Goal: Information Seeking & Learning: Get advice/opinions

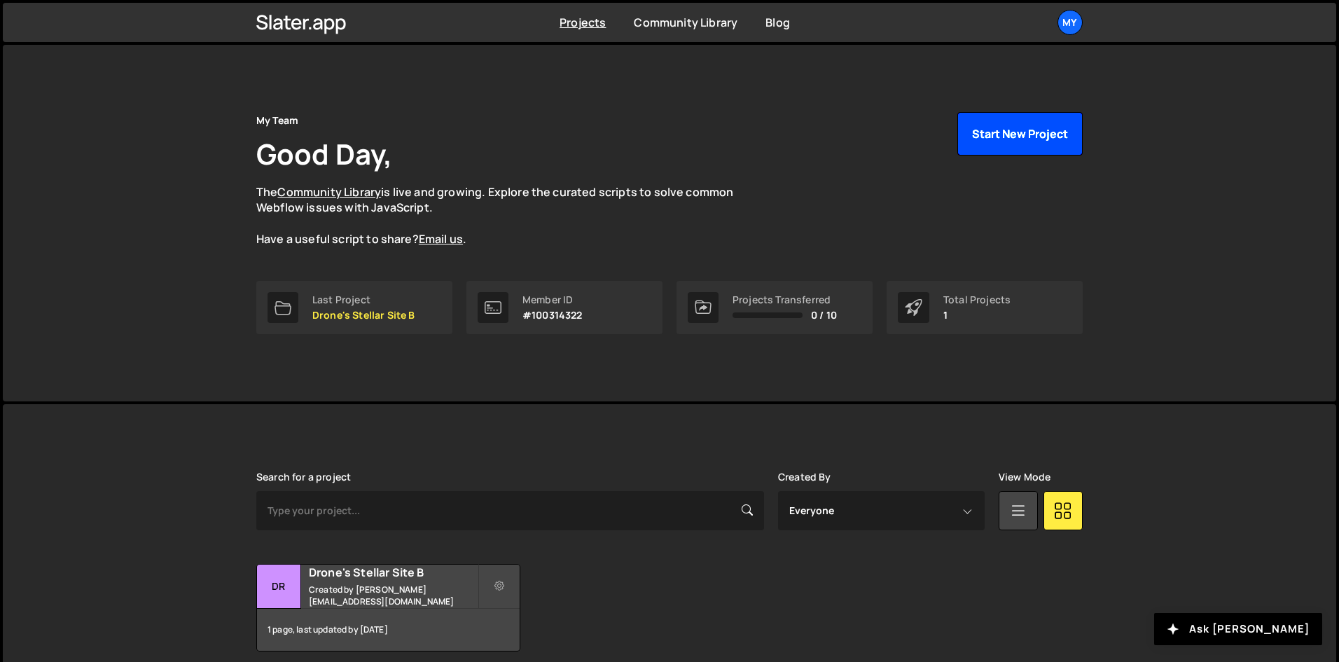
click at [1038, 137] on button "Start New Project" at bounding box center [1019, 133] width 125 height 43
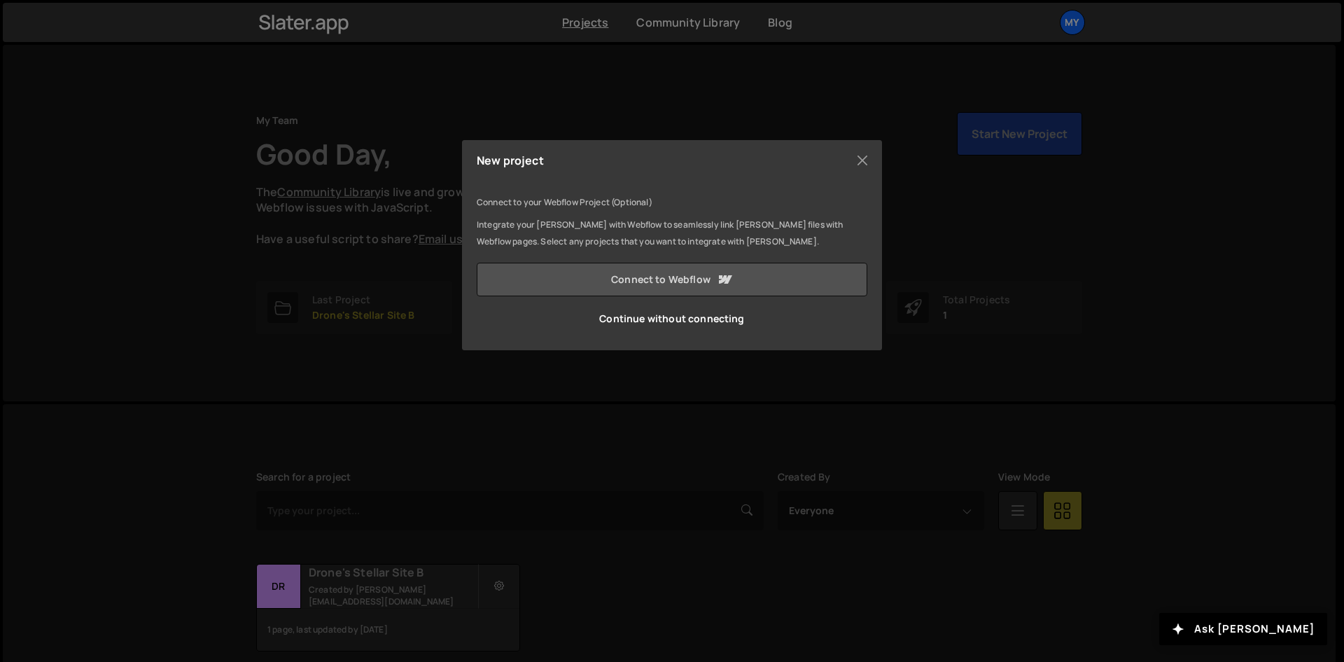
click at [697, 273] on link "Connect to Webflow" at bounding box center [672, 280] width 391 height 34
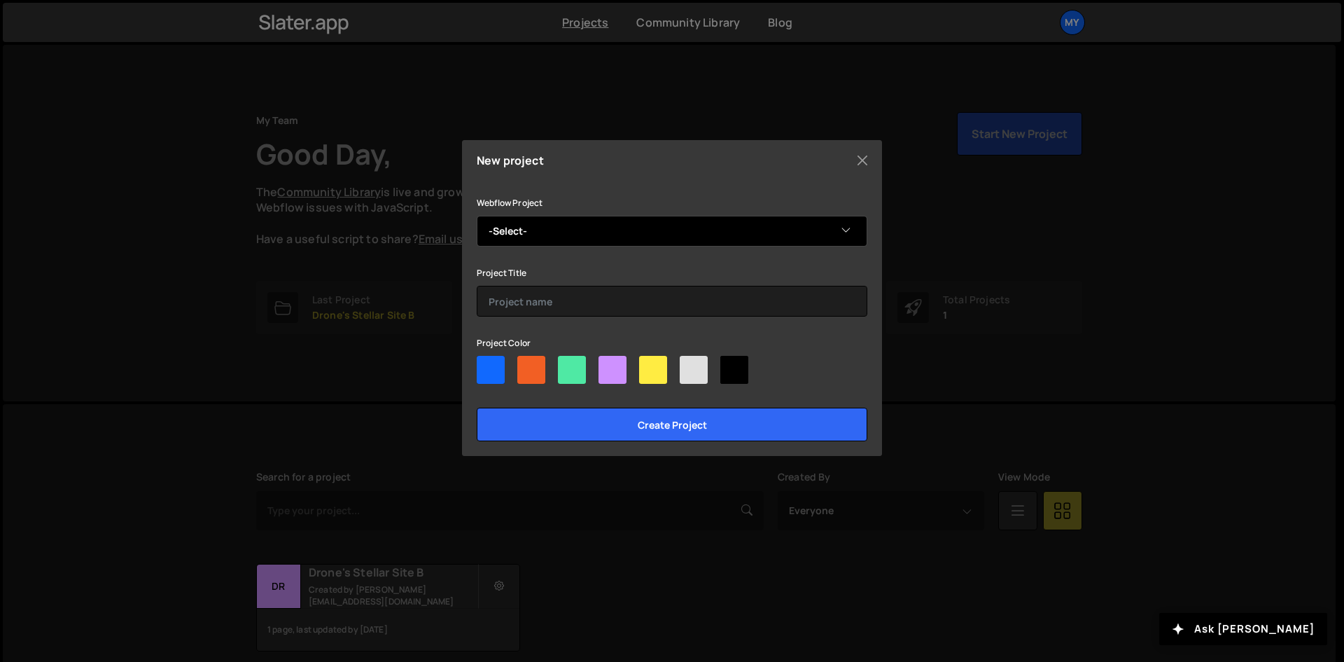
click at [832, 229] on select "-Select- New Skyline" at bounding box center [672, 231] width 391 height 31
click at [839, 232] on select "-Select- New Skyline" at bounding box center [672, 231] width 391 height 31
select select "68ca36037407d2846163d181"
click at [477, 216] on select "-Select- New Skyline" at bounding box center [672, 231] width 391 height 31
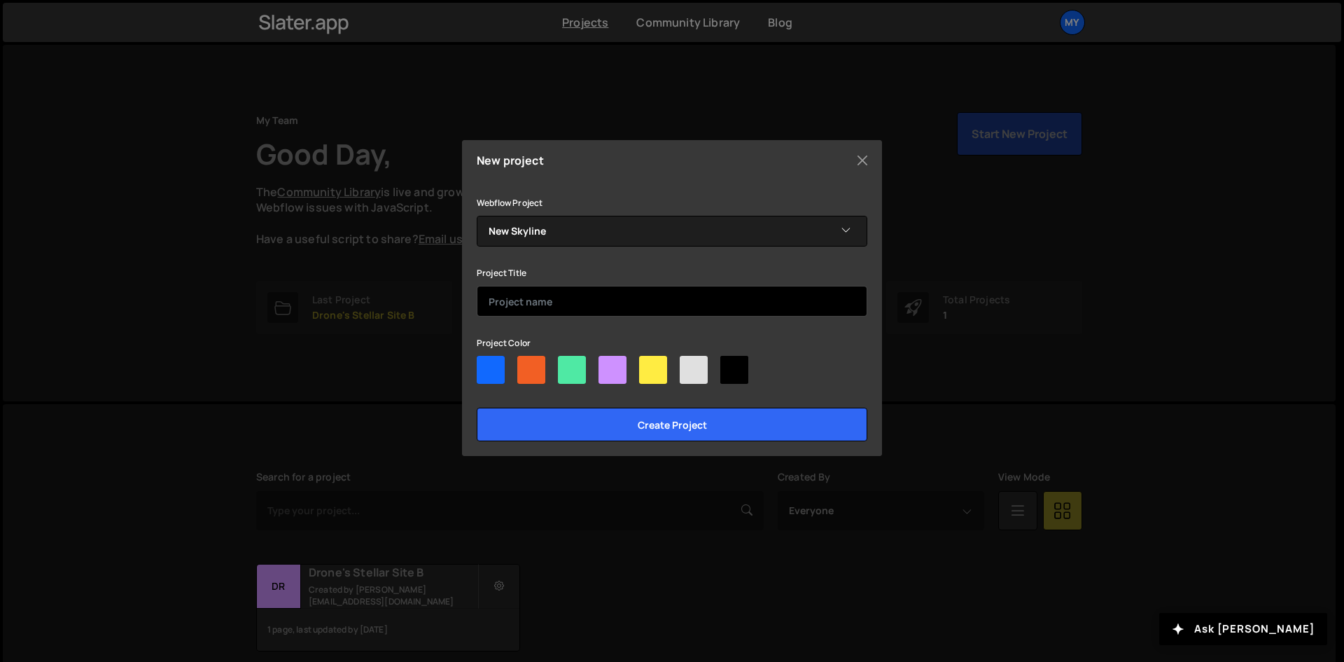
click at [601, 309] on input "text" at bounding box center [672, 301] width 391 height 31
type input "sky"
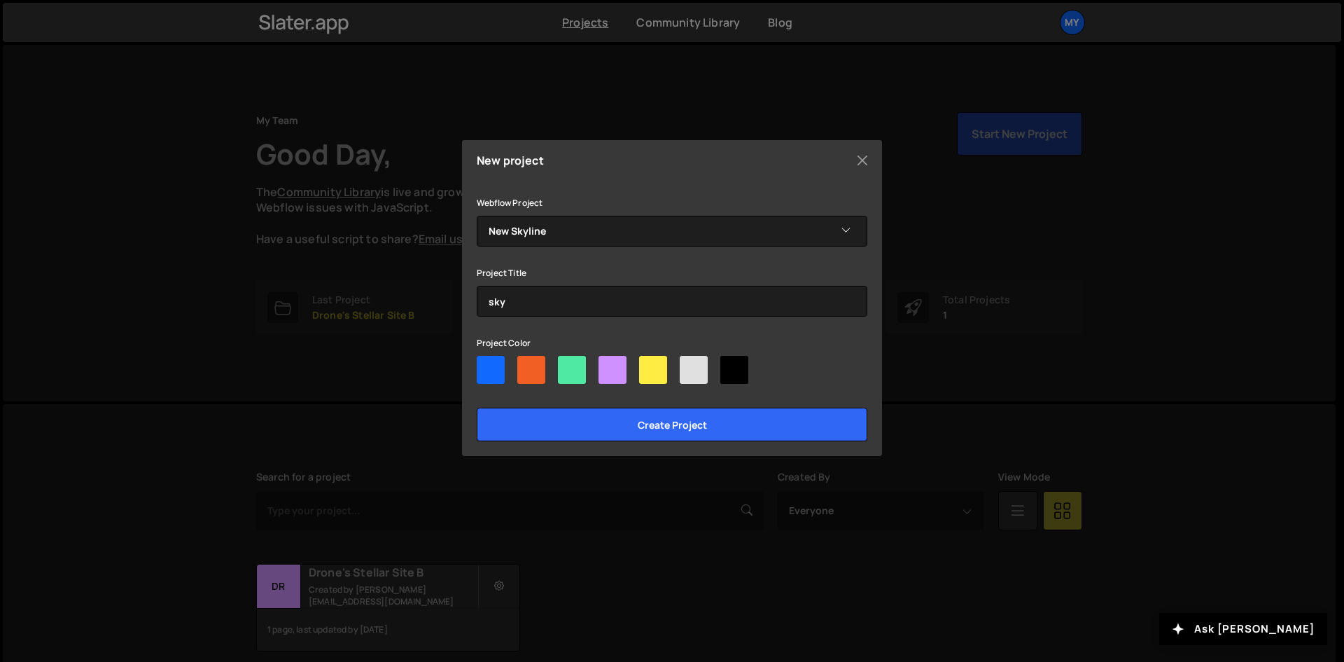
click at [497, 370] on div at bounding box center [491, 370] width 28 height 28
click at [486, 365] on input"] "radio" at bounding box center [481, 360] width 9 height 9
radio input"] "true"
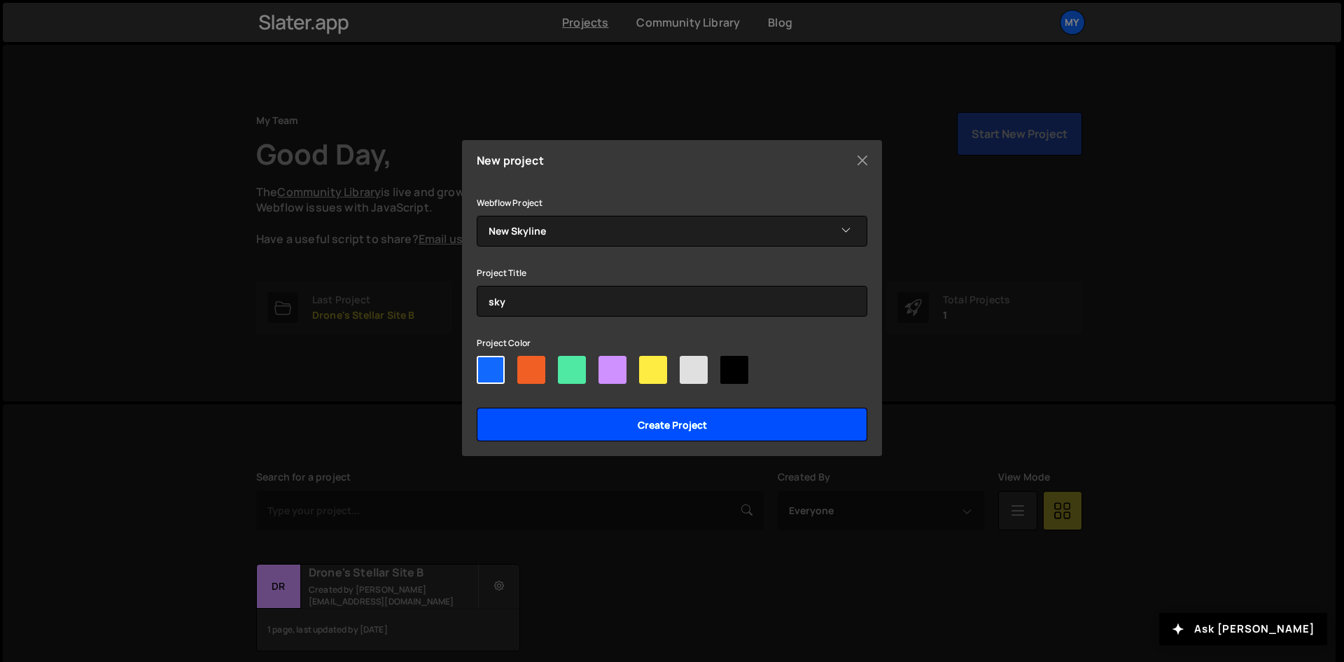
click at [575, 424] on input "Create project" at bounding box center [672, 424] width 391 height 34
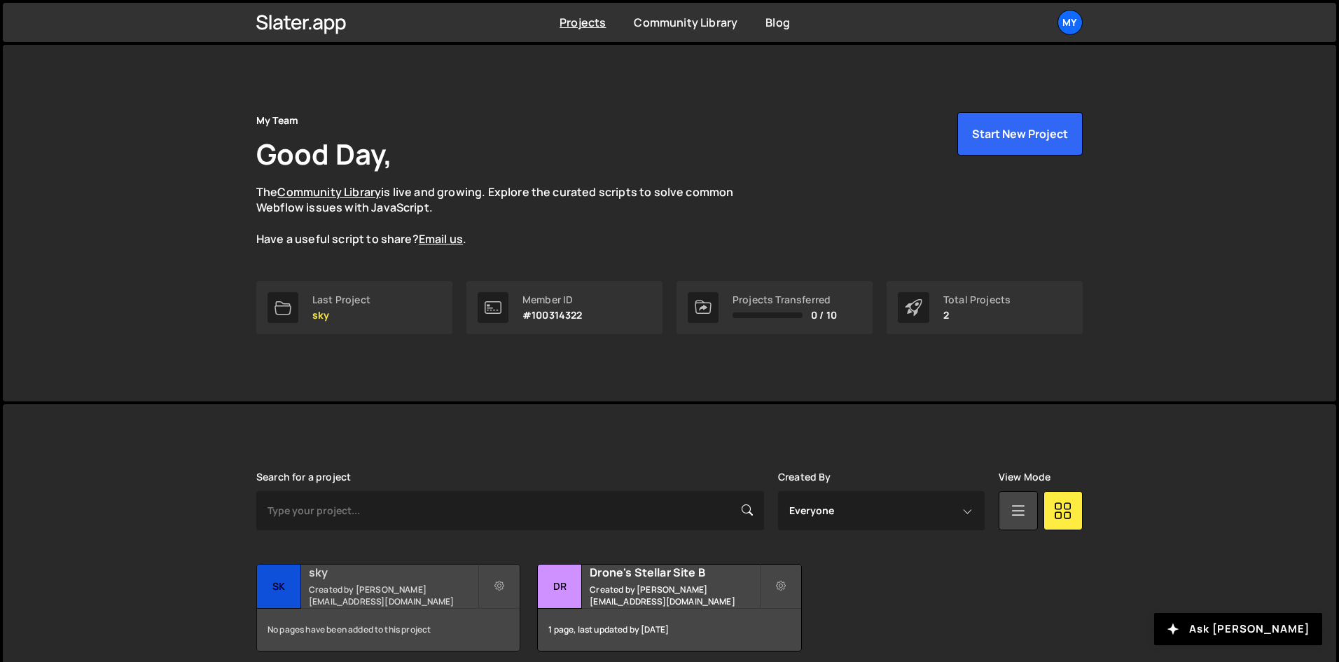
click at [382, 631] on div "No pages have been added to this project" at bounding box center [388, 629] width 263 height 42
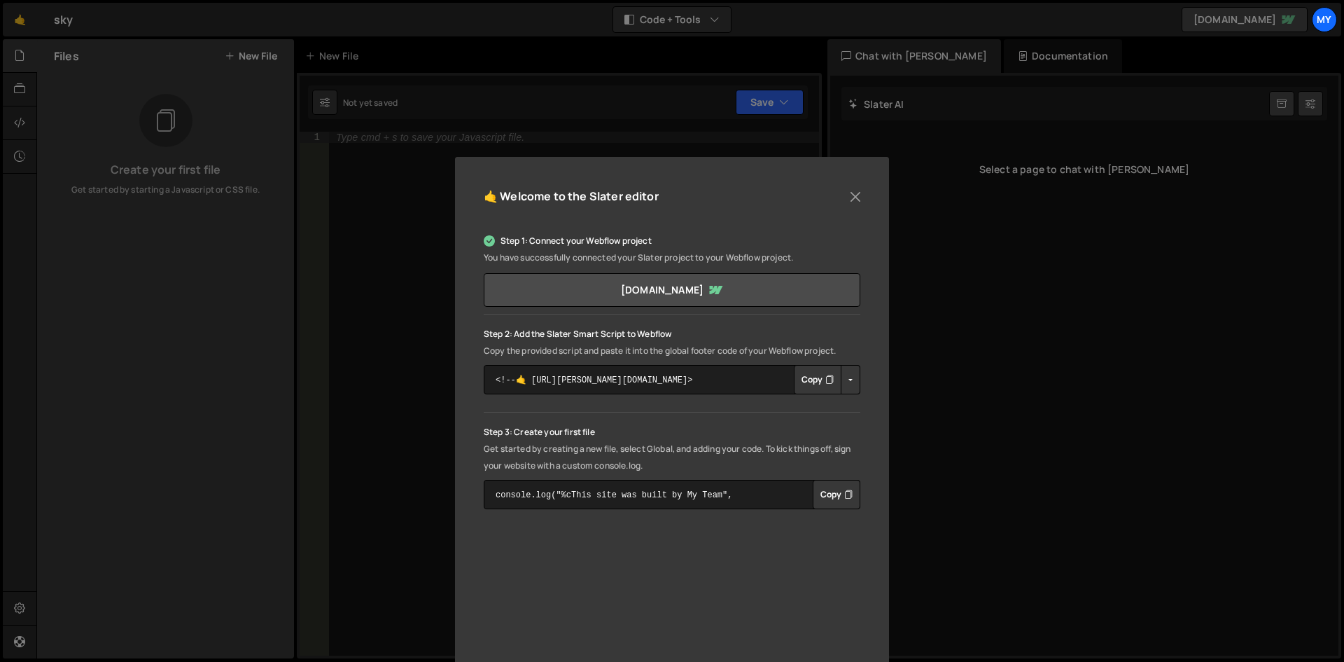
click at [818, 379] on button "Copy" at bounding box center [818, 379] width 48 height 29
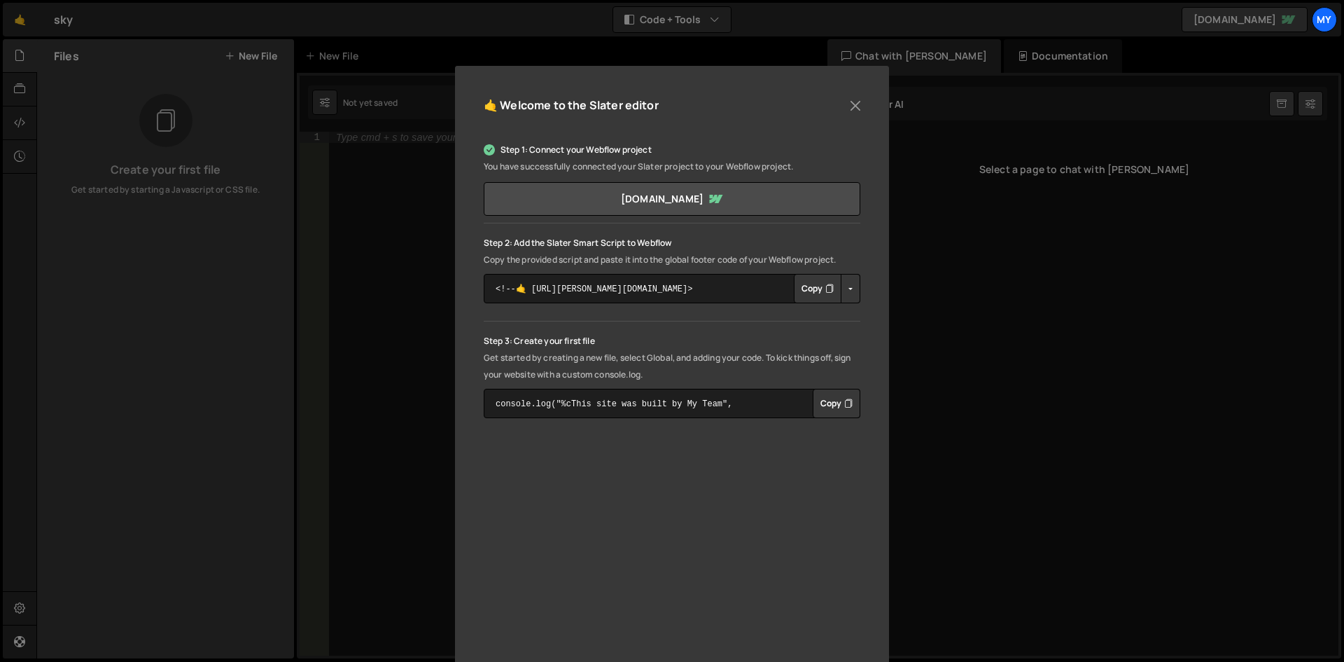
scroll to position [136, 0]
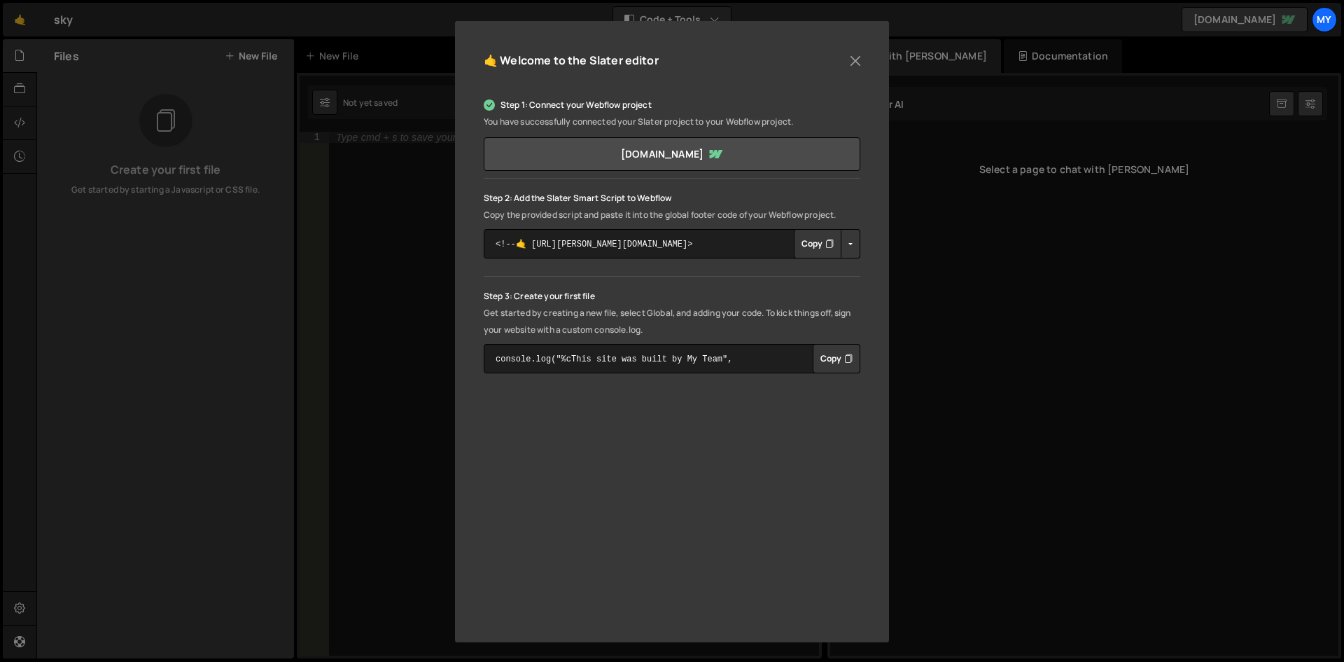
click at [856, 267] on div "Step 1: Connect your Webflow project You have successfully connected your Slate…" at bounding box center [672, 235] width 377 height 277
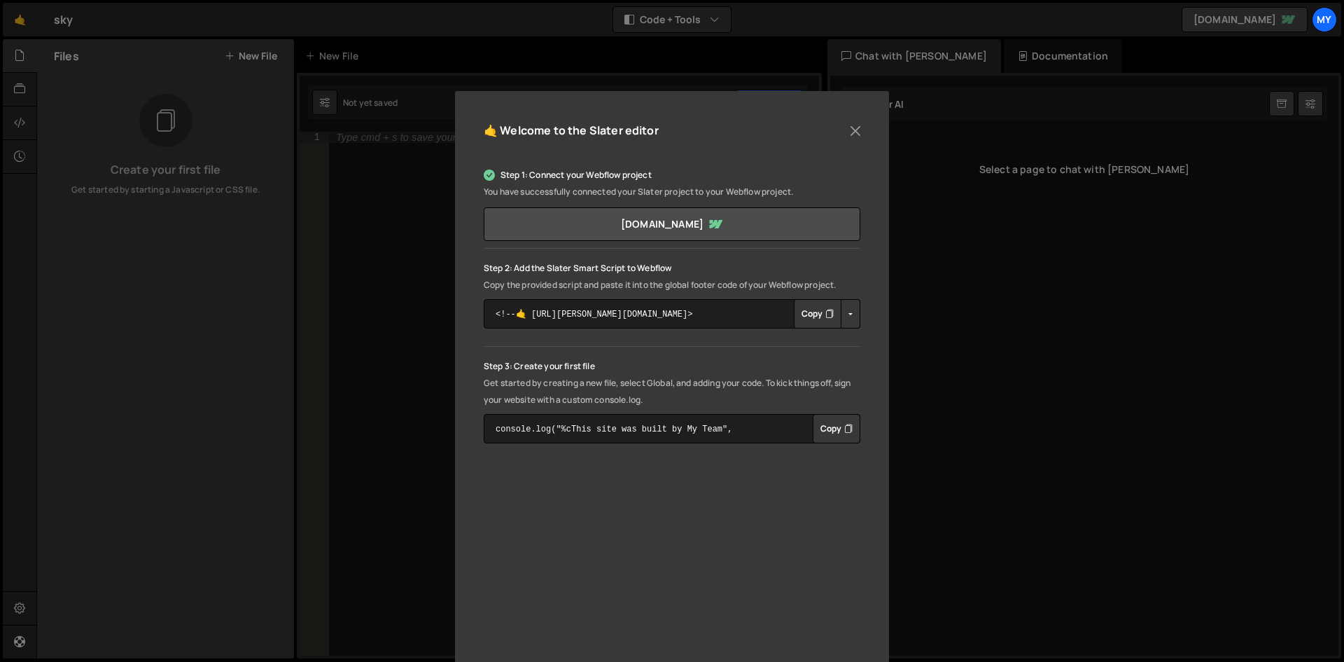
click at [179, 123] on div "🤙 Welcome to the [PERSON_NAME] editor Step 1: Connect your Webflow project You …" at bounding box center [672, 331] width 1344 height 662
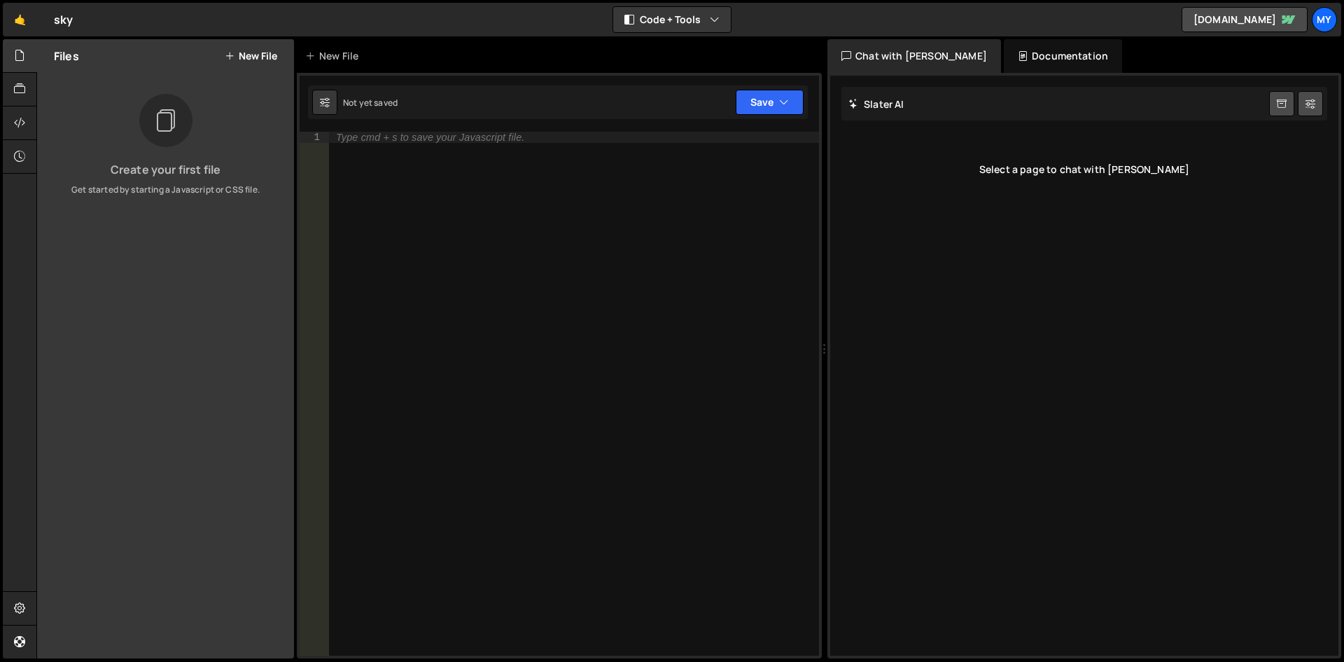
click at [158, 130] on icon at bounding box center [165, 121] width 22 height 32
click at [21, 119] on icon at bounding box center [19, 122] width 11 height 15
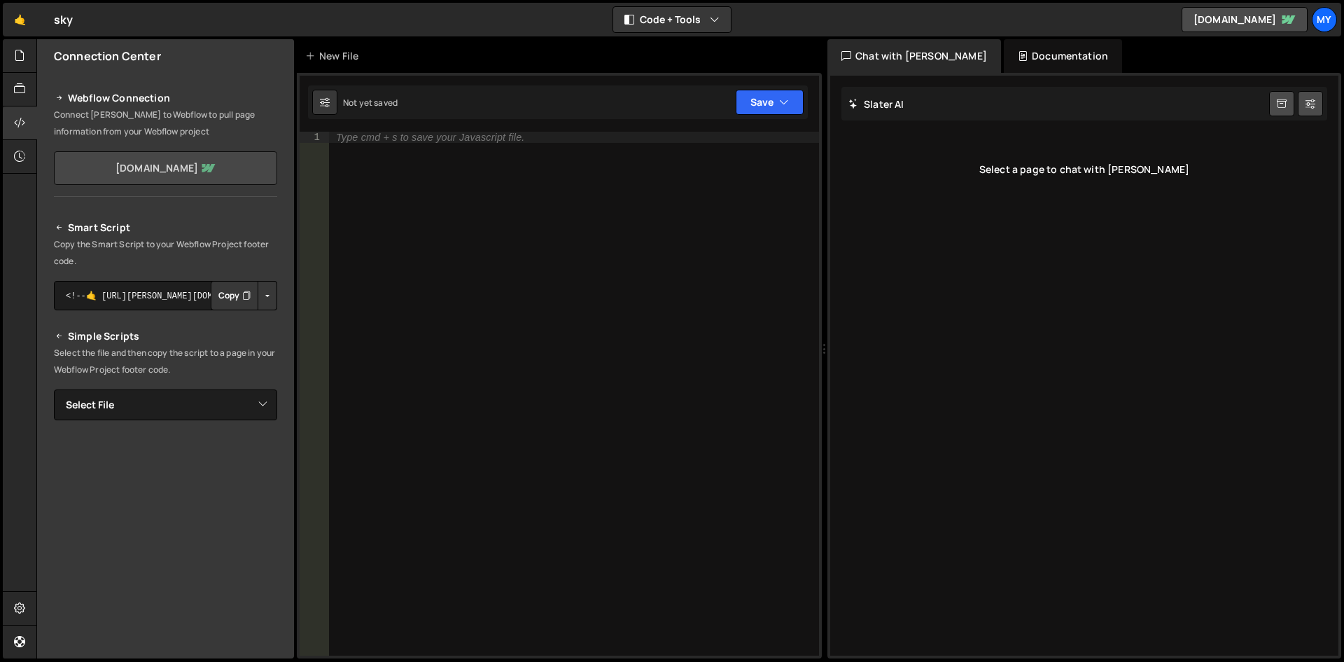
click at [104, 170] on link "new-skyline.webflow.io" at bounding box center [165, 168] width 223 height 34
click at [251, 404] on select "Select File" at bounding box center [165, 404] width 223 height 31
click at [250, 319] on div "Smart Script Copy the Smart Script to your Webflow Project footer code. <!--🤙 h…" at bounding box center [165, 463] width 223 height 489
click at [382, 139] on div "Type cmd + s to save your Javascript file." at bounding box center [430, 137] width 188 height 10
click at [259, 411] on select "Select File" at bounding box center [165, 404] width 223 height 31
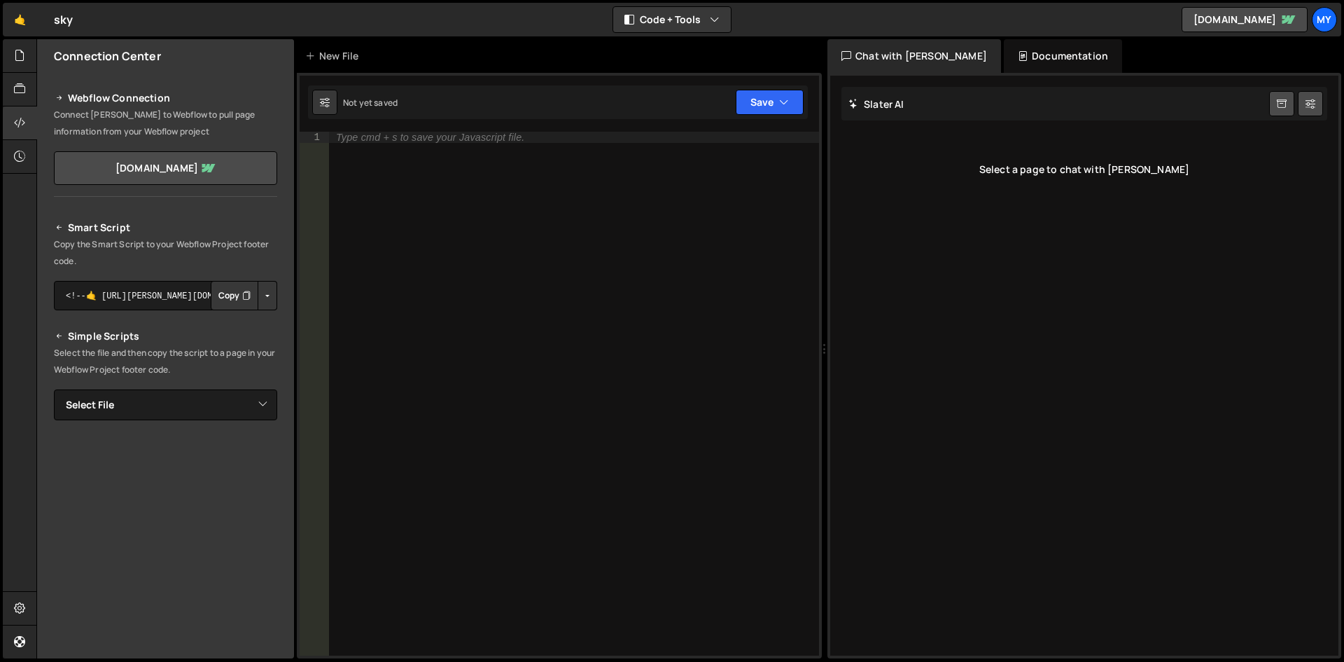
click at [198, 356] on p "Select the file and then copy the script to a page in your Webflow Project foot…" at bounding box center [165, 361] width 223 height 34
click at [224, 291] on button "Copy" at bounding box center [235, 295] width 48 height 29
click at [342, 139] on div "Type cmd + s to save your Javascript file." at bounding box center [430, 137] width 188 height 10
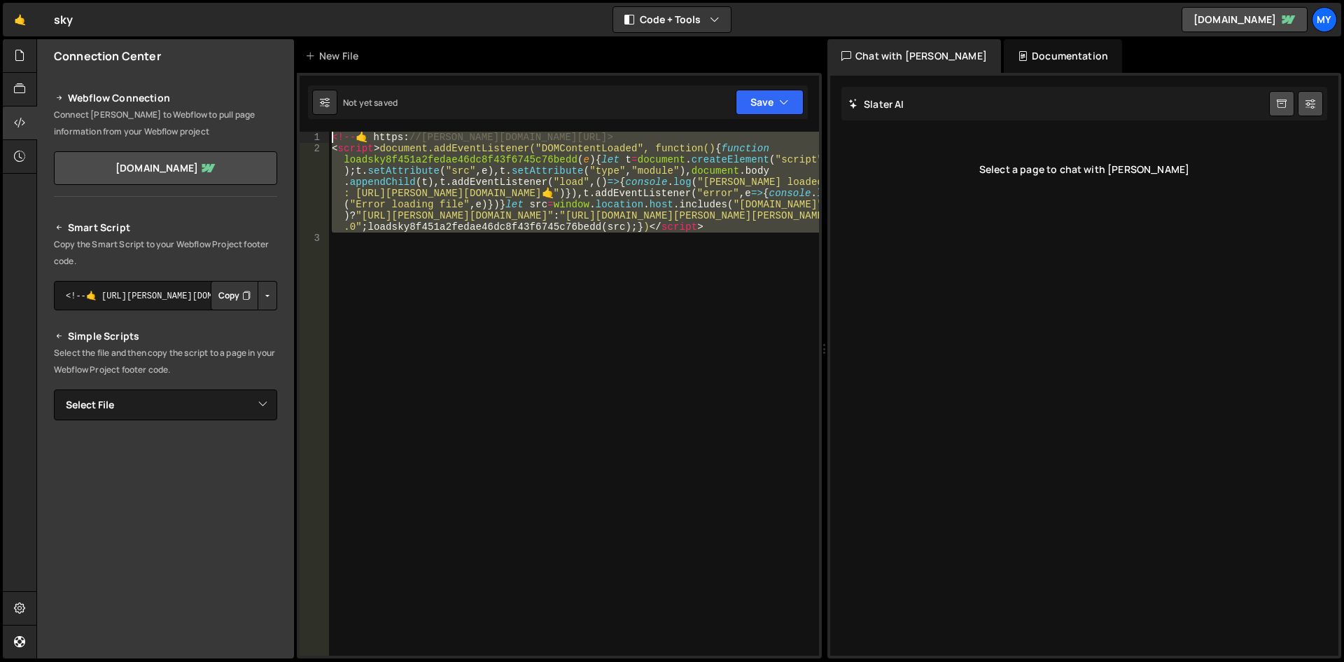
drag, startPoint x: 695, startPoint y: 244, endPoint x: 309, endPoint y: 141, distance: 399.1
click at [309, 141] on div "1 2 3 <!-- 🤙 https : //slater.app/17060.js--> < script > document.addEventListe…" at bounding box center [559, 394] width 519 height 524
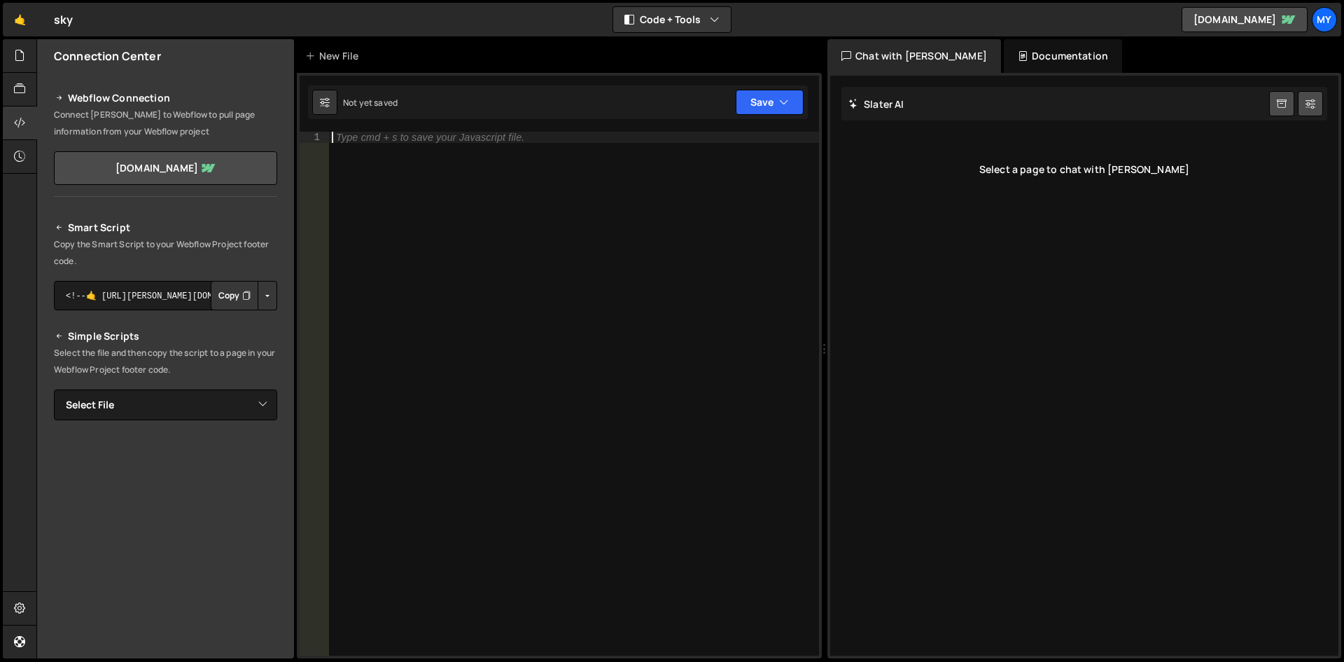
click at [1052, 56] on div "Documentation" at bounding box center [1063, 56] width 118 height 34
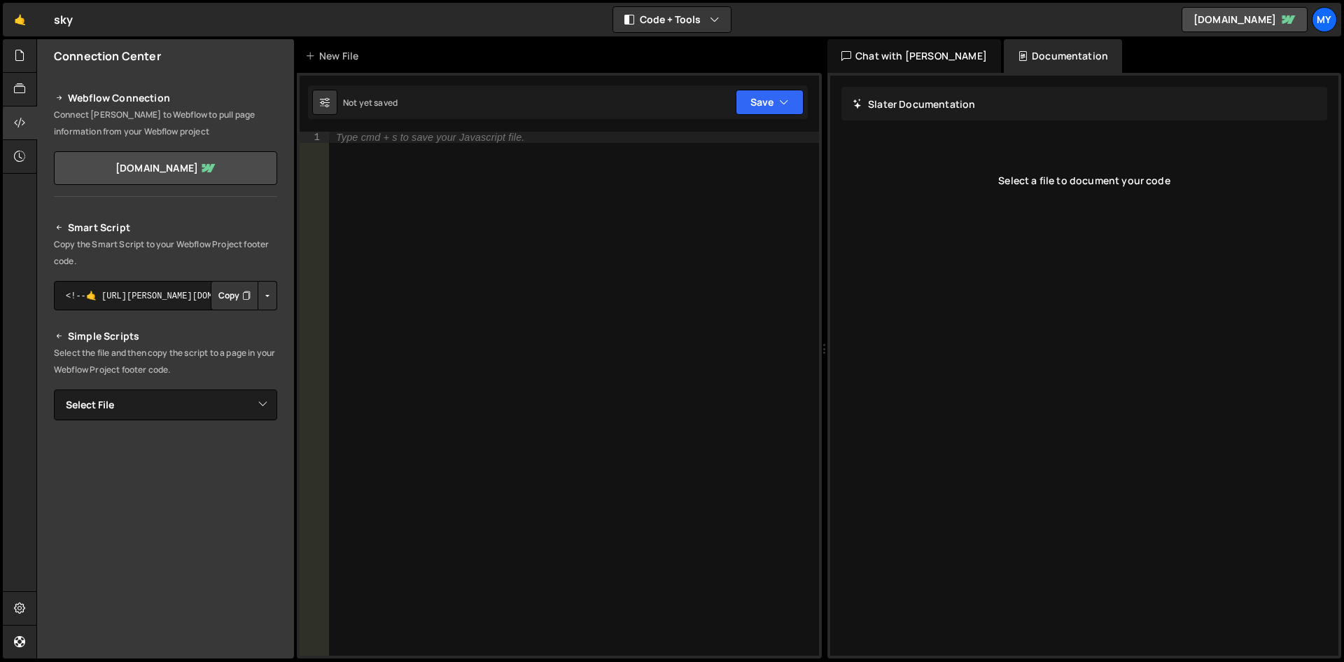
click at [890, 54] on div "Chat with Slater AI" at bounding box center [915, 56] width 174 height 34
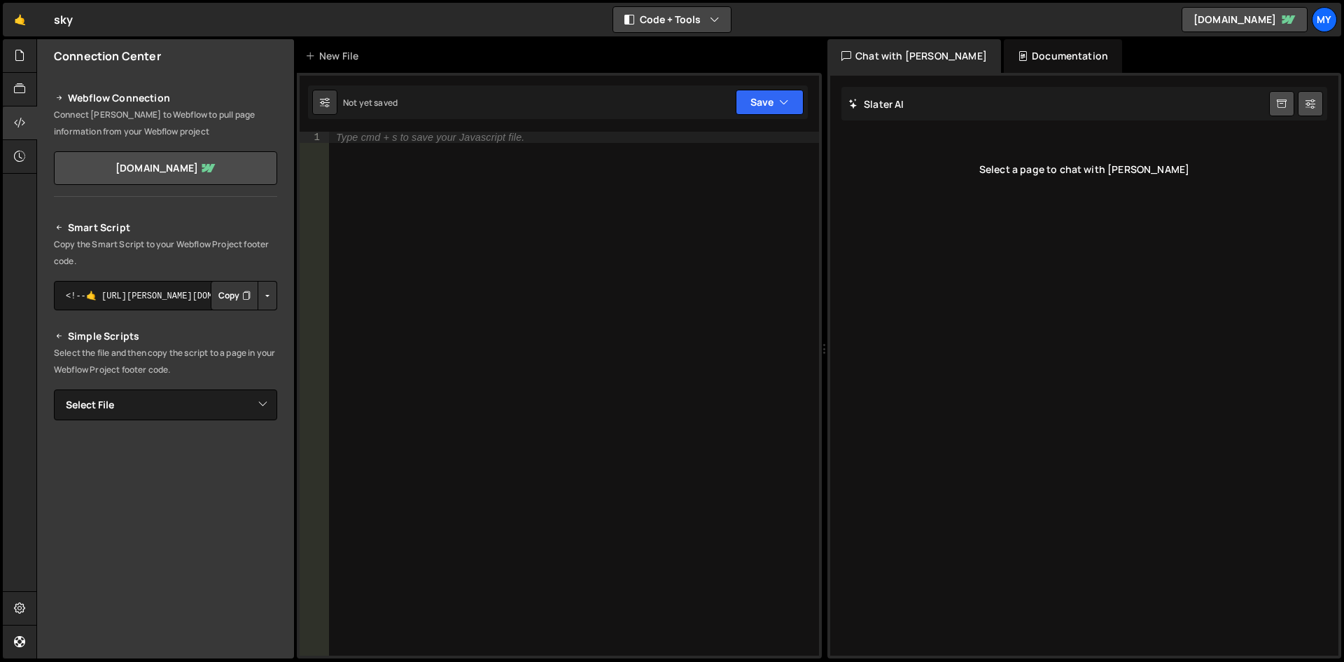
click at [692, 22] on button "Code + Tools" at bounding box center [672, 19] width 118 height 25
click at [661, 97] on button "Tools Only" at bounding box center [673, 100] width 118 height 25
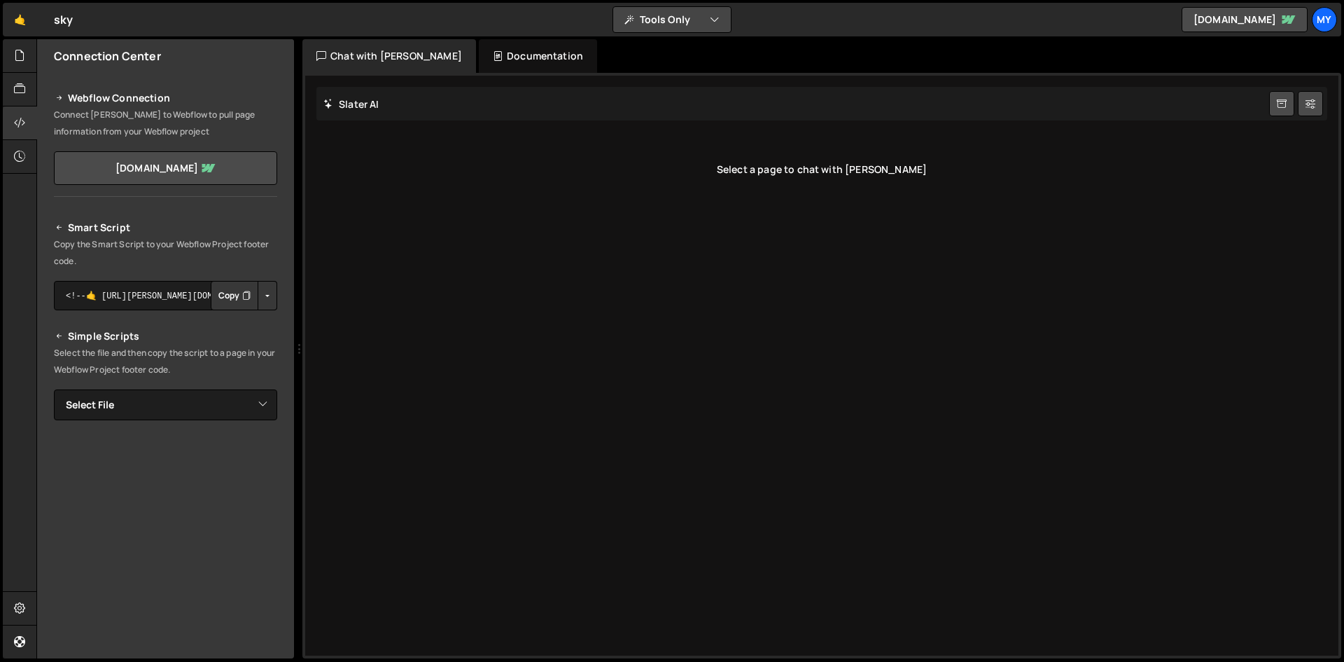
click at [681, 21] on button "Tools Only" at bounding box center [672, 19] width 118 height 25
click at [683, 43] on button "Code Only" at bounding box center [673, 50] width 118 height 25
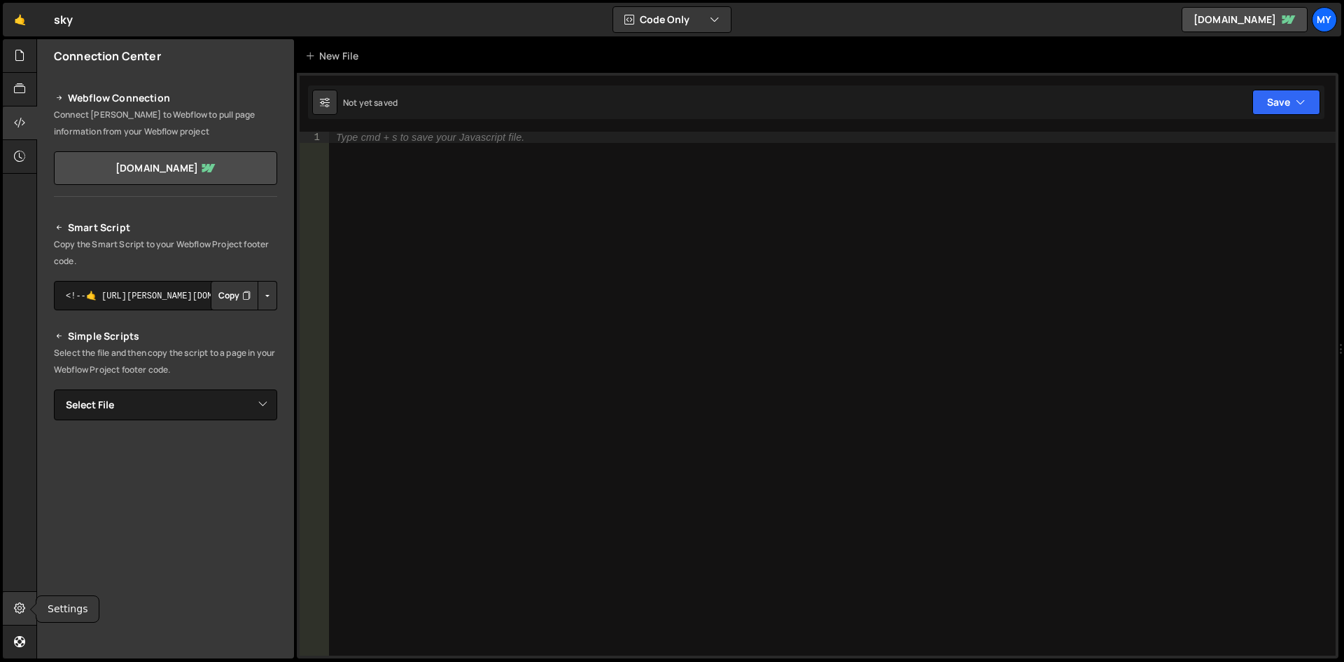
click at [17, 610] on icon at bounding box center [19, 607] width 11 height 15
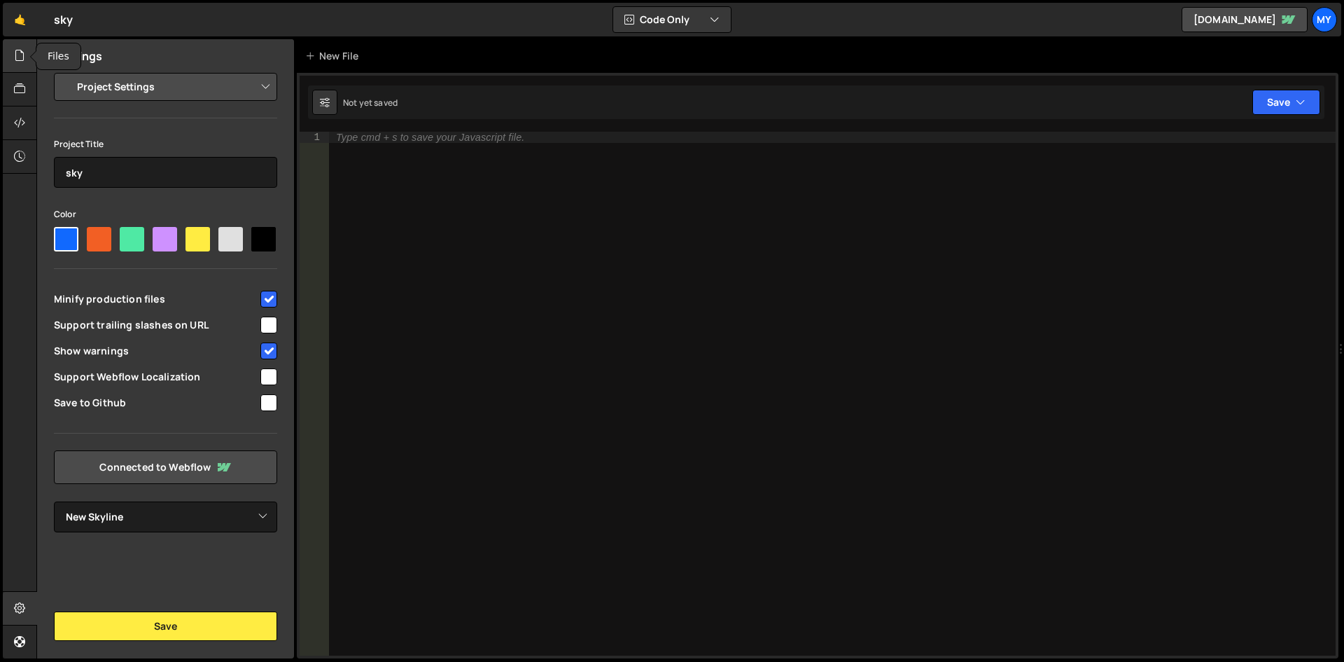
click at [22, 56] on icon at bounding box center [19, 55] width 11 height 15
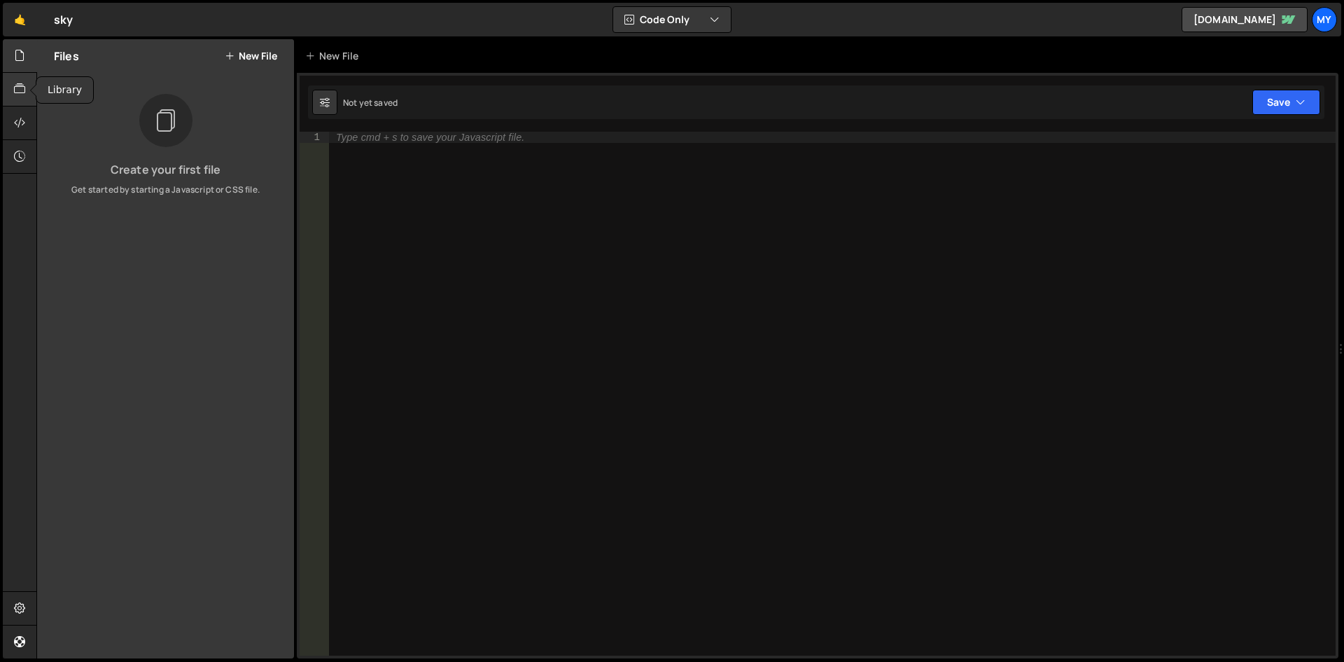
click at [20, 93] on icon at bounding box center [19, 88] width 11 height 15
click at [16, 114] on div at bounding box center [20, 123] width 34 height 34
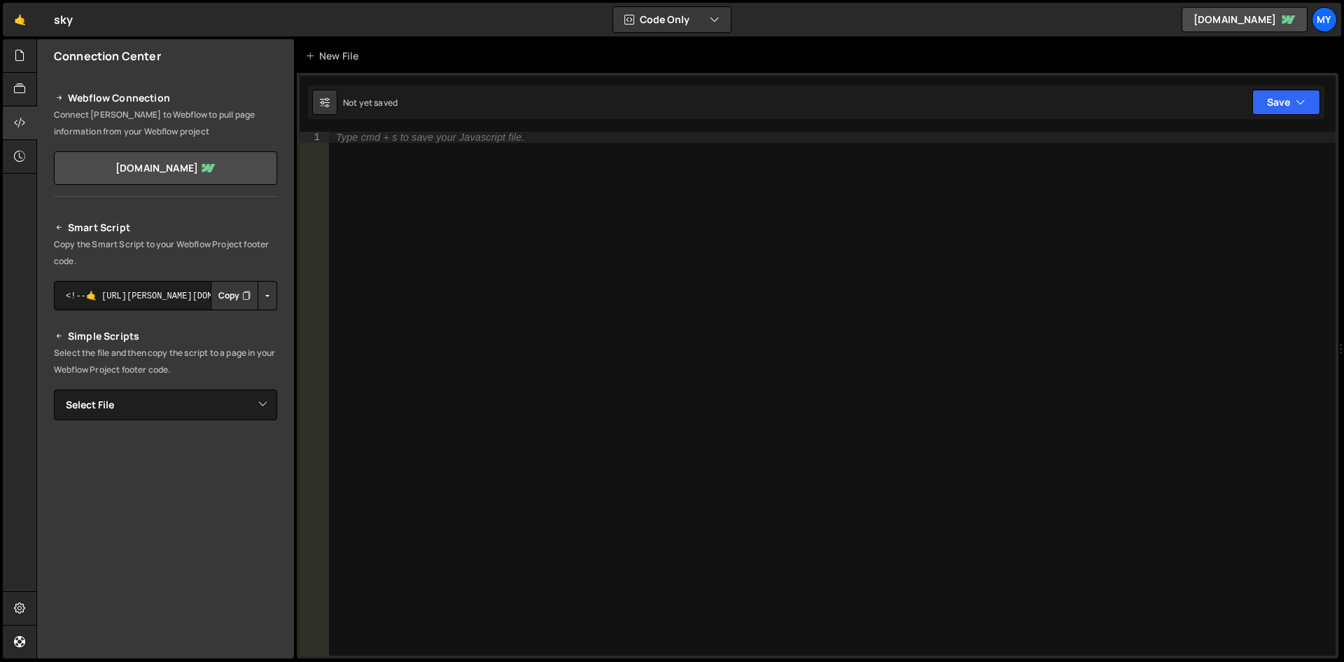
click at [356, 144] on div "Type cmd + s to save your Javascript file." at bounding box center [832, 405] width 1007 height 546
click at [1247, 25] on link "new-skyline.webflow.io" at bounding box center [1245, 19] width 126 height 25
click at [1323, 22] on div "My" at bounding box center [1324, 19] width 25 height 25
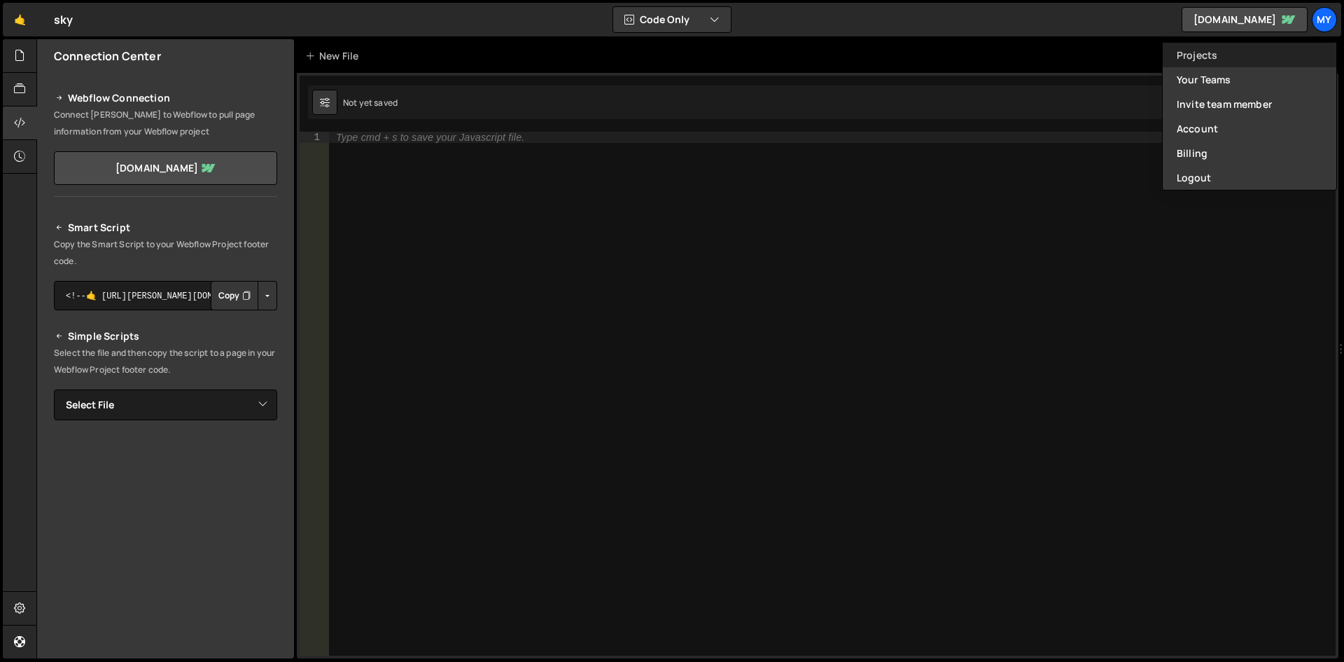
click at [1218, 65] on link "Projects" at bounding box center [1250, 55] width 174 height 25
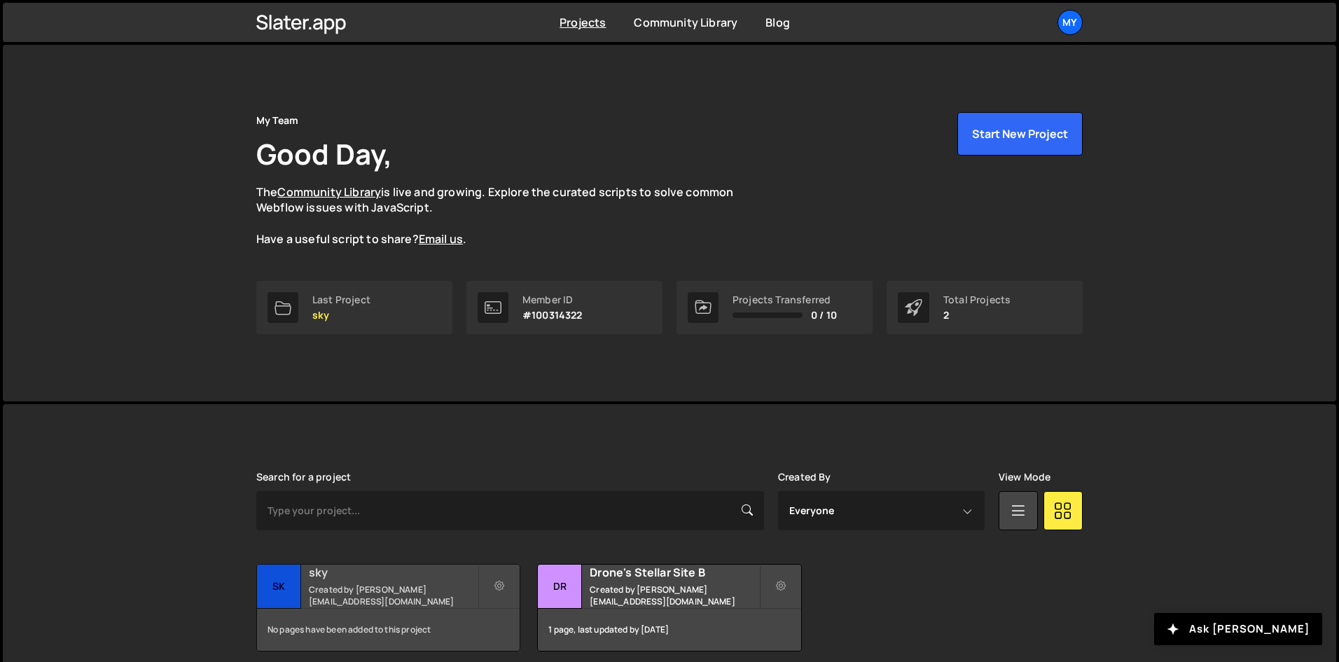
click at [412, 599] on small "Created by [PERSON_NAME][EMAIL_ADDRESS][DOMAIN_NAME]" at bounding box center [393, 595] width 169 height 24
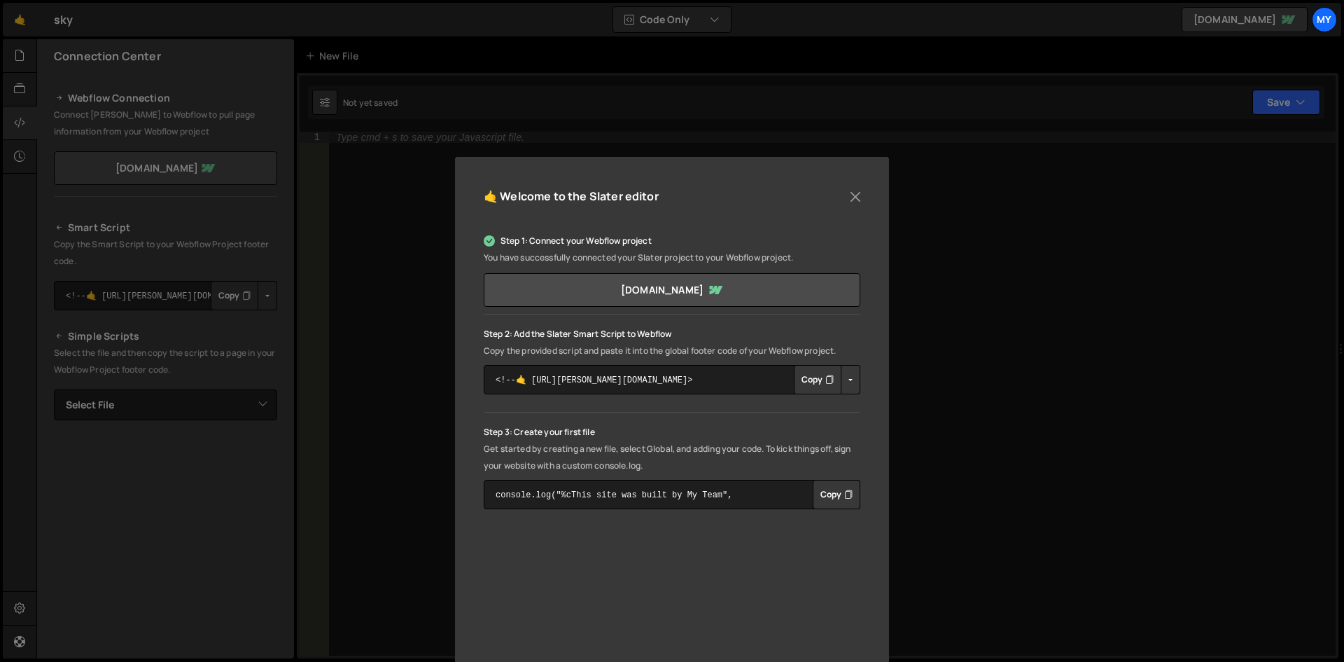
click at [832, 491] on button "Copy" at bounding box center [837, 494] width 48 height 29
click at [364, 141] on div "🤙 Welcome to the Slater editor Step 1: Connect your Webflow project You have su…" at bounding box center [672, 331] width 1344 height 662
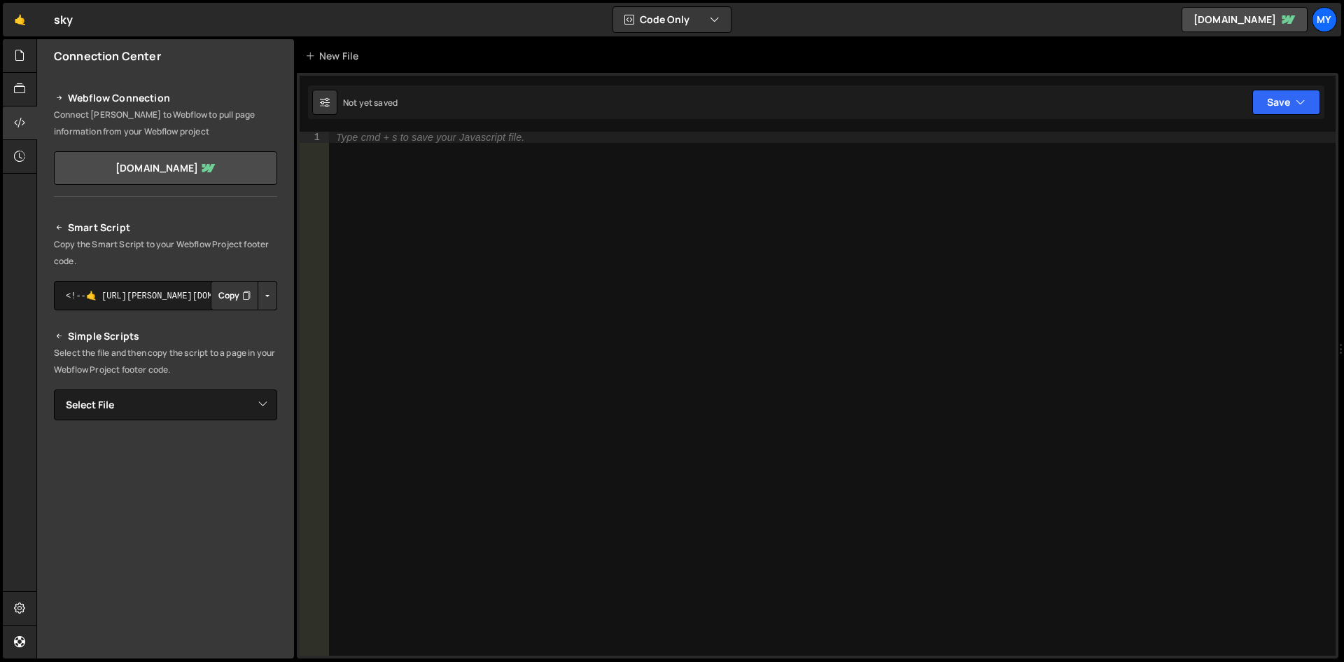
click at [351, 137] on div "Type cmd + s to save your Javascript file." at bounding box center [430, 137] width 188 height 10
click at [1289, 99] on button "Save" at bounding box center [1286, 102] width 68 height 25
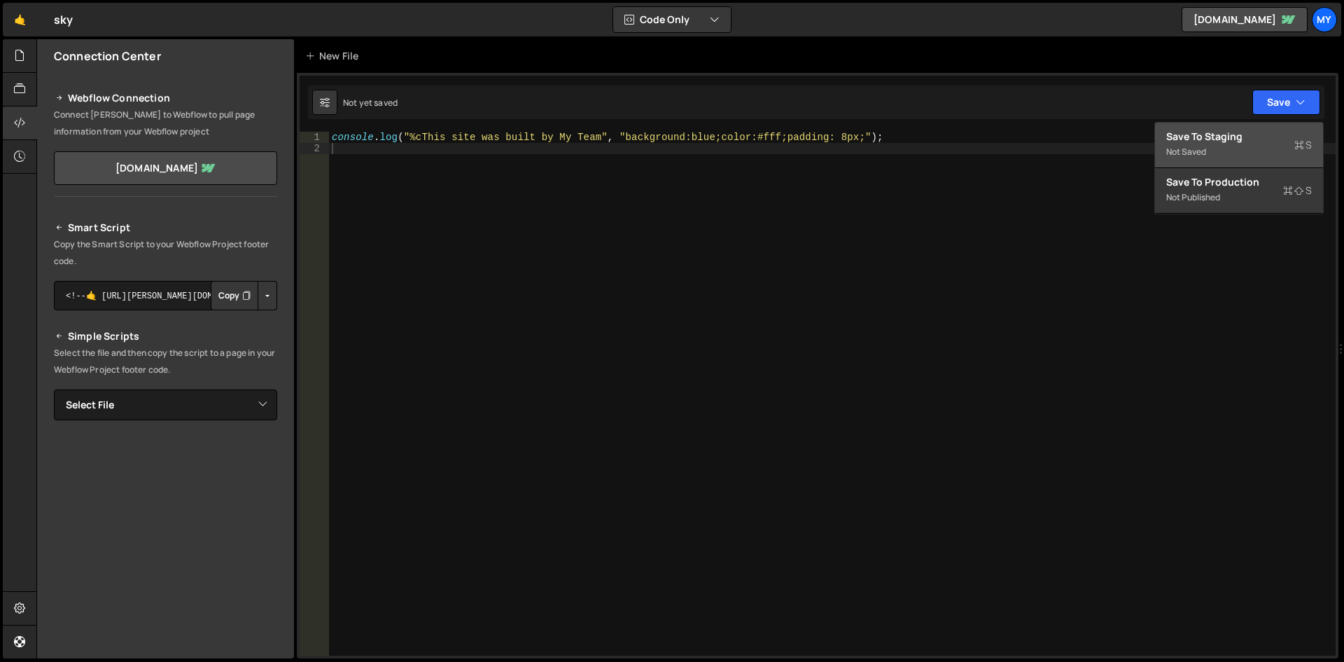
click at [1225, 138] on div "Save to Staging S" at bounding box center [1239, 137] width 146 height 14
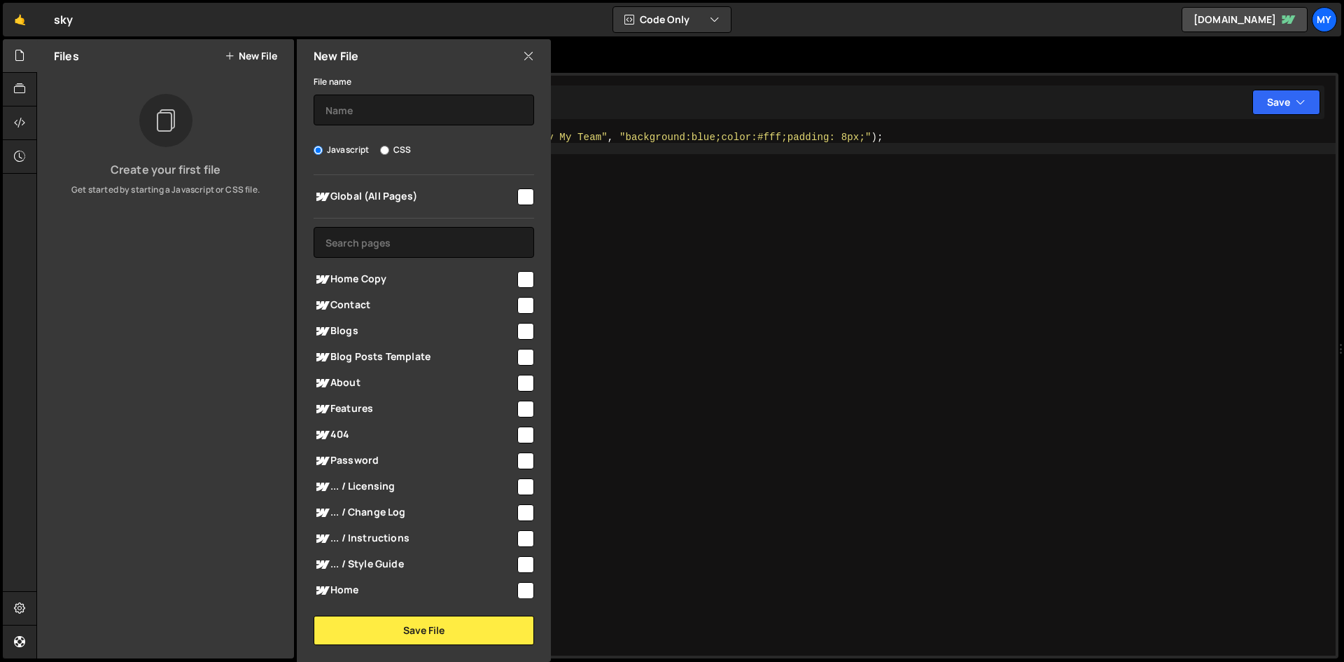
click at [518, 305] on input "checkbox" at bounding box center [525, 305] width 17 height 17
checkbox input "true"
click at [353, 99] on input "text" at bounding box center [424, 110] width 221 height 31
type input "hello"
click at [382, 148] on input "CSS" at bounding box center [384, 150] width 9 height 9
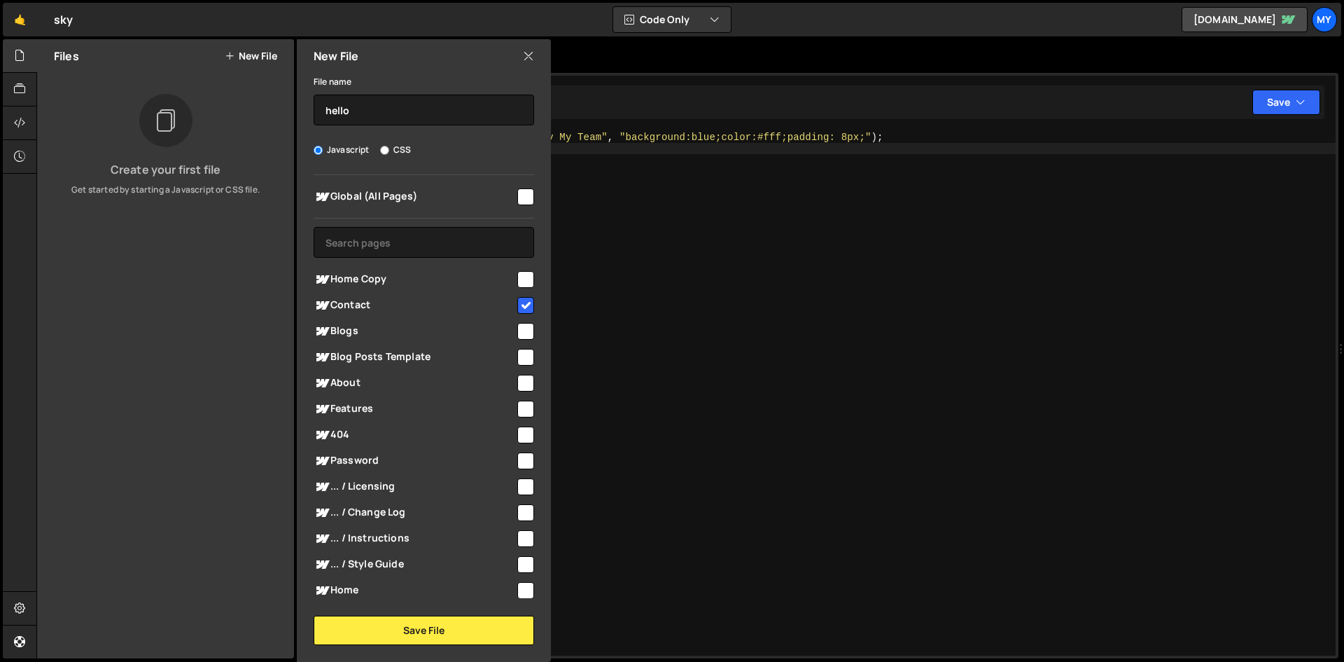
radio input "true"
click at [431, 625] on button "Save File" at bounding box center [424, 629] width 221 height 29
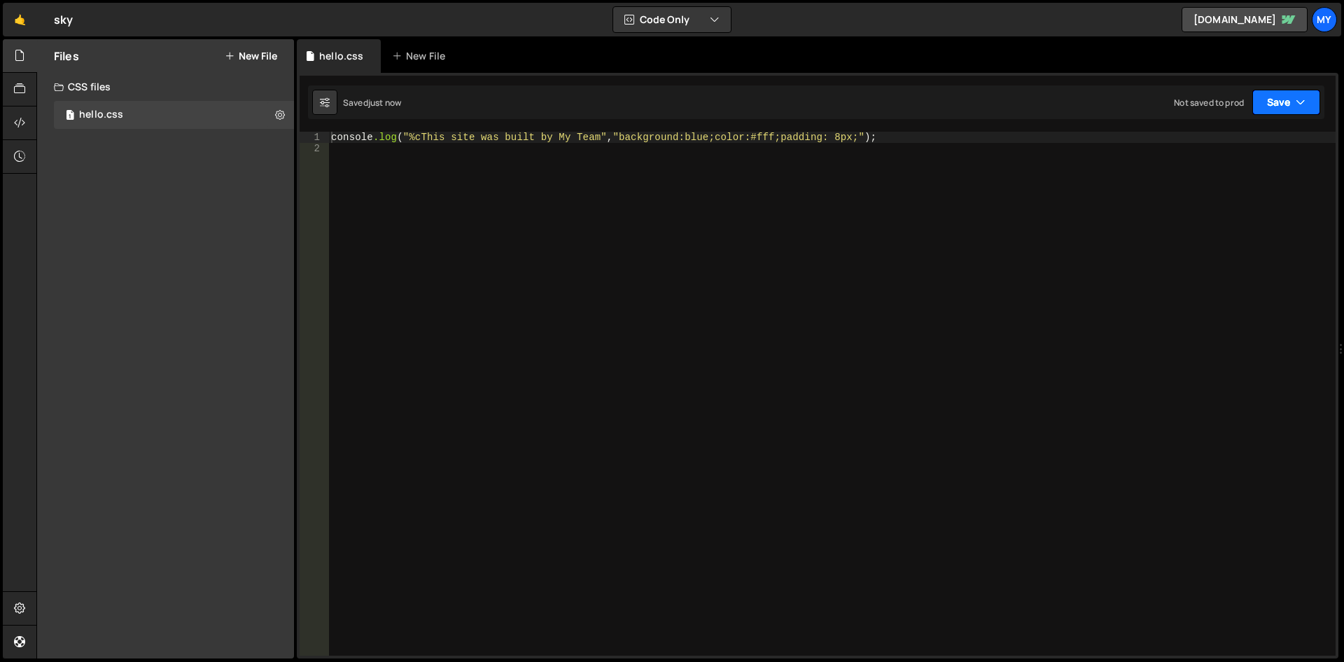
click at [1295, 102] on button "Save" at bounding box center [1286, 102] width 68 height 25
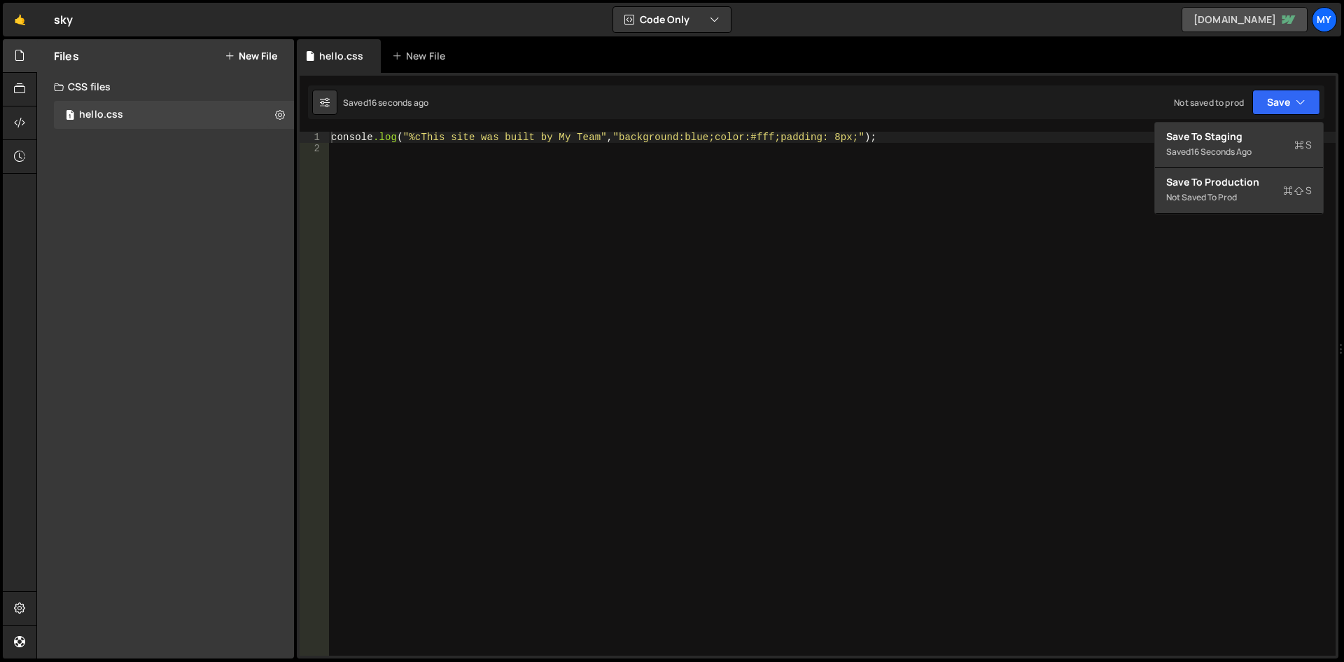
click at [1196, 18] on link "new-skyline.webflow.io" at bounding box center [1245, 19] width 126 height 25
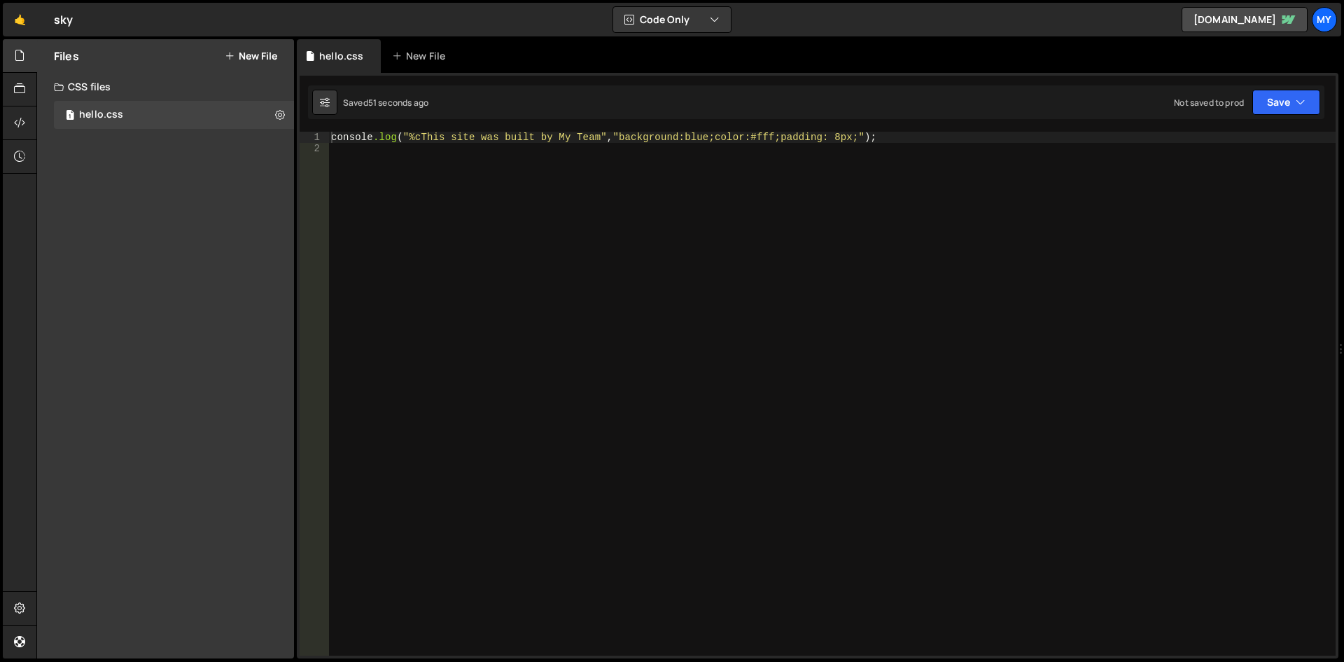
click at [968, 191] on div "console .log ( " %cThis site was built by My Team " , " background:blue;color:#…" at bounding box center [831, 405] width 1007 height 546
click at [698, 16] on button "Code Only" at bounding box center [672, 19] width 118 height 25
click at [694, 74] on button "Code + Tools" at bounding box center [673, 75] width 118 height 25
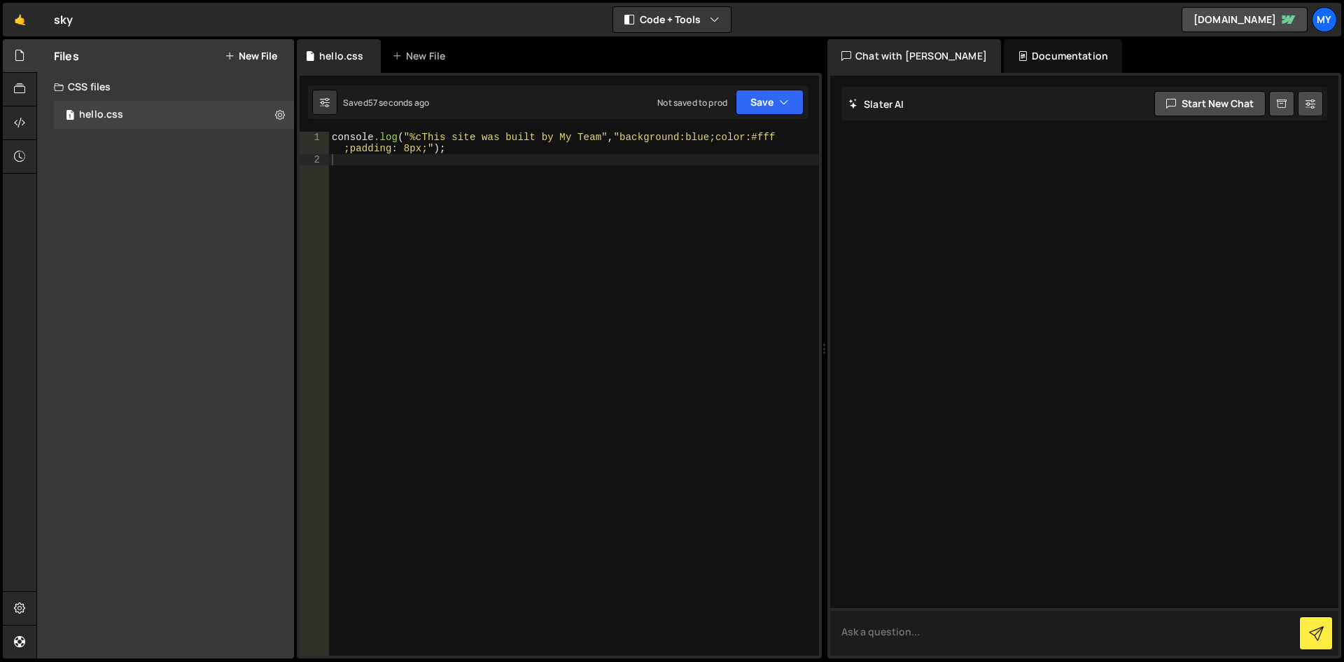
click at [899, 636] on textarea at bounding box center [1084, 632] width 508 height 48
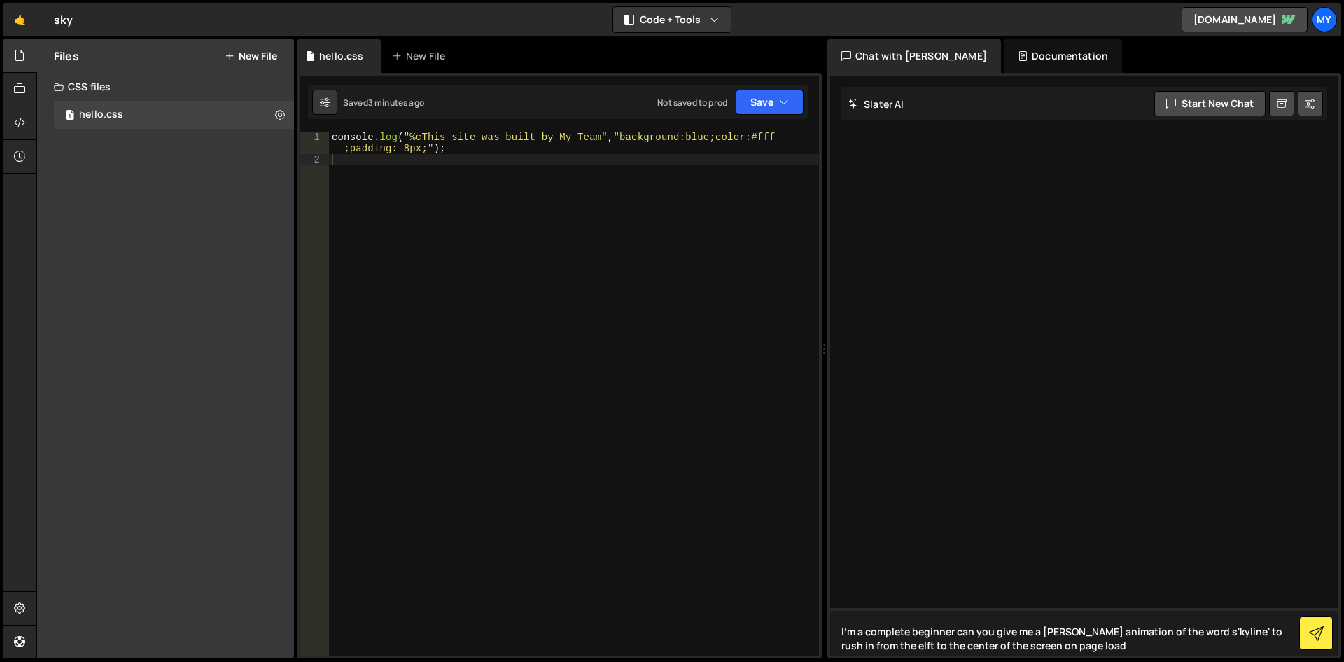
click at [1186, 630] on textarea "I'm a complete beginner can you give me a randow animation of the word s'kyline…" at bounding box center [1084, 632] width 508 height 48
type textarea "please create an animation of the word 'skyline' to rush in from the left to th…"
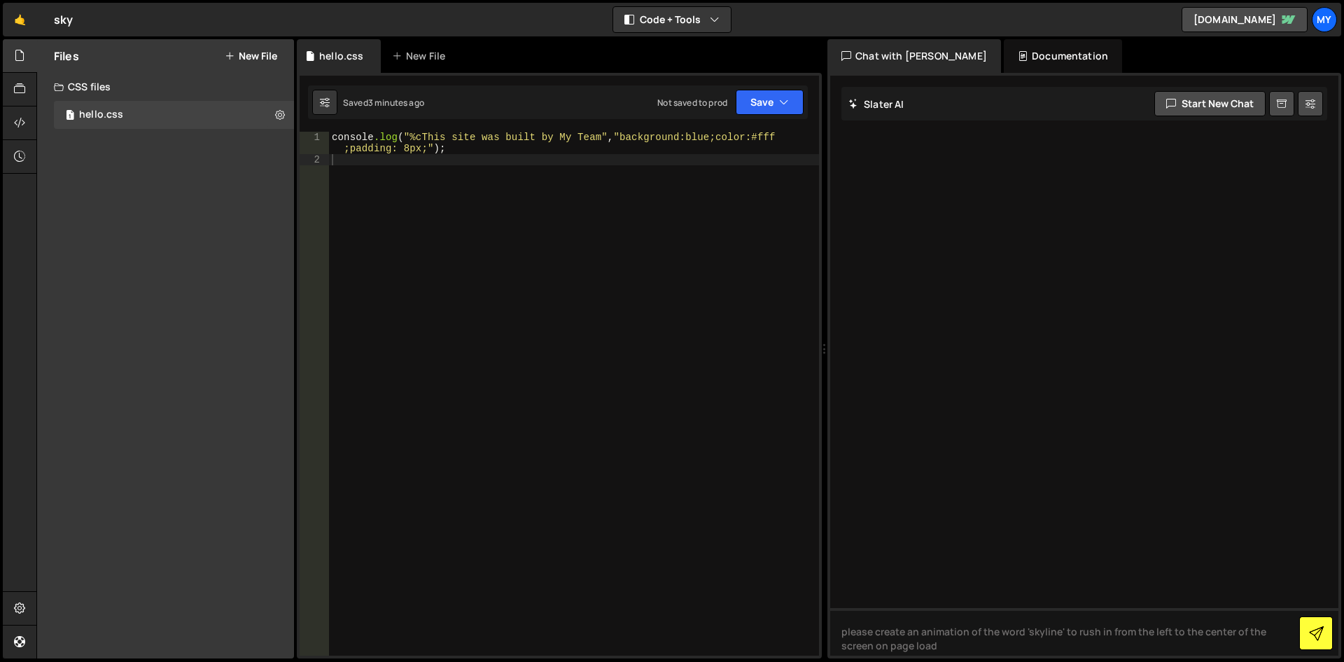
click at [1317, 644] on button at bounding box center [1316, 633] width 34 height 34
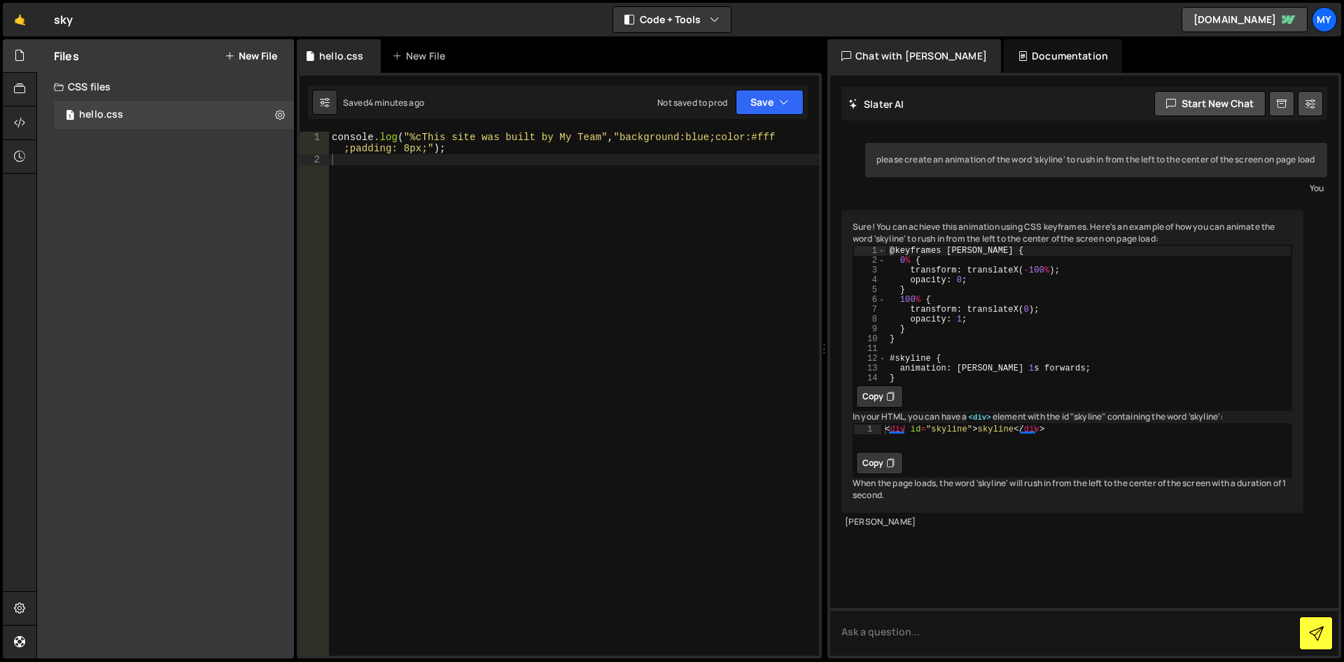
scroll to position [7, 0]
click at [886, 474] on button "Copy" at bounding box center [879, 463] width 47 height 22
click at [253, 54] on button "New File" at bounding box center [251, 55] width 53 height 11
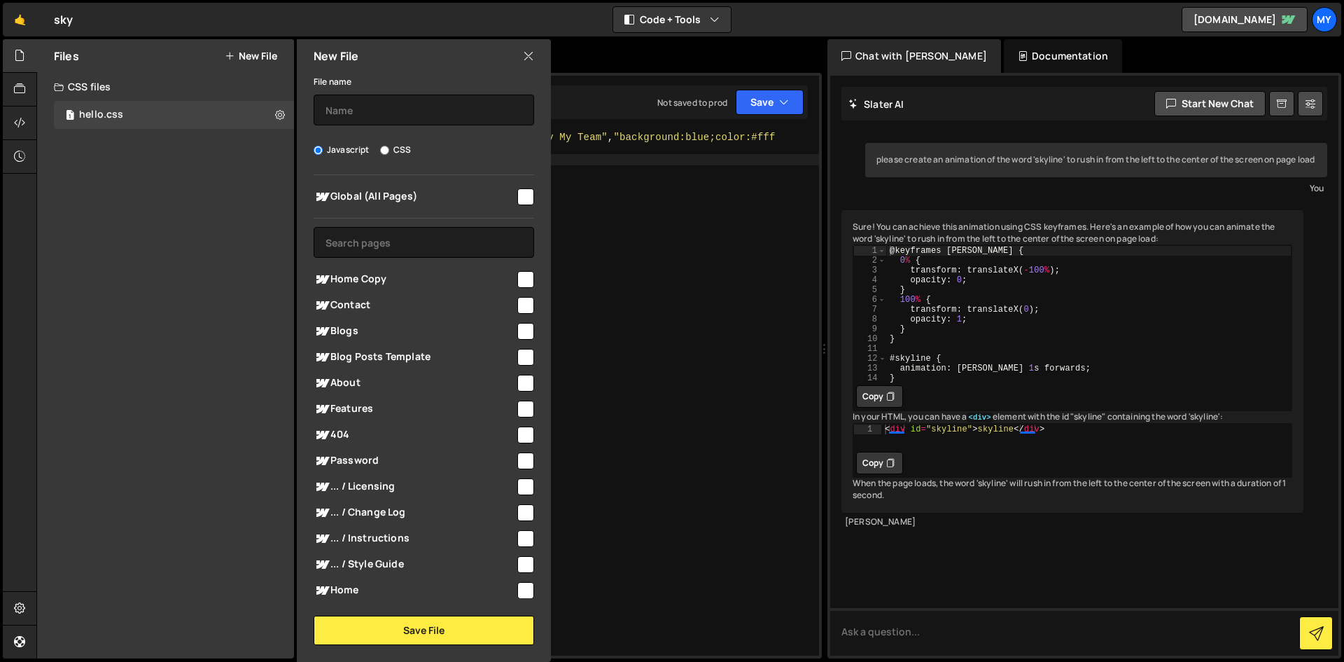
click at [520, 302] on input "checkbox" at bounding box center [525, 305] width 17 height 17
click at [521, 308] on input "checkbox" at bounding box center [525, 305] width 17 height 17
checkbox input "false"
click at [526, 52] on icon at bounding box center [528, 55] width 11 height 15
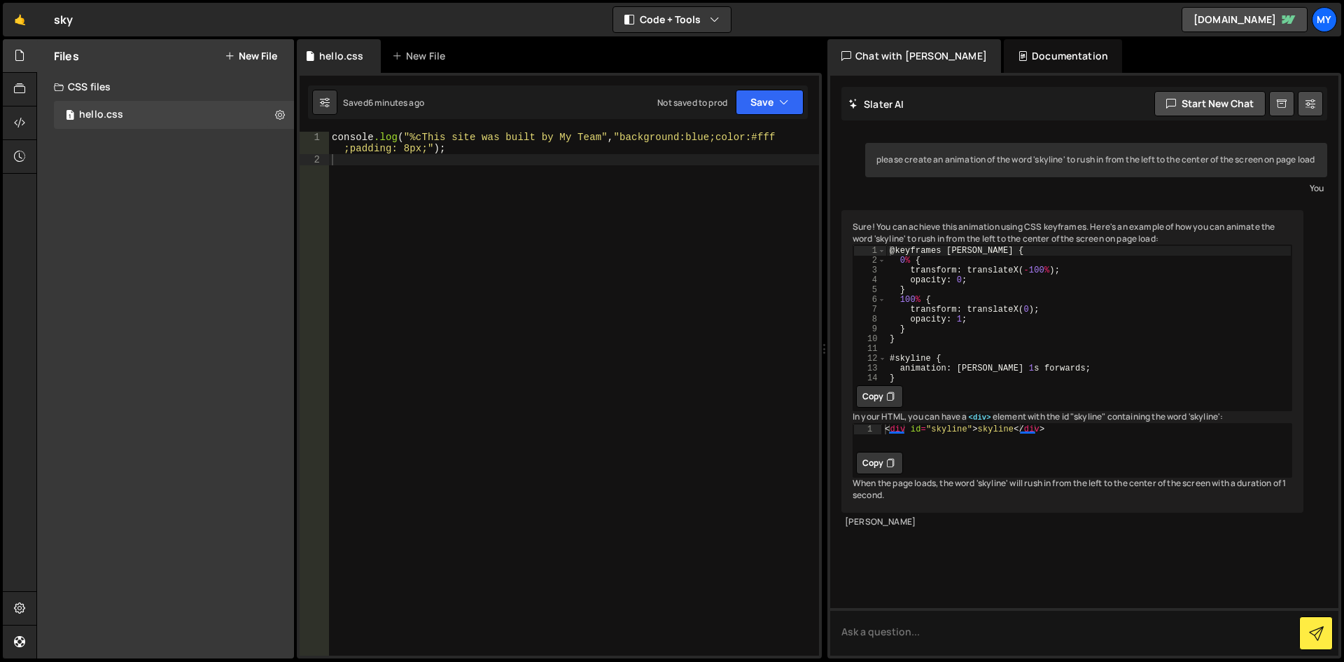
type textarea "<div id="skyline">skyline</div>"
drag, startPoint x: 1047, startPoint y: 479, endPoint x: 954, endPoint y: 475, distance: 93.9
click at [954, 475] on div "<div id="skyline">skyline</div> 1 < div id = "skyline" > skyline </ div > ההההה…" at bounding box center [1073, 450] width 440 height 55
type textarea "#skyline {"
click at [1087, 371] on div "@ keyframes rushIn { 0 % { transform : translateX ( - 100 % ) ; opacity : 0 ; }…" at bounding box center [1088, 323] width 405 height 157
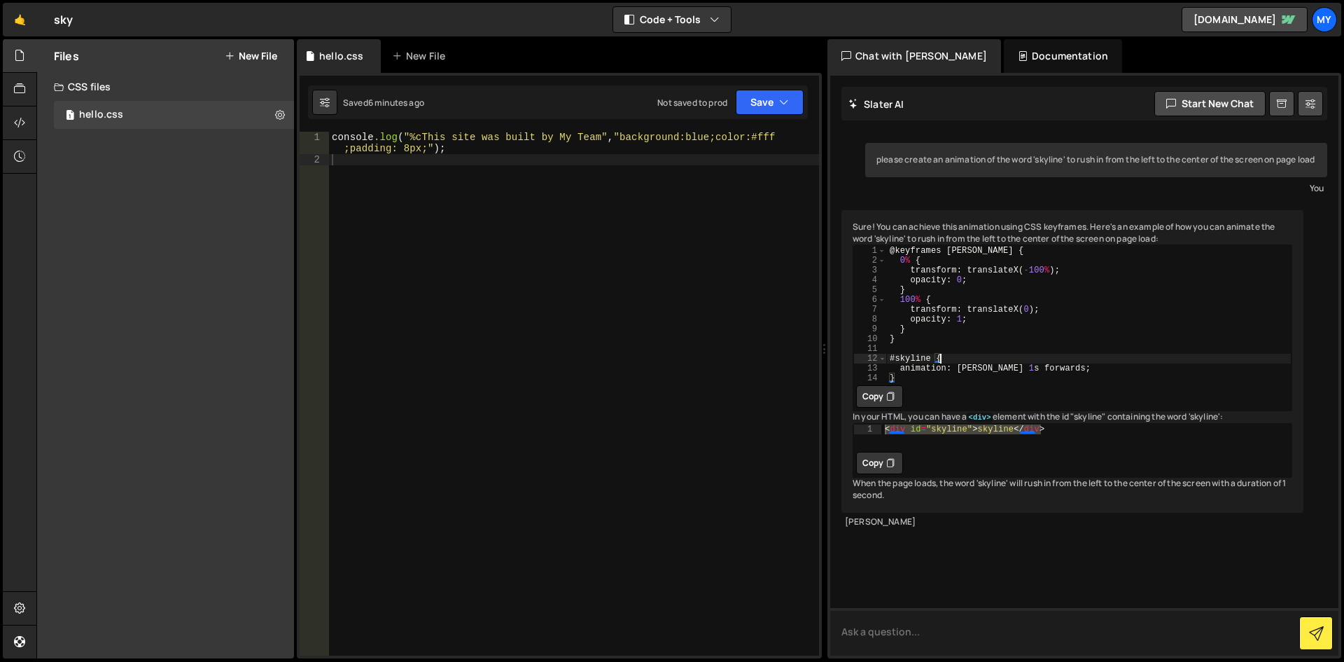
click at [876, 624] on textarea at bounding box center [1084, 632] width 508 height 48
type textarea "c"
type textarea "so as a complete noobie, is this a matter of copying and pasting the above"
click at [1307, 636] on button at bounding box center [1316, 633] width 34 height 34
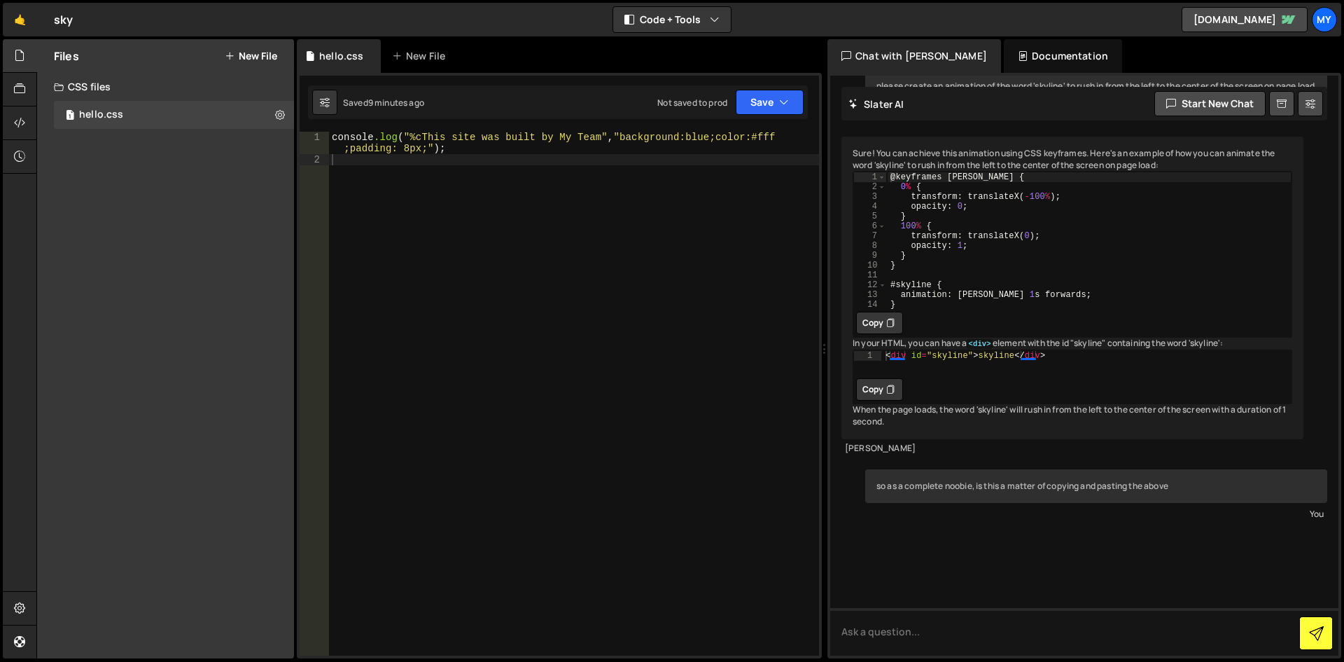
scroll to position [209, 0]
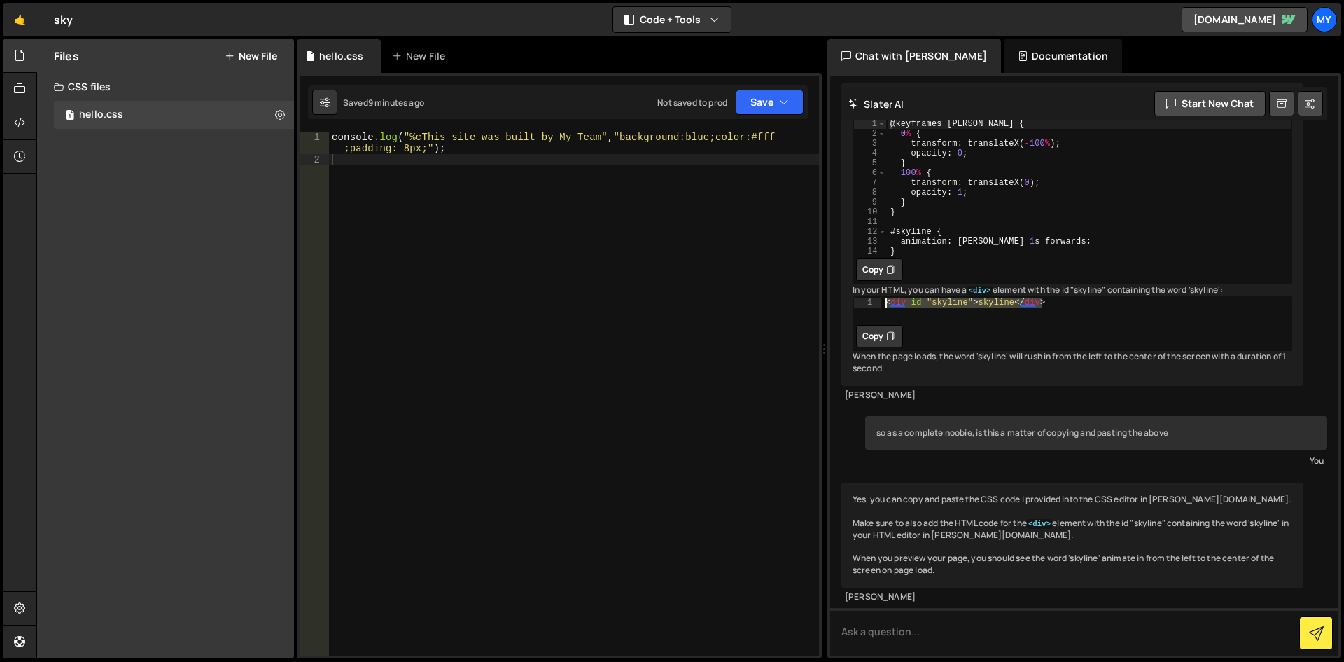
drag, startPoint x: 1052, startPoint y: 279, endPoint x: 874, endPoint y: 275, distance: 177.9
click at [874, 297] on div "<div id="skyline">skyline</div> 1 < div id = "skyline" > skyline </ div > ההההה…" at bounding box center [1072, 309] width 438 height 25
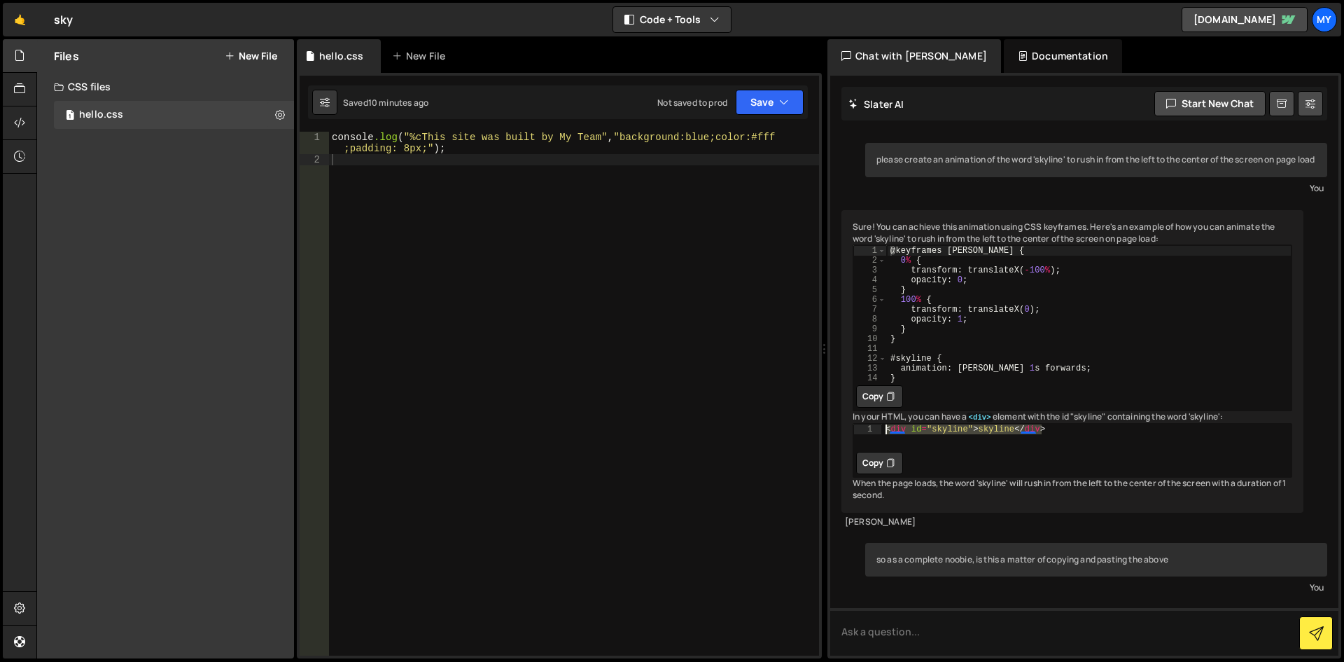
click at [881, 407] on button "Copy" at bounding box center [879, 396] width 47 height 22
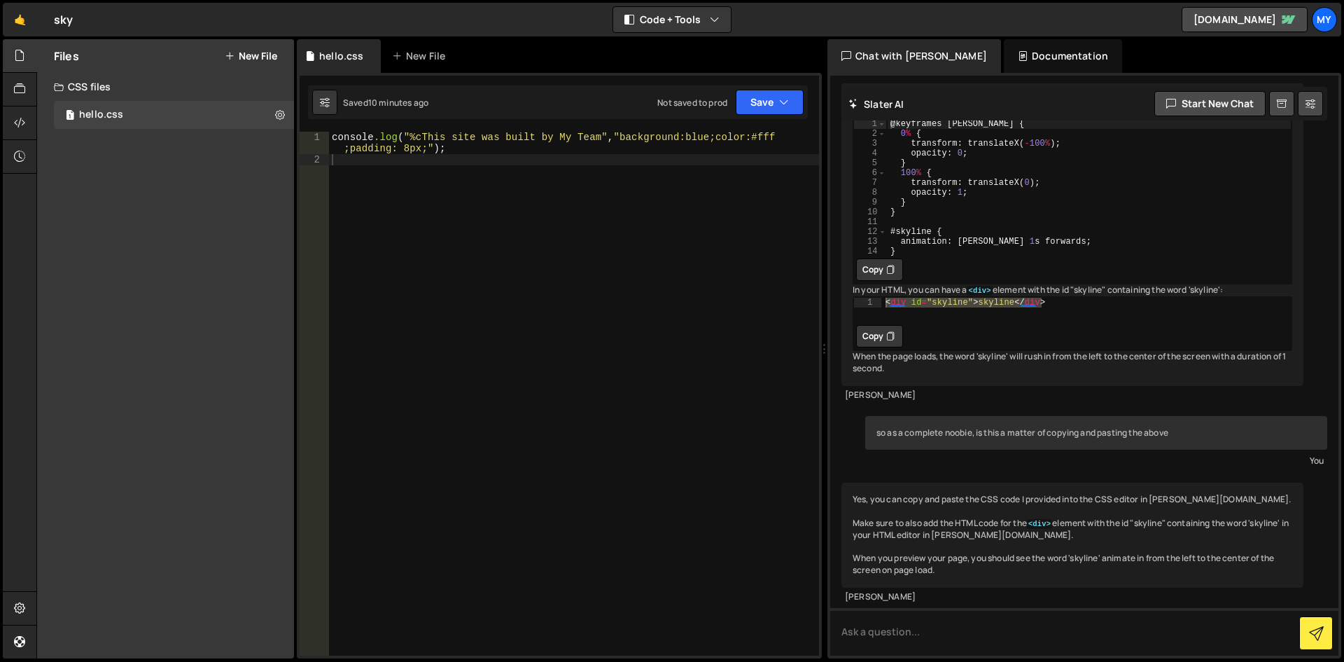
scroll to position [209, 0]
click at [413, 53] on div "New File" at bounding box center [421, 56] width 59 height 14
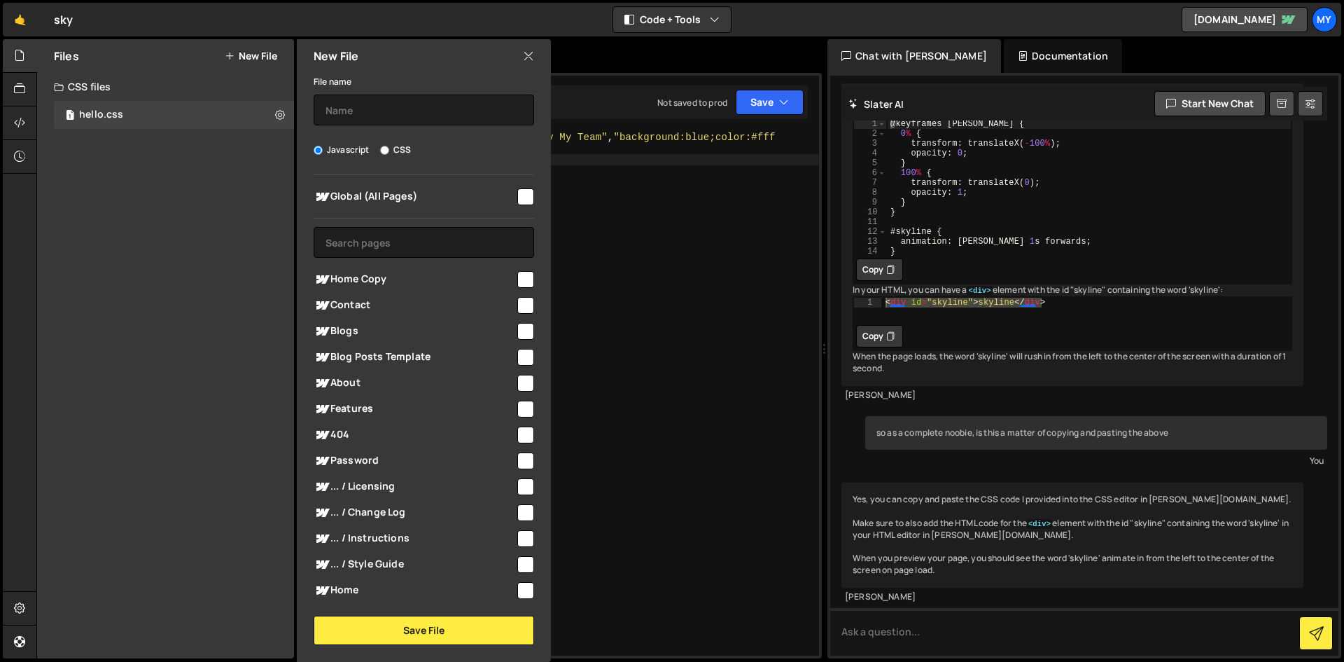
click at [381, 149] on input "CSS" at bounding box center [384, 150] width 9 height 9
radio input "true"
click at [358, 117] on input "text" at bounding box center [424, 110] width 221 height 31
type input "skyline"
click at [517, 305] on input "checkbox" at bounding box center [525, 305] width 17 height 17
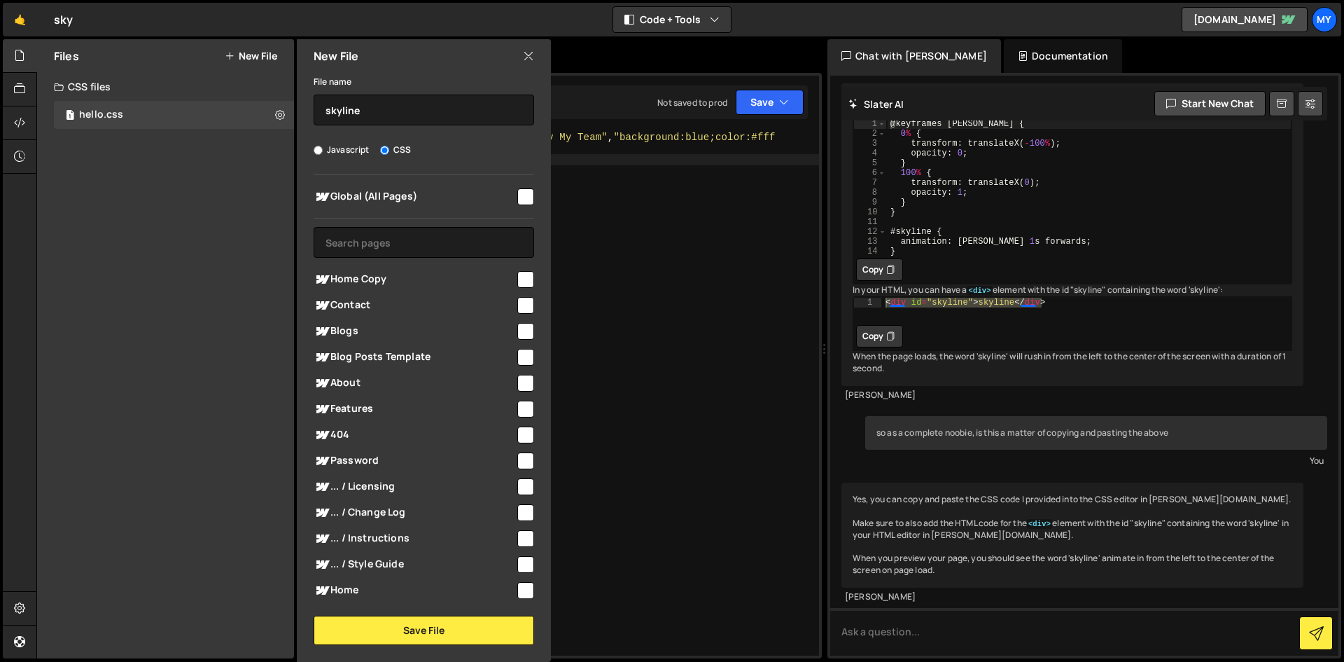
checkbox input "true"
click at [438, 638] on button "Save File" at bounding box center [424, 629] width 221 height 29
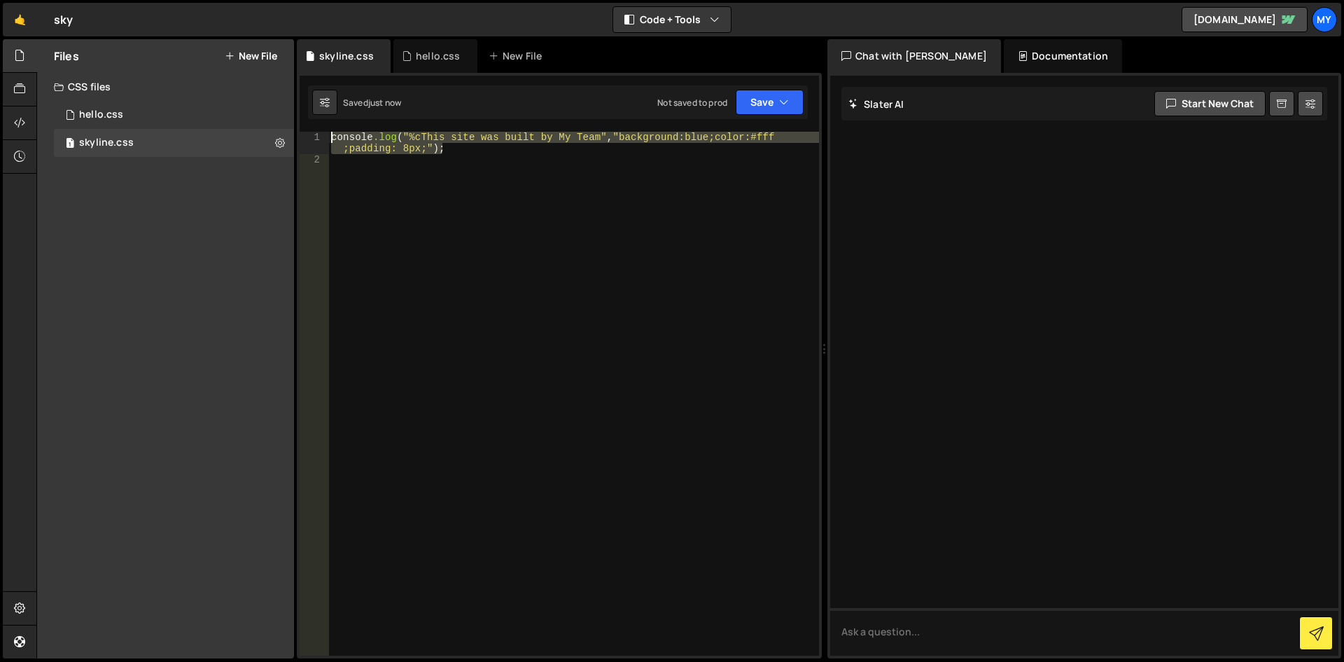
drag, startPoint x: 459, startPoint y: 150, endPoint x: 319, endPoint y: 133, distance: 141.0
click at [319, 133] on div "console.log("%cThis site was built by My Team", "background:blue;color:#fff;pad…" at bounding box center [559, 394] width 519 height 524
paste textarea "}"
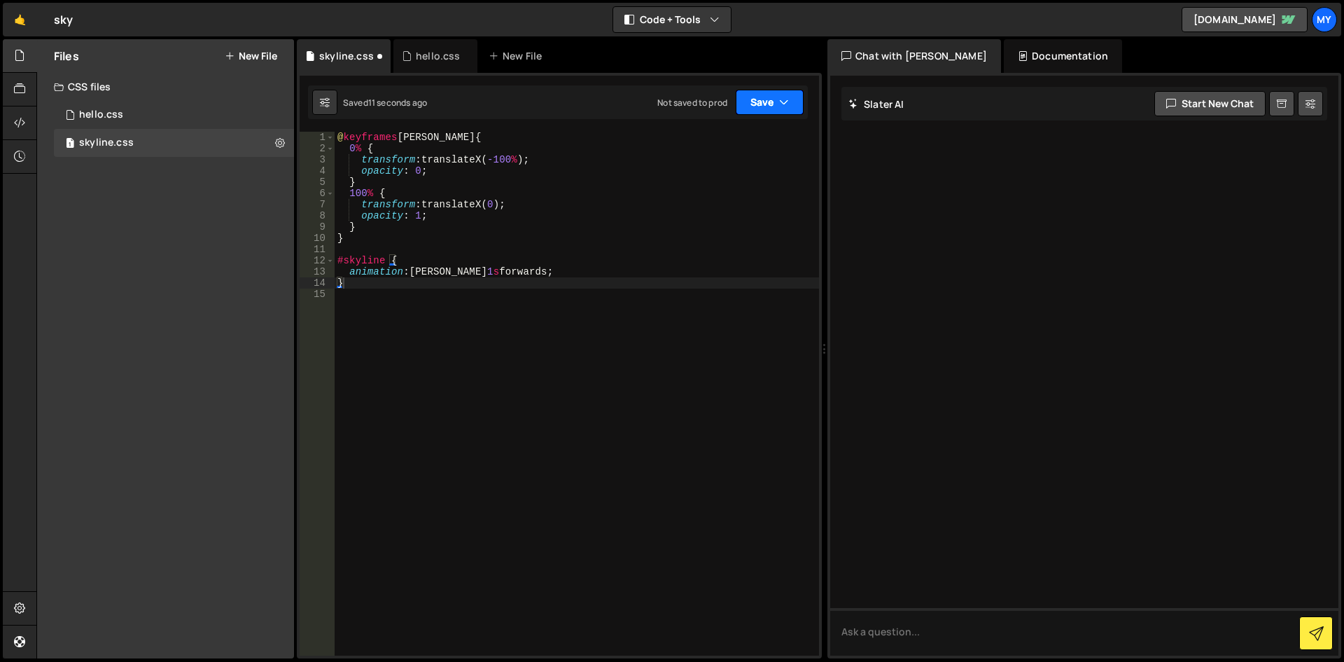
click at [767, 101] on button "Save" at bounding box center [770, 102] width 68 height 25
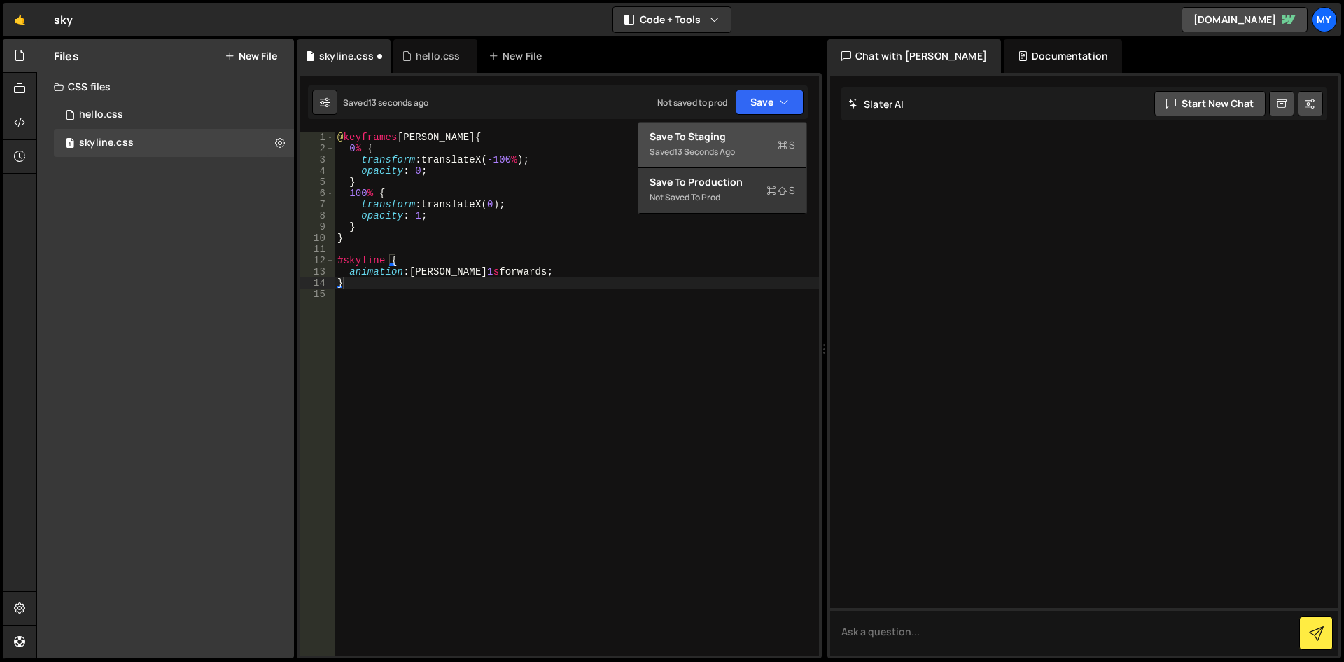
click at [728, 130] on div "Save to Staging S" at bounding box center [723, 137] width 146 height 14
type textarea "animation: rushIn 1s forwards;"
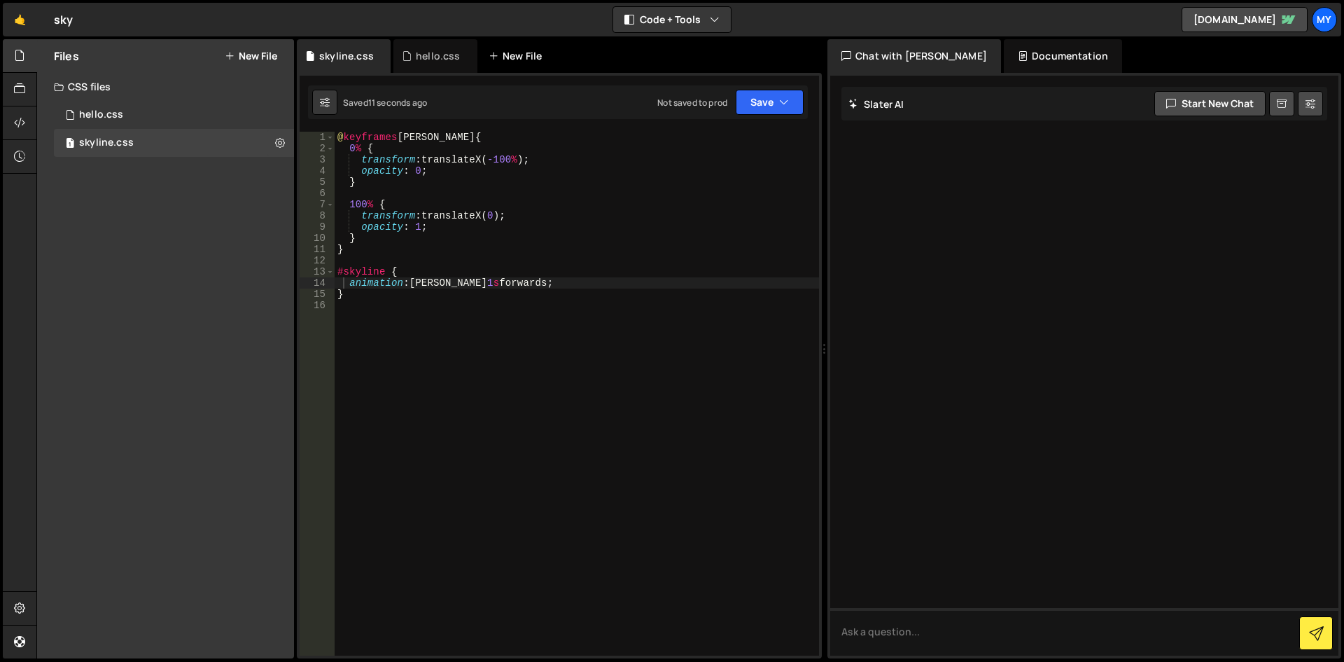
click at [0, 0] on icon at bounding box center [0, 0] width 0 height 0
click at [1278, 14] on link "new-skyline.webflow.io" at bounding box center [1245, 19] width 126 height 25
click at [783, 105] on icon "button" at bounding box center [784, 102] width 10 height 14
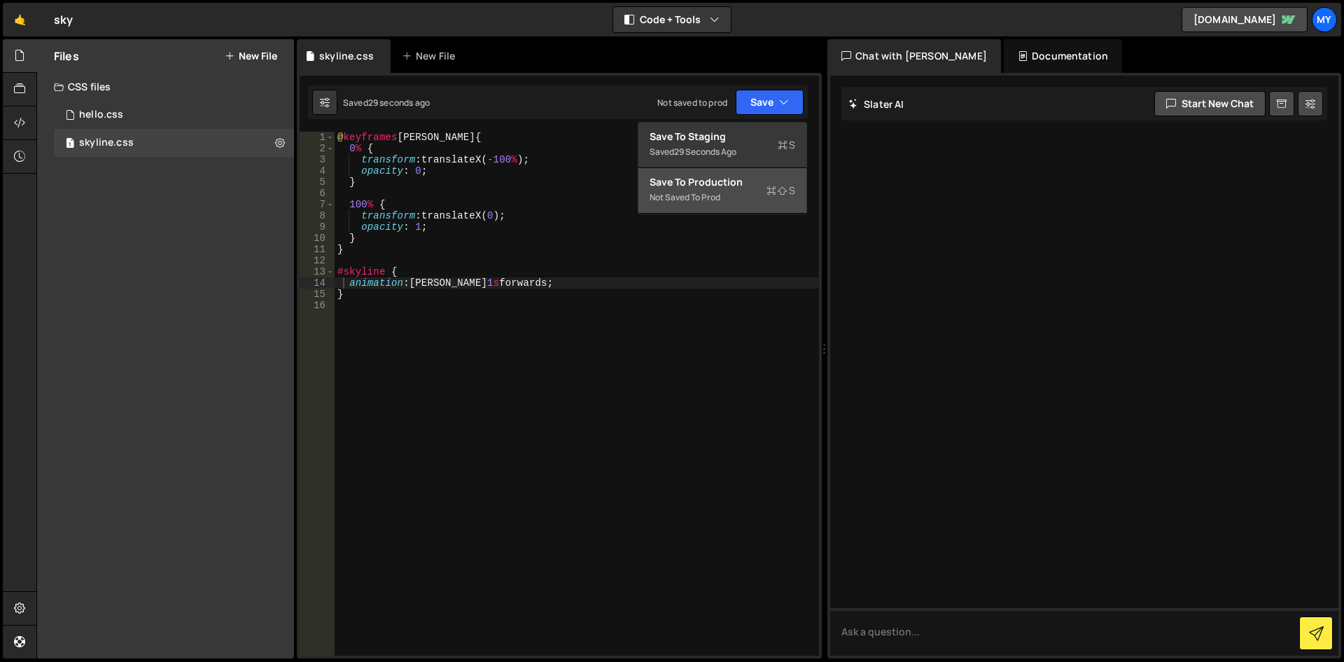
click at [722, 190] on div "Not saved to prod" at bounding box center [723, 197] width 146 height 17
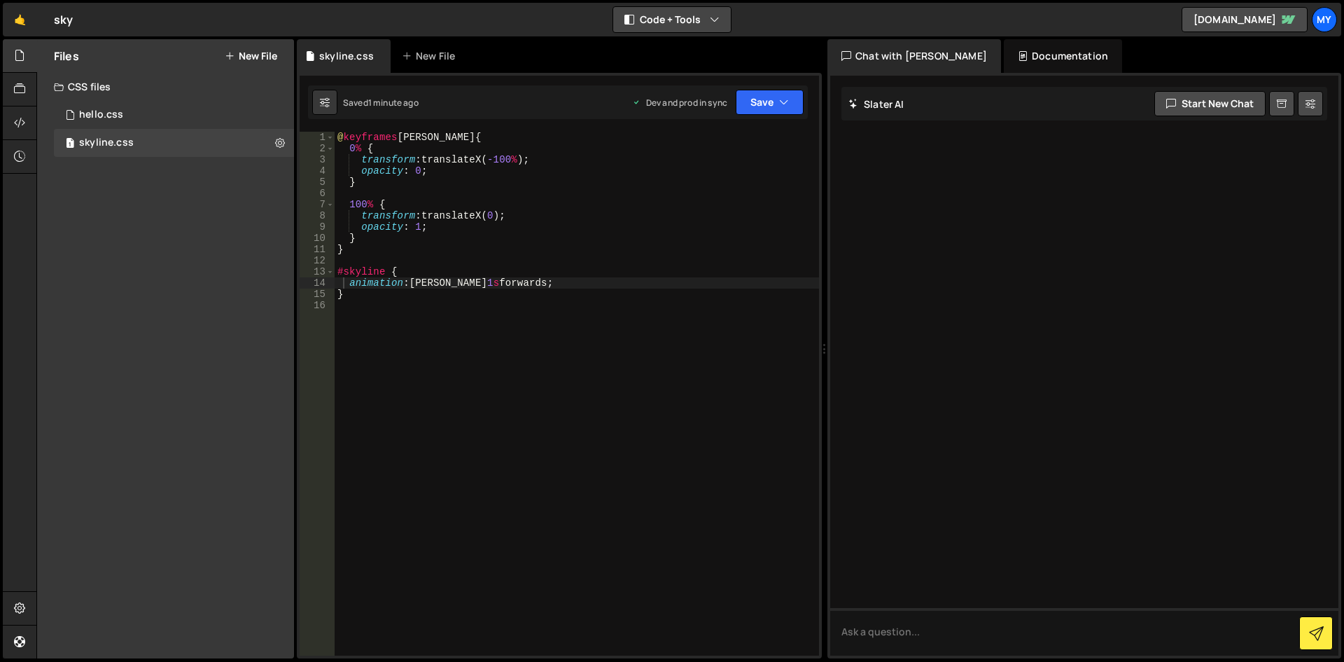
click at [685, 11] on button "Code + Tools" at bounding box center [672, 19] width 118 height 25
click at [667, 98] on button "Tools Only" at bounding box center [673, 100] width 118 height 25
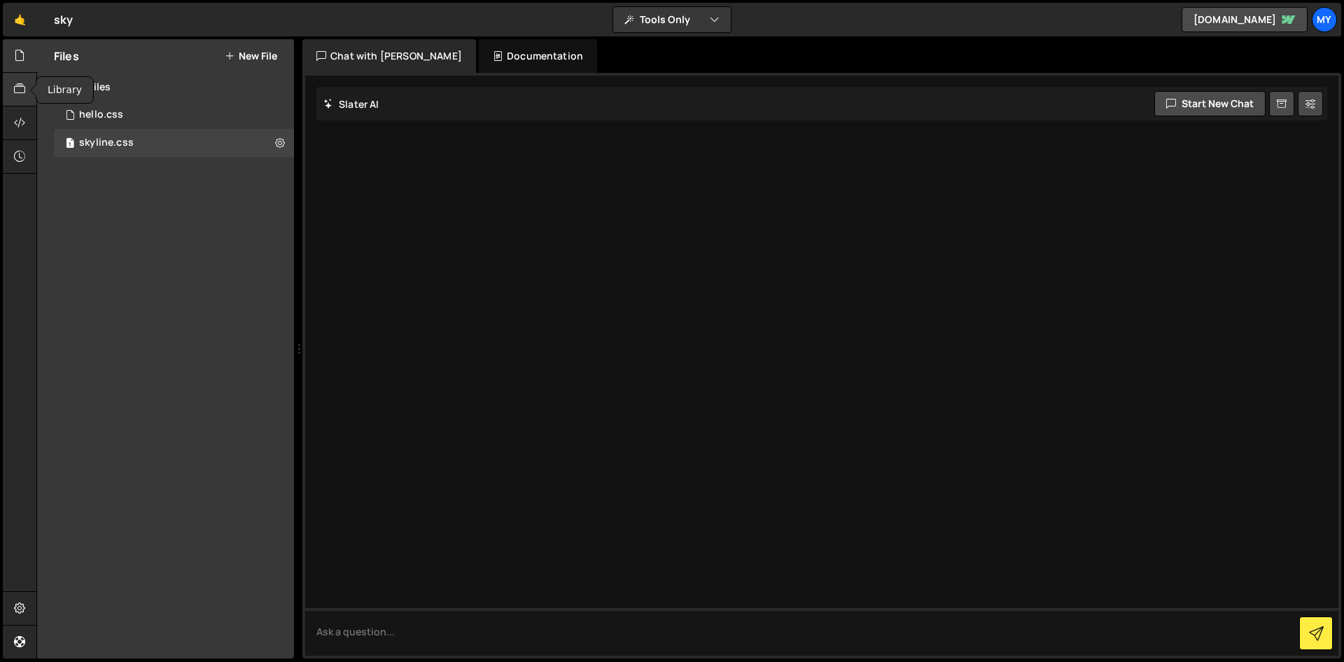
click at [14, 94] on icon at bounding box center [19, 88] width 11 height 15
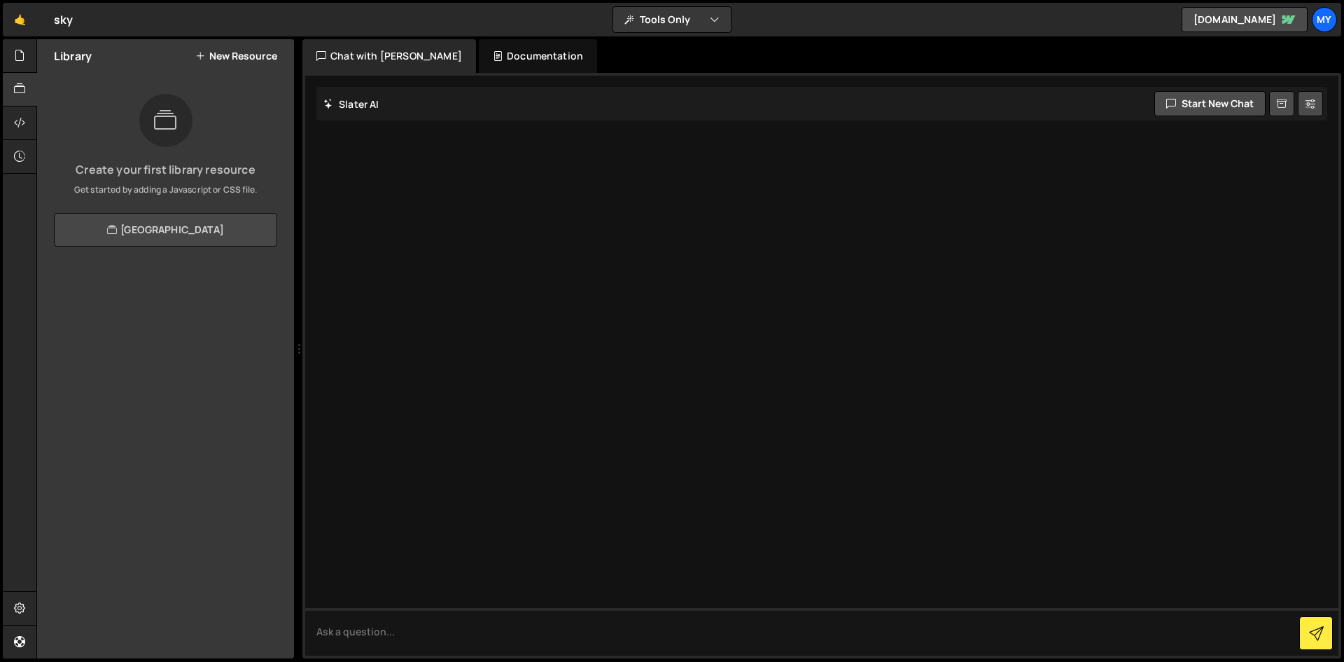
click at [109, 231] on icon at bounding box center [112, 229] width 10 height 17
click at [708, 22] on button "Tools Only" at bounding box center [672, 19] width 118 height 25
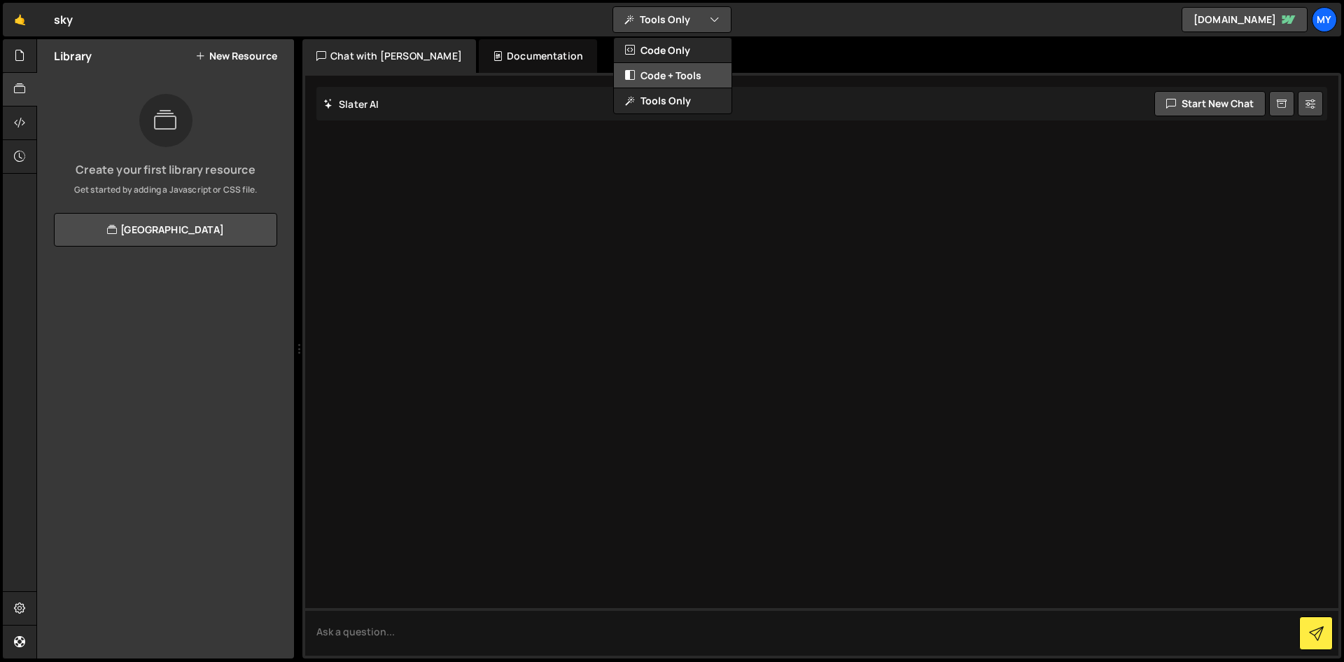
click at [695, 77] on button "Code + Tools" at bounding box center [673, 75] width 118 height 25
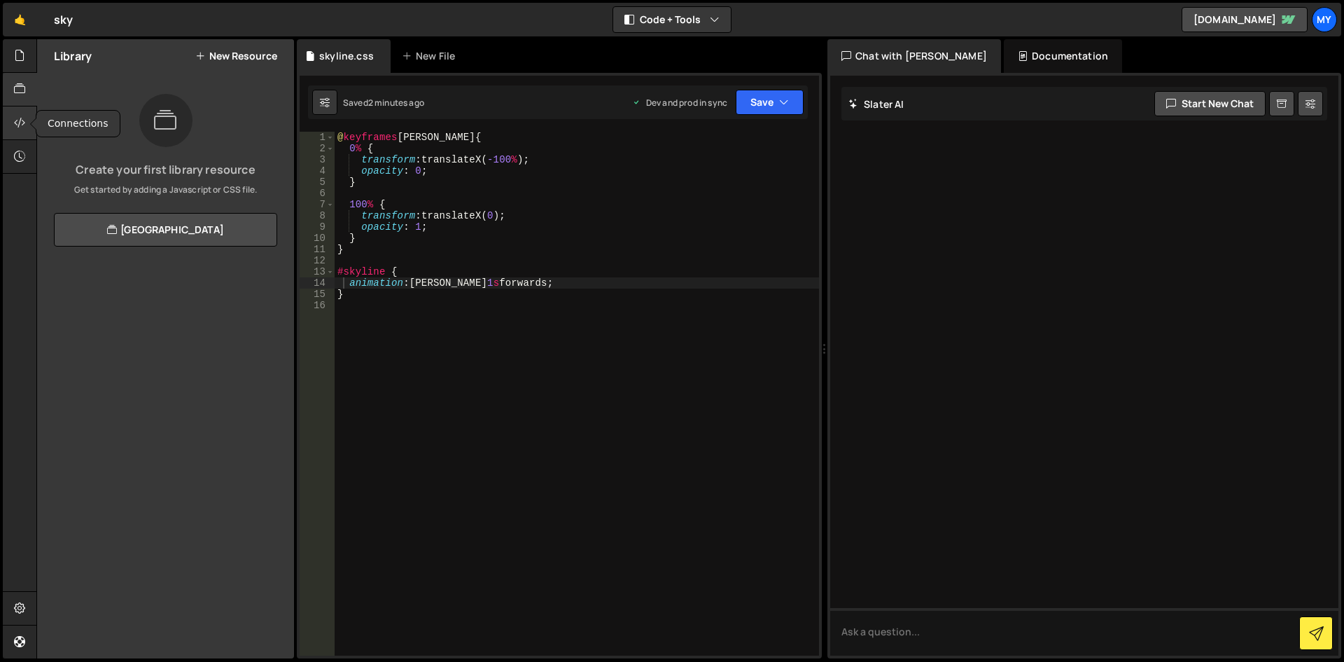
click at [13, 117] on div at bounding box center [20, 123] width 34 height 34
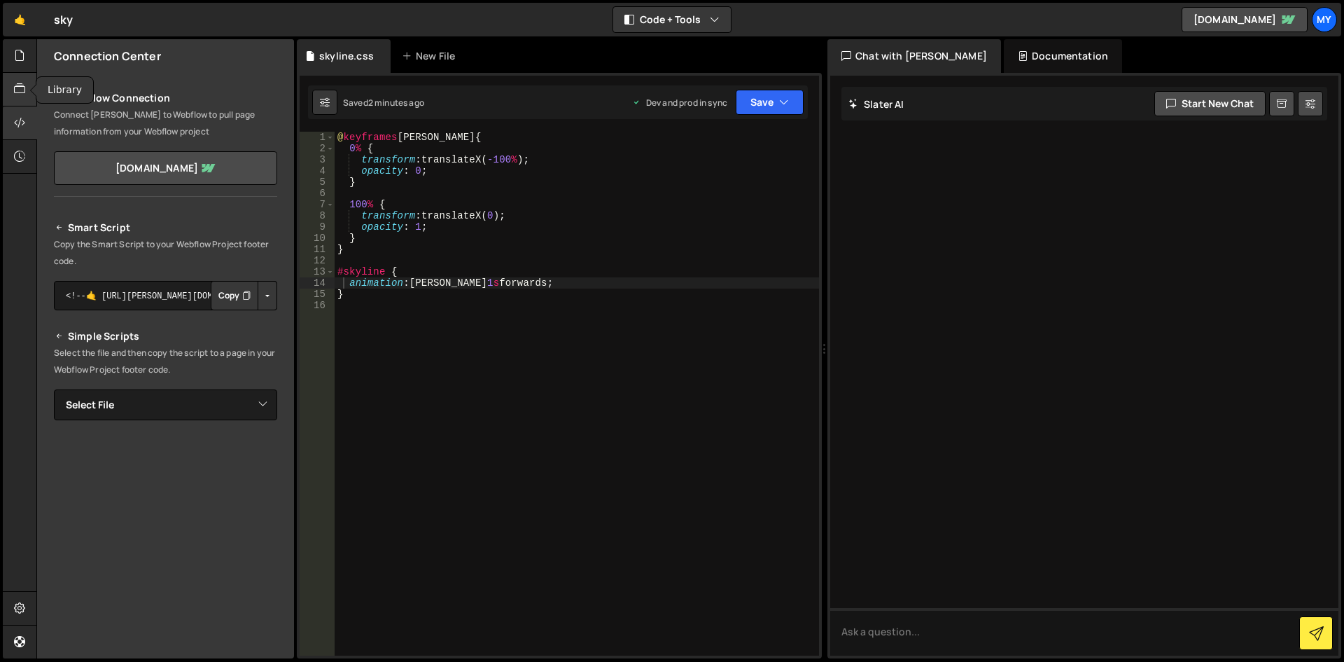
click at [25, 85] on icon at bounding box center [19, 88] width 11 height 15
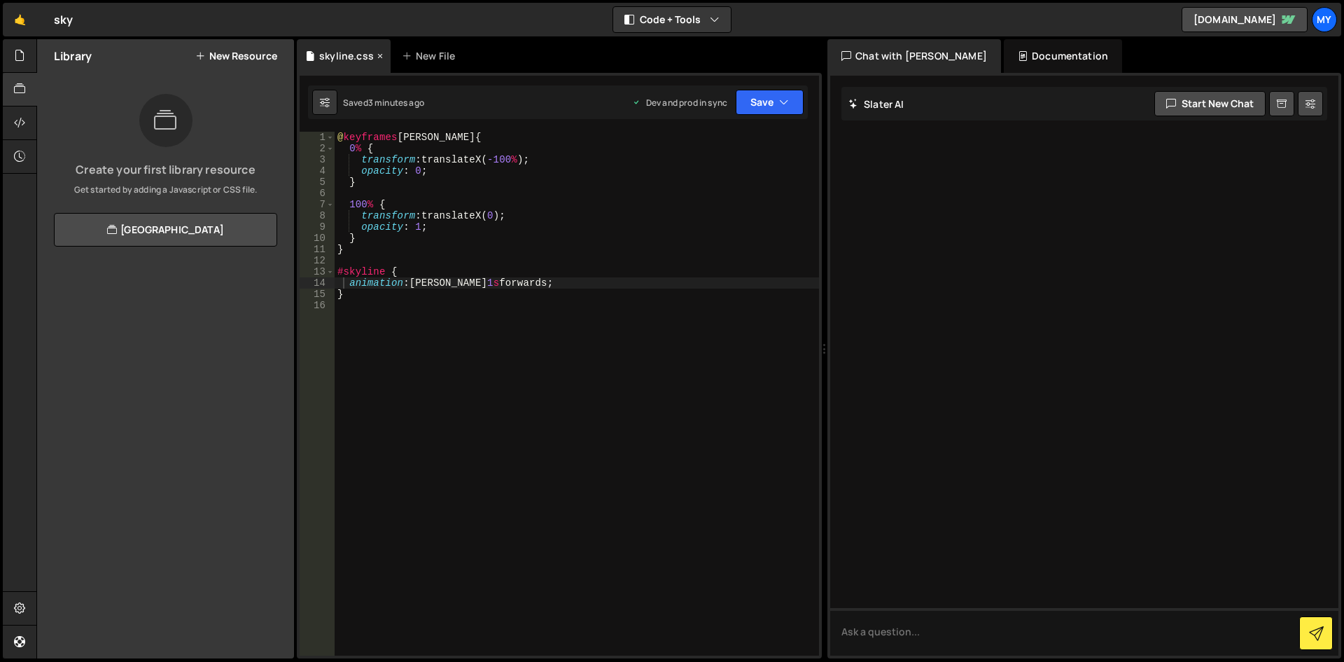
click at [351, 58] on div "skyline.css" at bounding box center [346, 56] width 55 height 14
click at [377, 57] on icon at bounding box center [380, 56] width 10 height 14
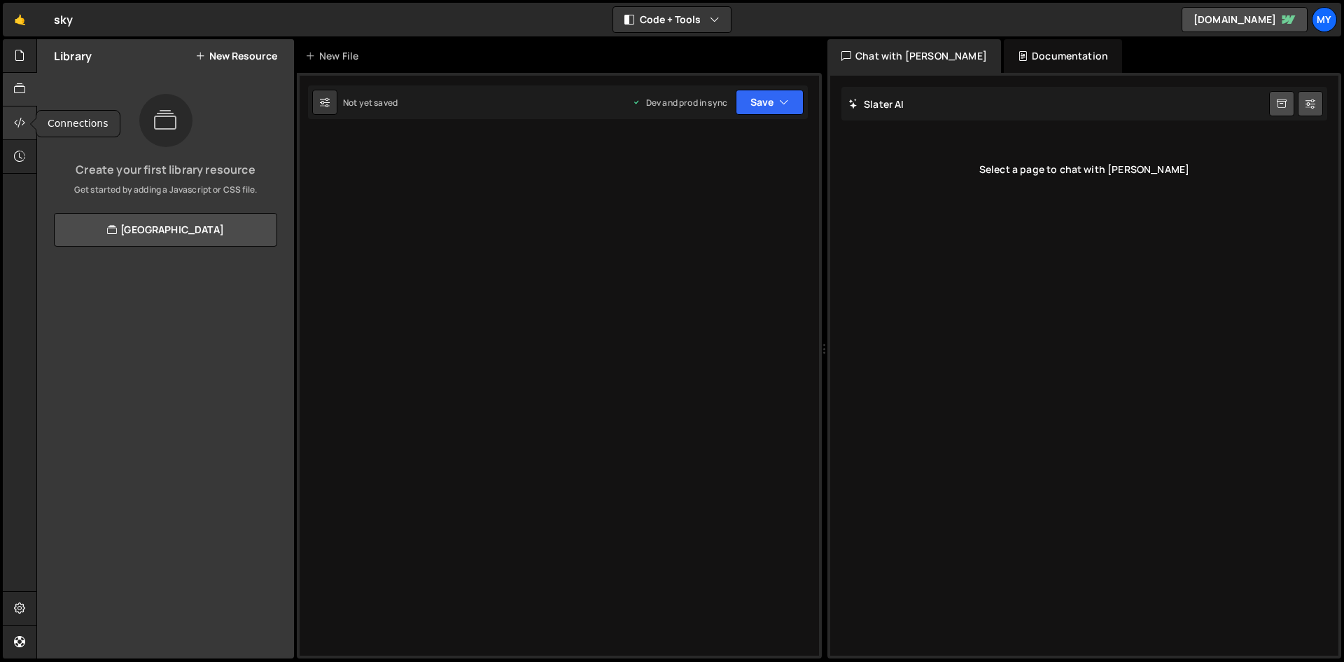
click at [18, 120] on icon at bounding box center [19, 122] width 11 height 15
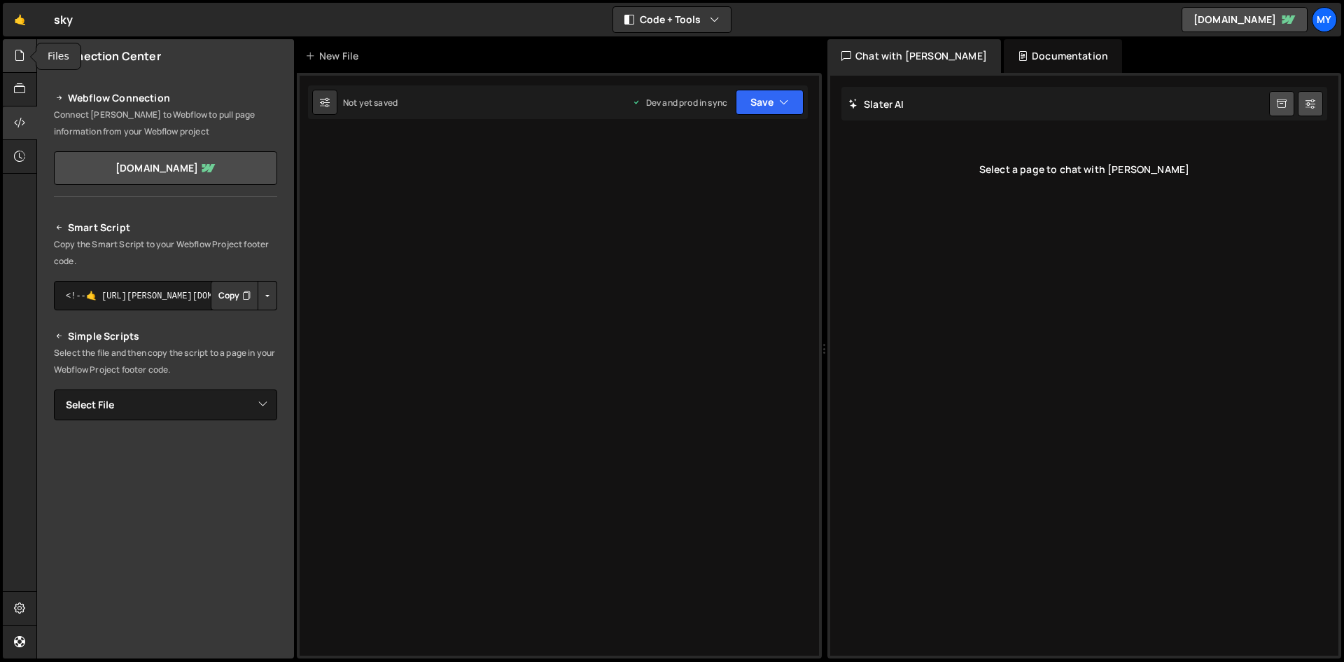
click at [21, 55] on icon at bounding box center [19, 55] width 11 height 15
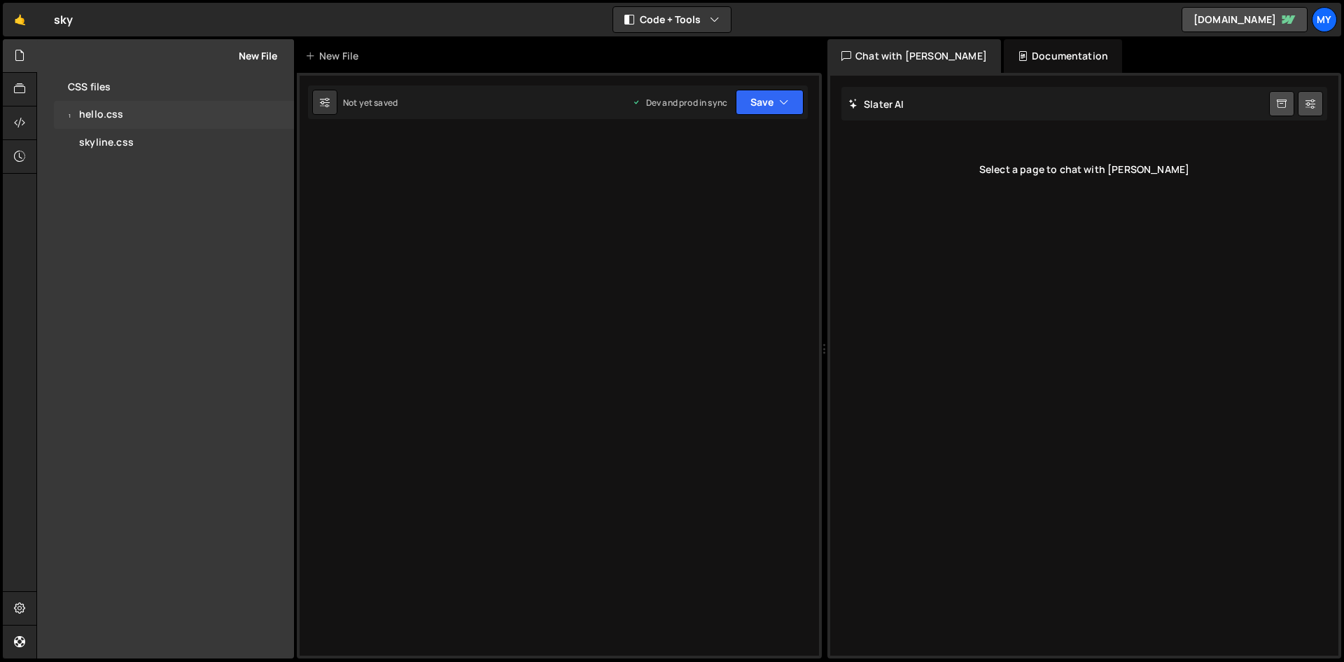
click at [105, 125] on div "1 hello.css 0" at bounding box center [174, 115] width 240 height 28
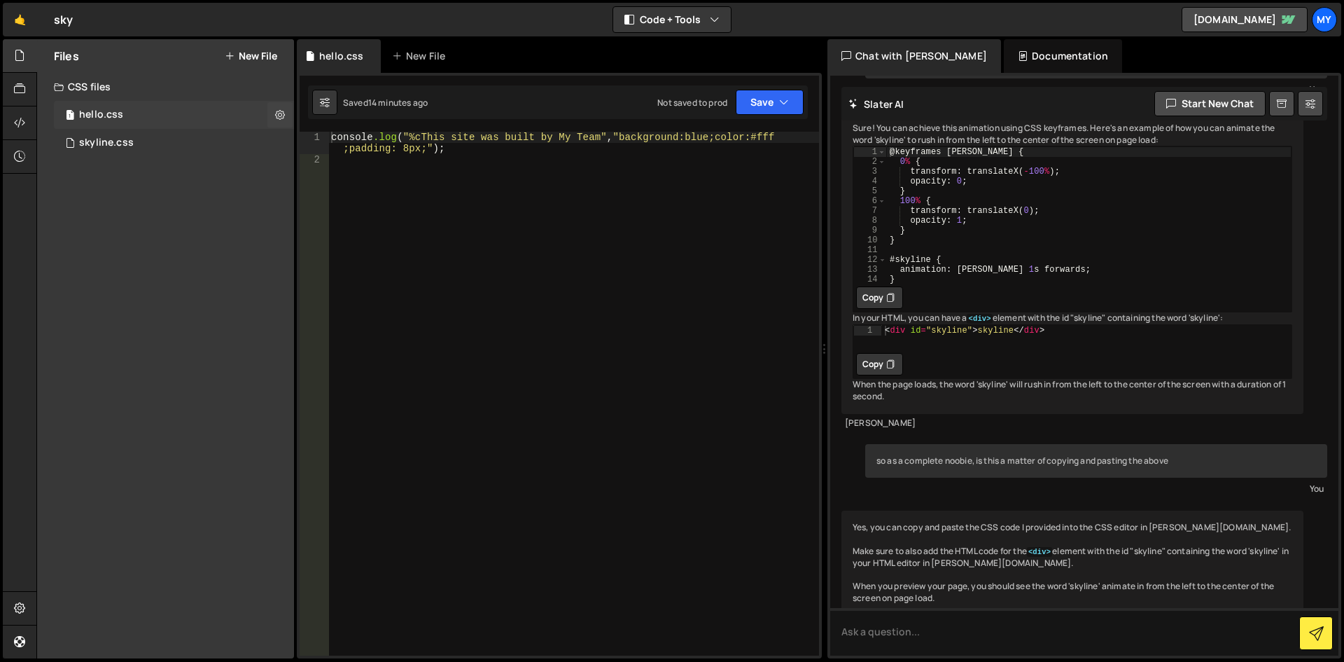
scroll to position [209, 0]
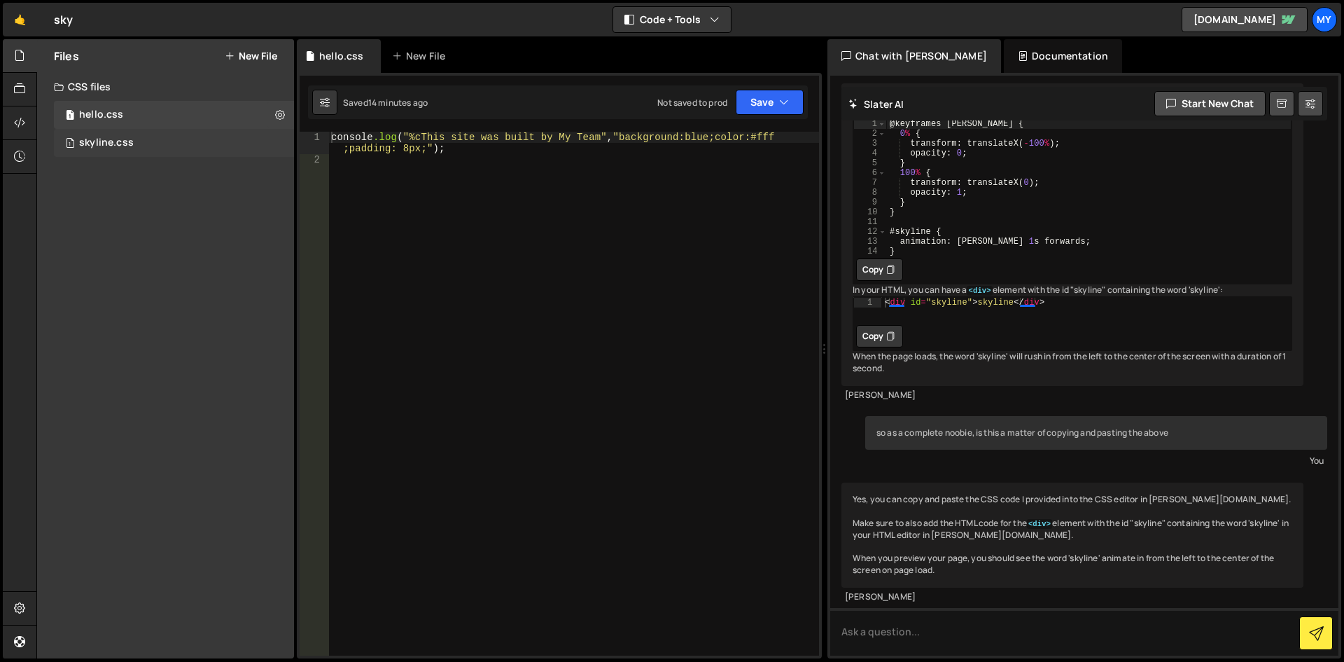
click at [274, 141] on div "1 skyline.css 0" at bounding box center [174, 143] width 240 height 28
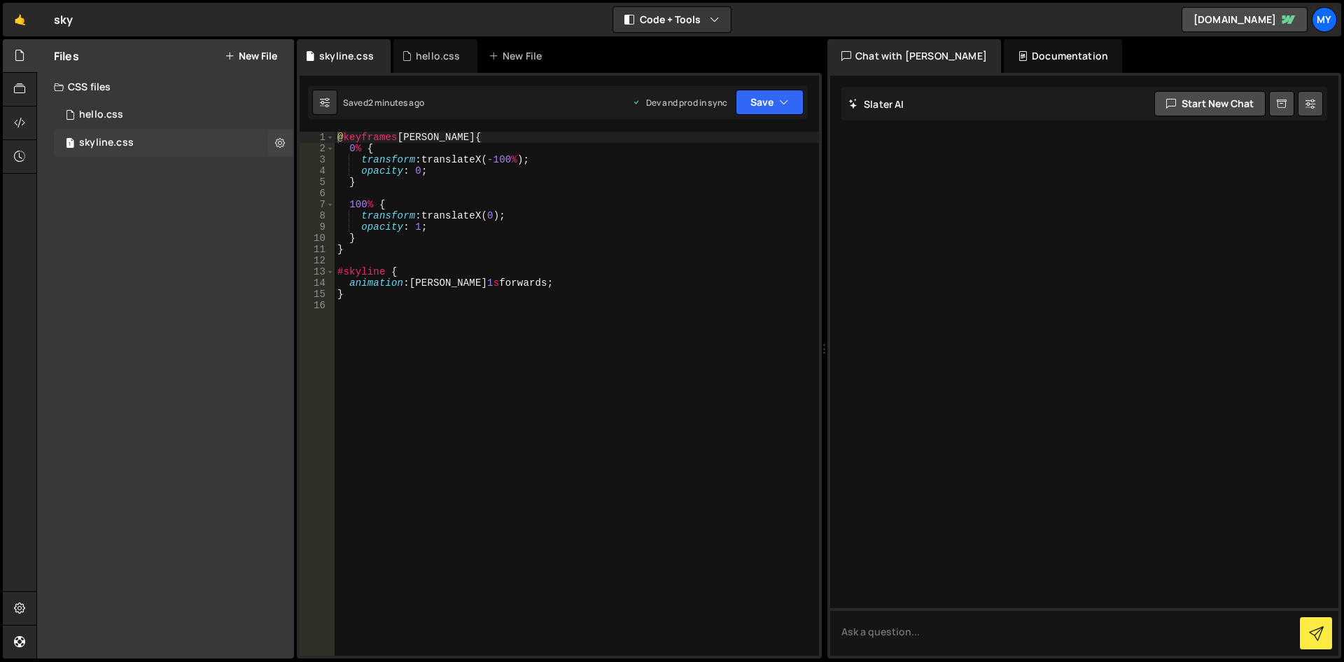
scroll to position [0, 0]
click at [274, 141] on button at bounding box center [279, 142] width 25 height 25
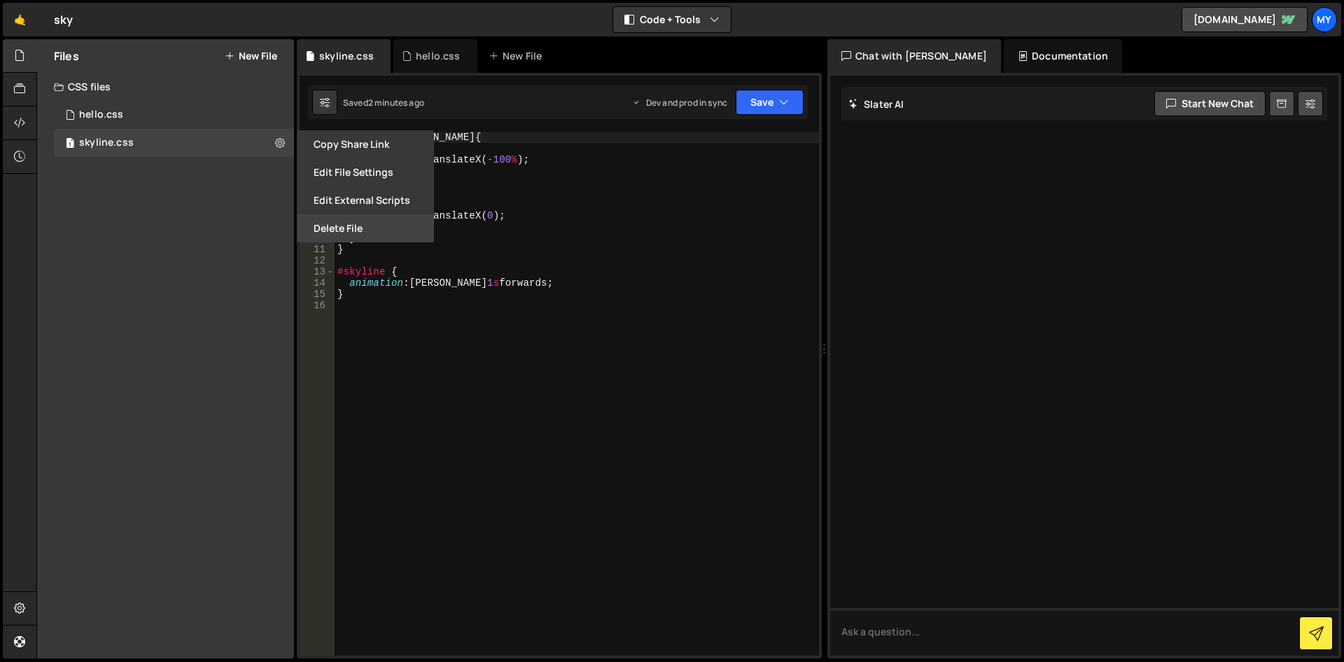
click at [344, 230] on button "Delete File" at bounding box center [365, 228] width 137 height 28
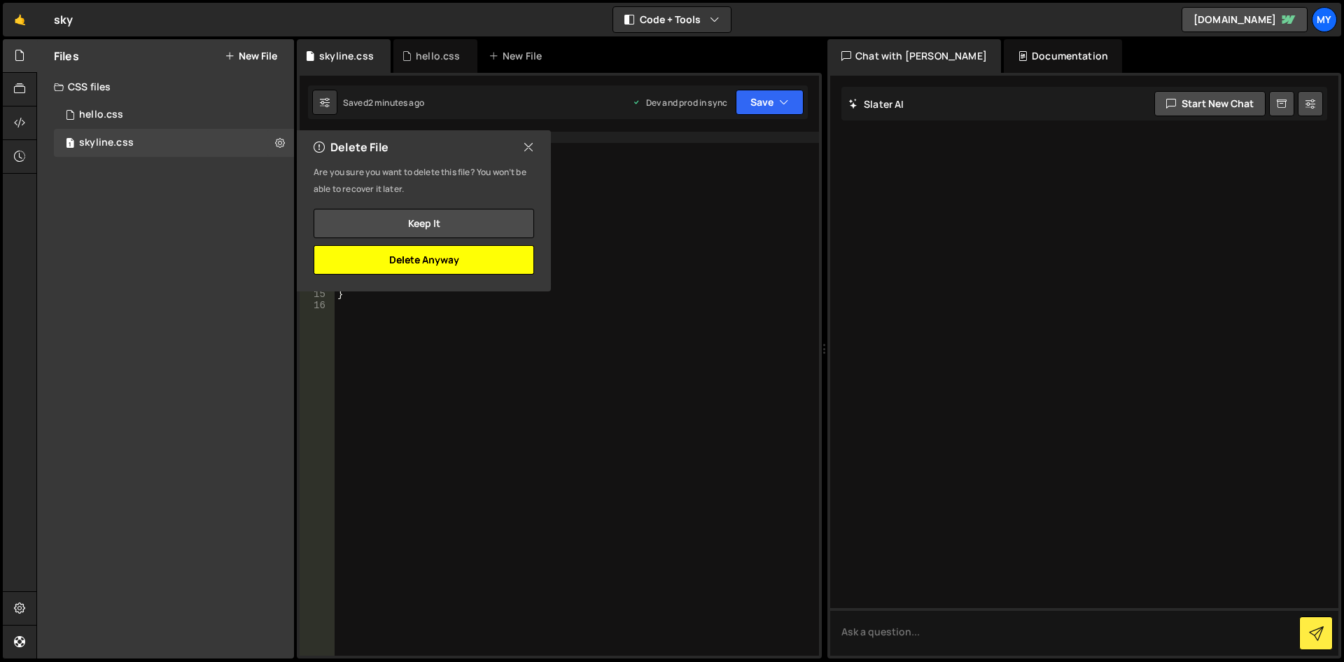
click at [382, 260] on button "Delete Anyway" at bounding box center [424, 259] width 221 height 29
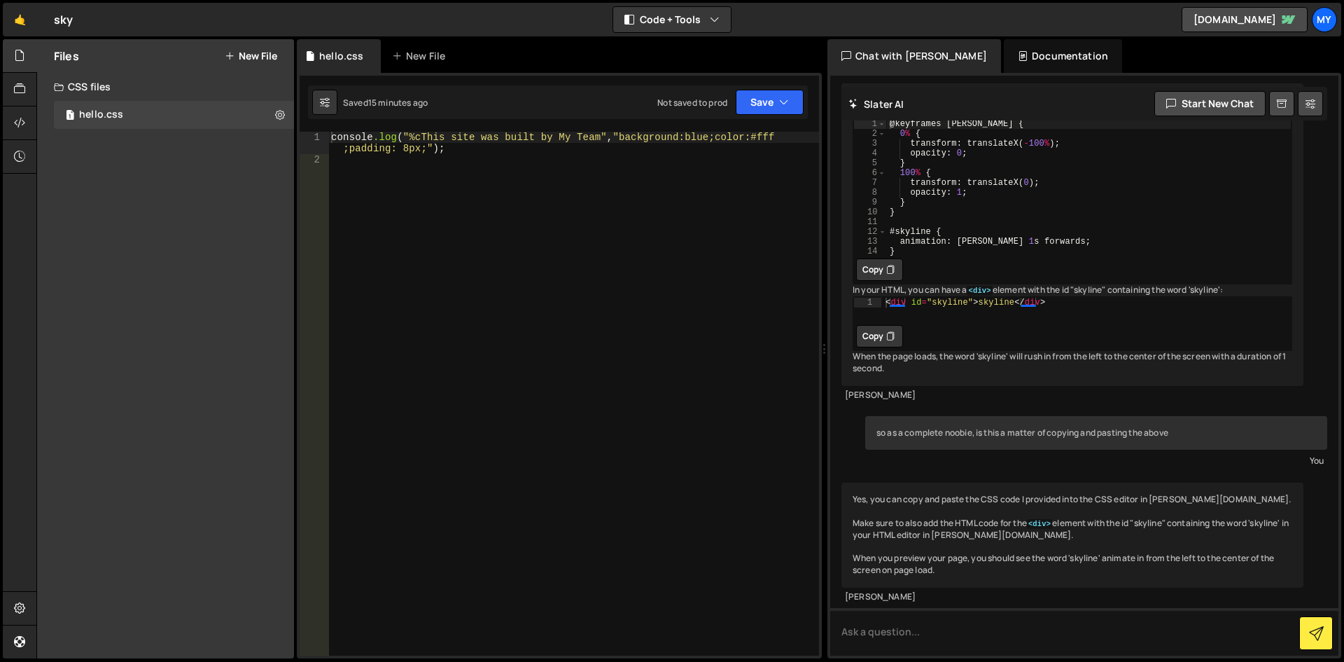
scroll to position [209, 0]
click at [893, 640] on textarea at bounding box center [1084, 632] width 508 height 48
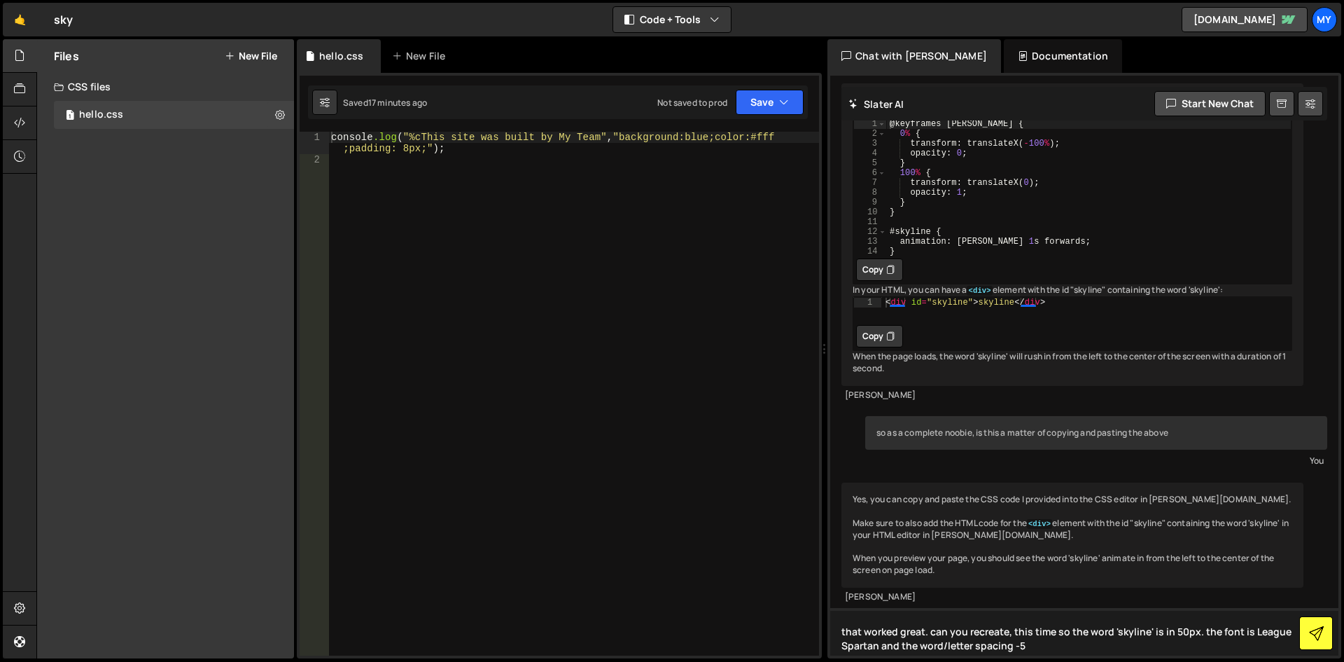
type textarea "that worked great. can you recreate, this time so the word 'skyline' is in 50px…"
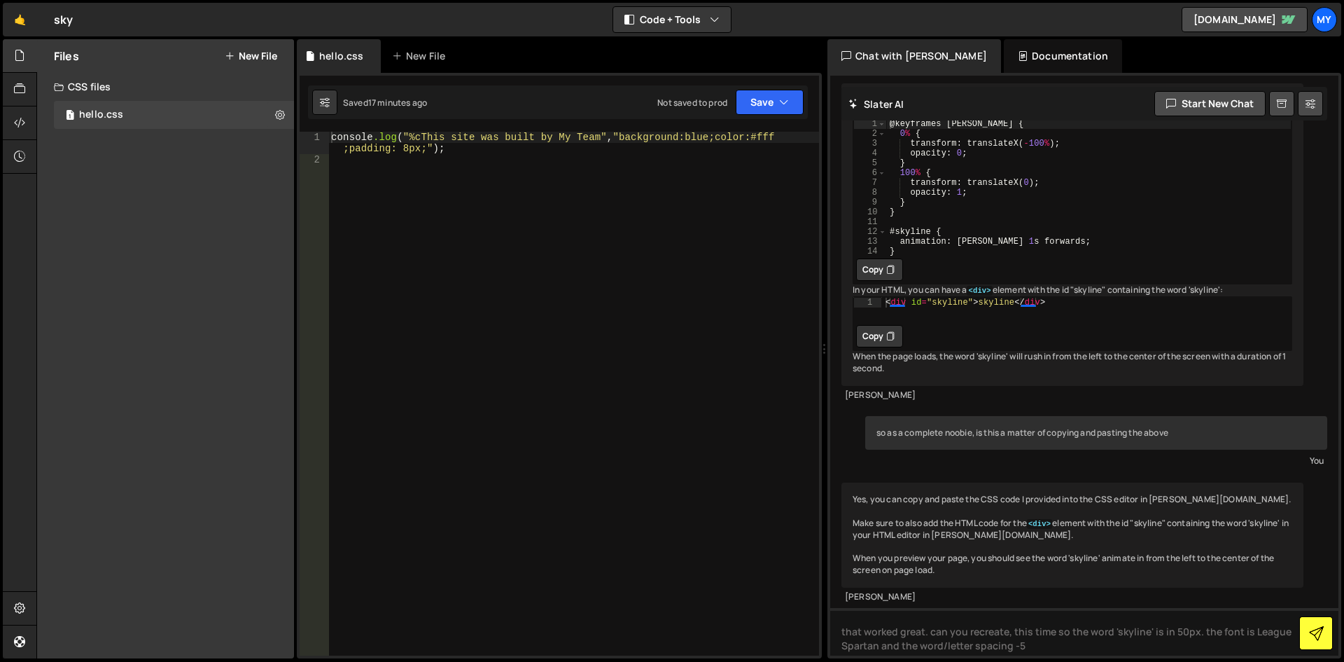
click at [1318, 642] on button at bounding box center [1316, 633] width 34 height 34
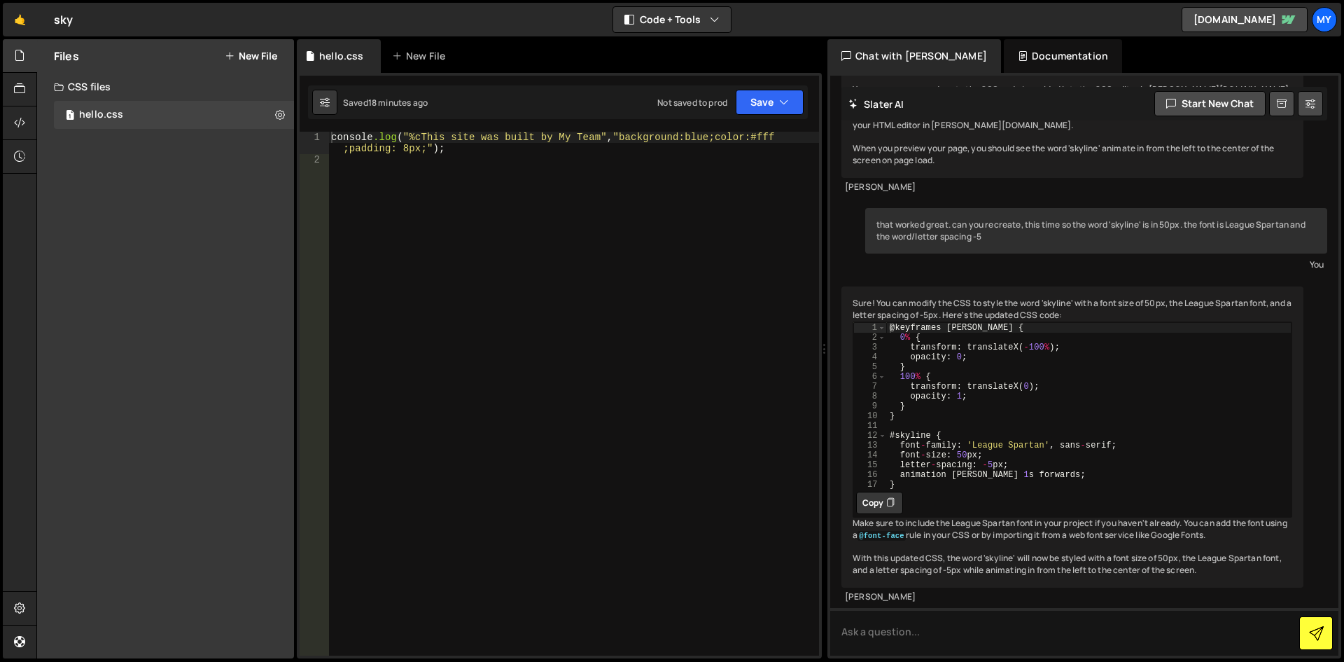
scroll to position [654, 0]
click at [877, 491] on button "Copy" at bounding box center [879, 502] width 47 height 22
click at [262, 56] on button "New File" at bounding box center [251, 55] width 53 height 11
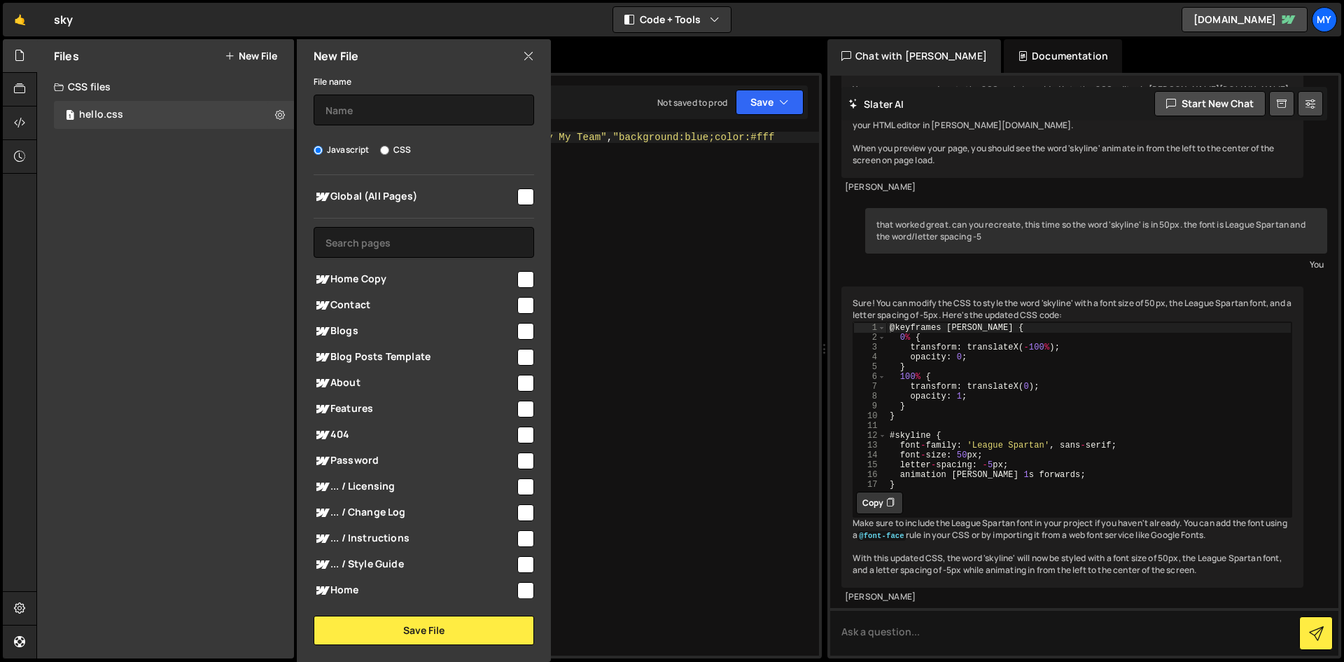
click at [380, 149] on input "CSS" at bounding box center [384, 150] width 9 height 9
radio input "true"
click at [338, 109] on input "text" at bounding box center [424, 110] width 221 height 31
type input "skyline-ls-50px"
click at [518, 302] on input "checkbox" at bounding box center [525, 305] width 17 height 17
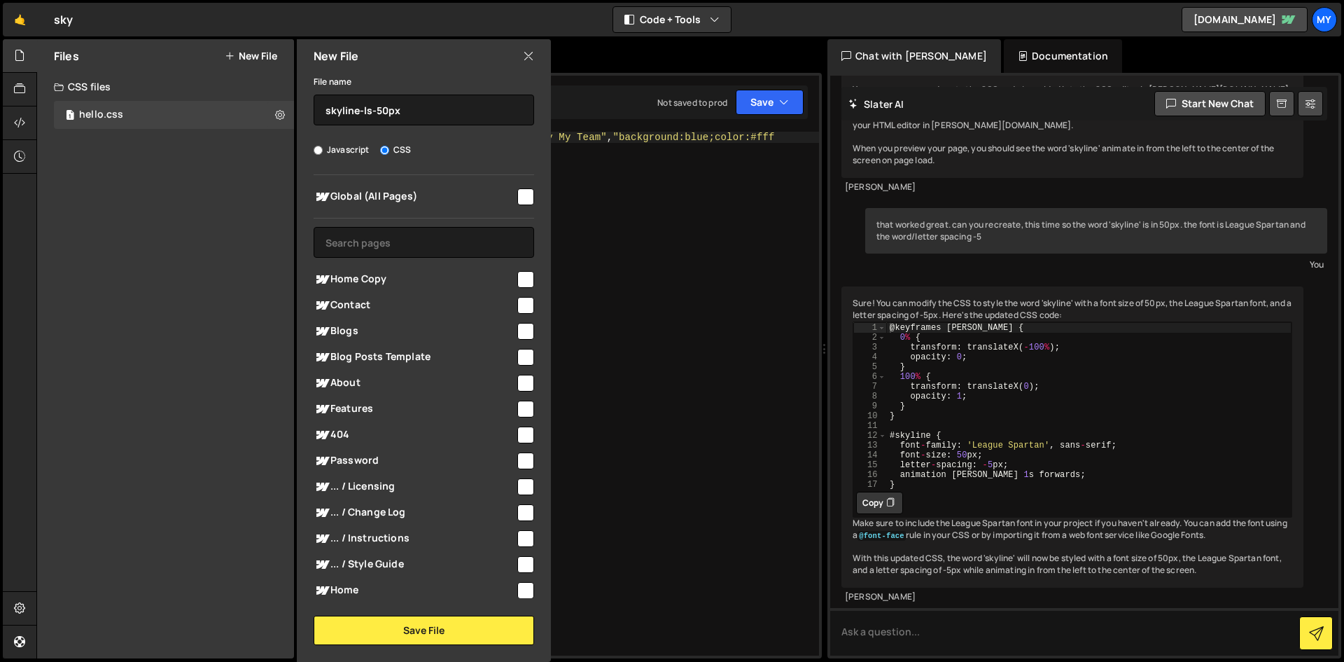
checkbox input "true"
click at [461, 627] on button "Save File" at bounding box center [424, 629] width 221 height 29
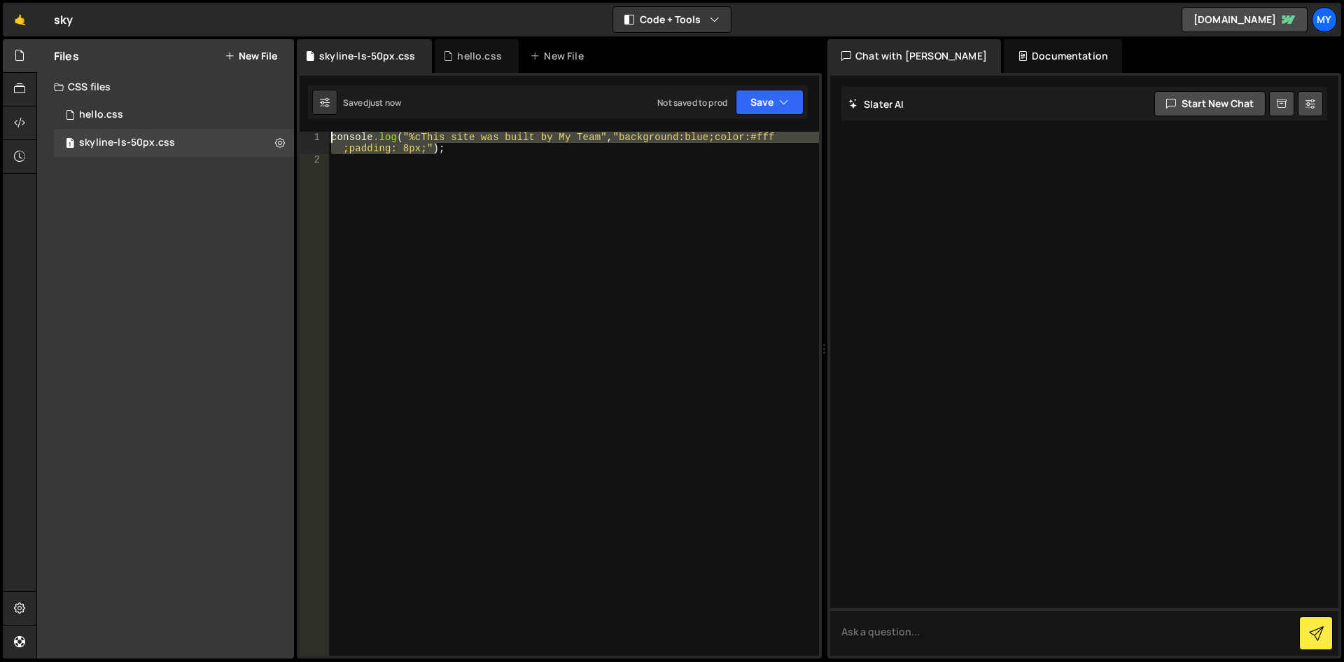
drag, startPoint x: 439, startPoint y: 151, endPoint x: 334, endPoint y: 132, distance: 106.7
click at [334, 132] on div "console .log ( " %cThis site was built by My Team " , " background:blue;color:#…" at bounding box center [573, 410] width 491 height 557
paste textarea "}"
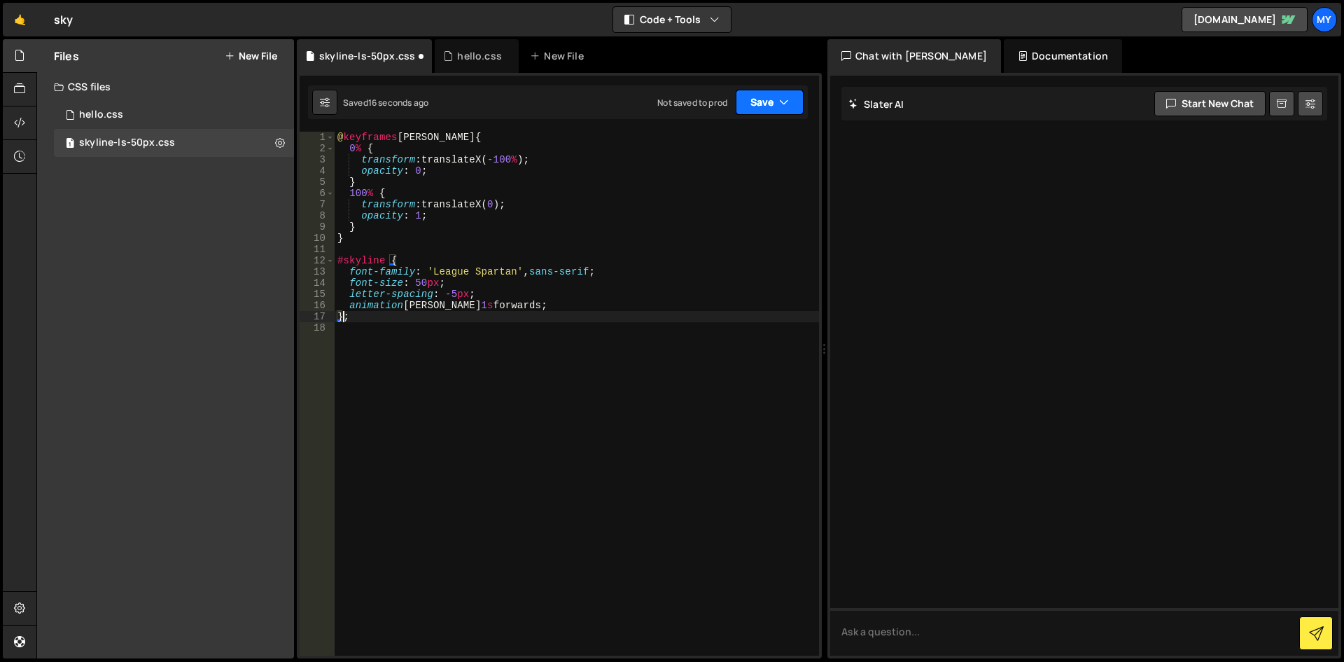
click at [764, 105] on button "Save" at bounding box center [770, 102] width 68 height 25
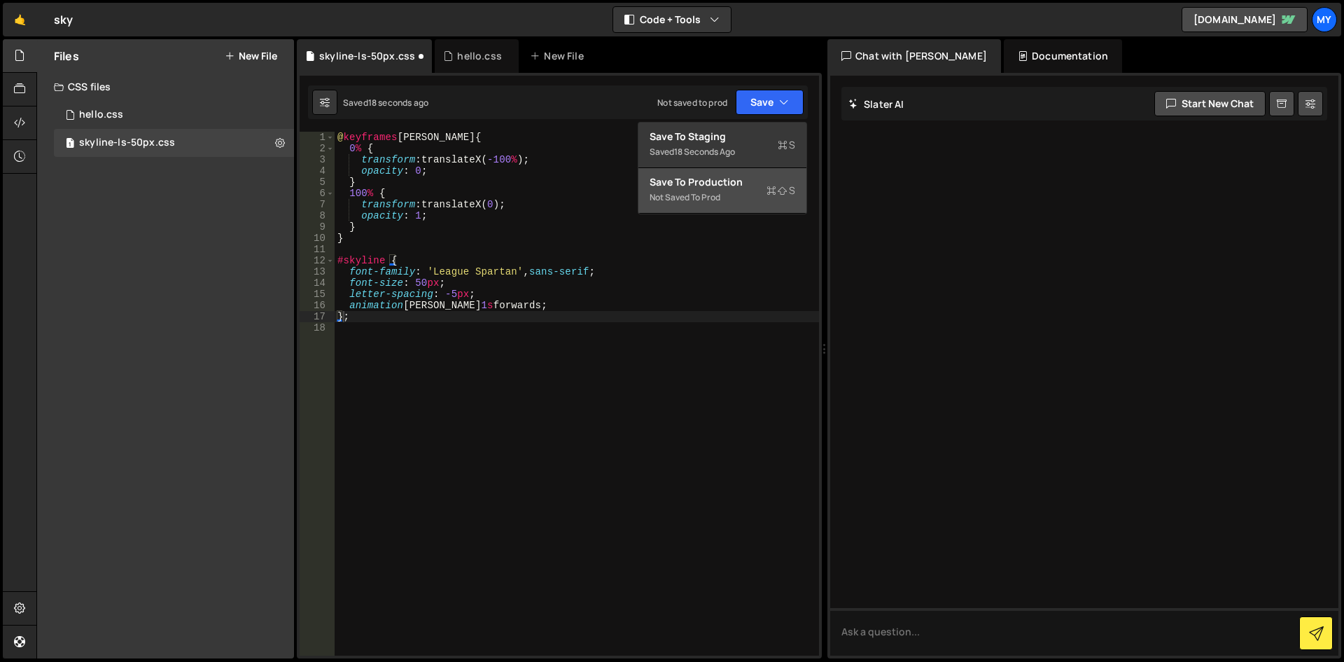
click at [713, 188] on div "Save to Production S" at bounding box center [723, 182] width 146 height 14
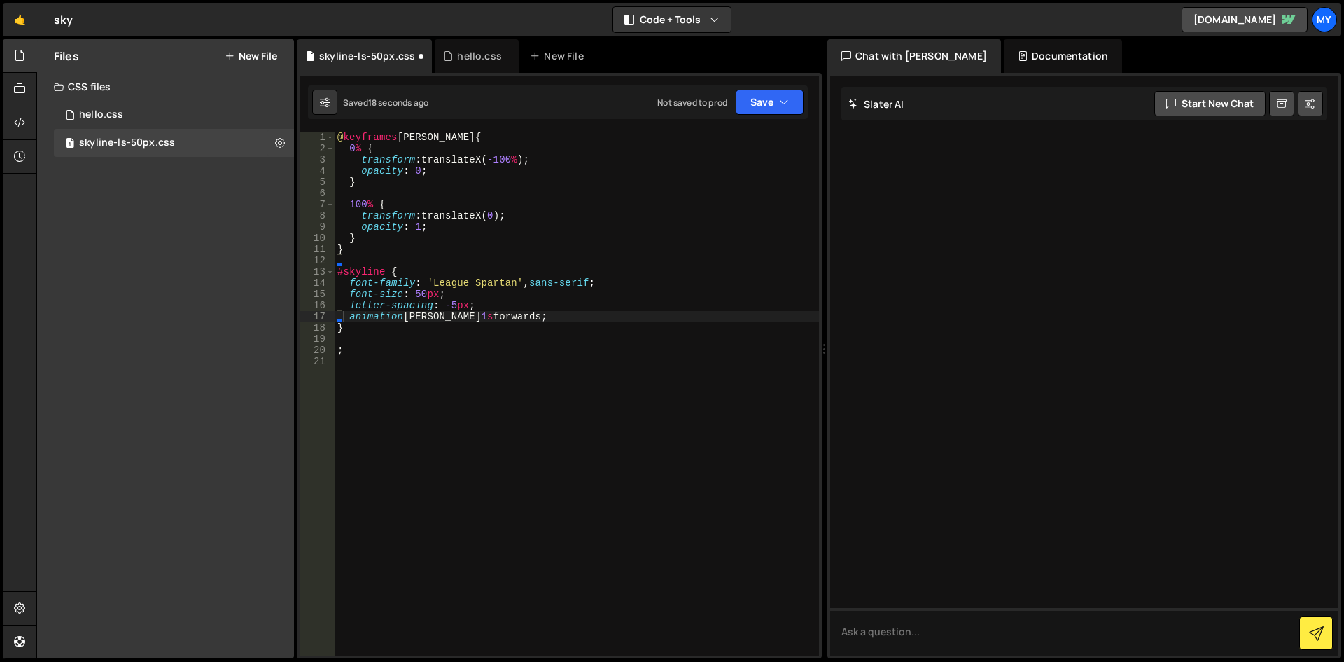
type textarea "animation rushIn 1s forwards;"
click at [176, 138] on div "1 skyline-ls-50px.css 0" at bounding box center [174, 143] width 240 height 28
click at [1004, 56] on div "Documentation" at bounding box center [1063, 56] width 118 height 34
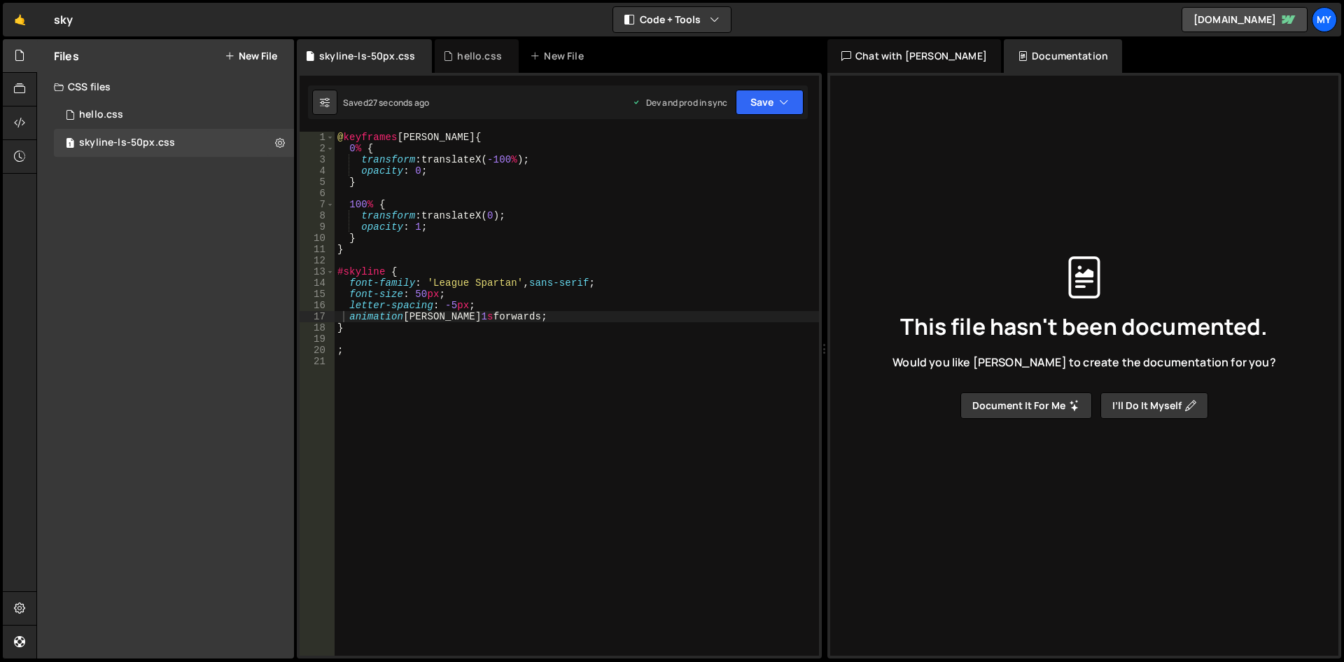
click at [923, 55] on div "Chat with Slater AI" at bounding box center [915, 56] width 174 height 34
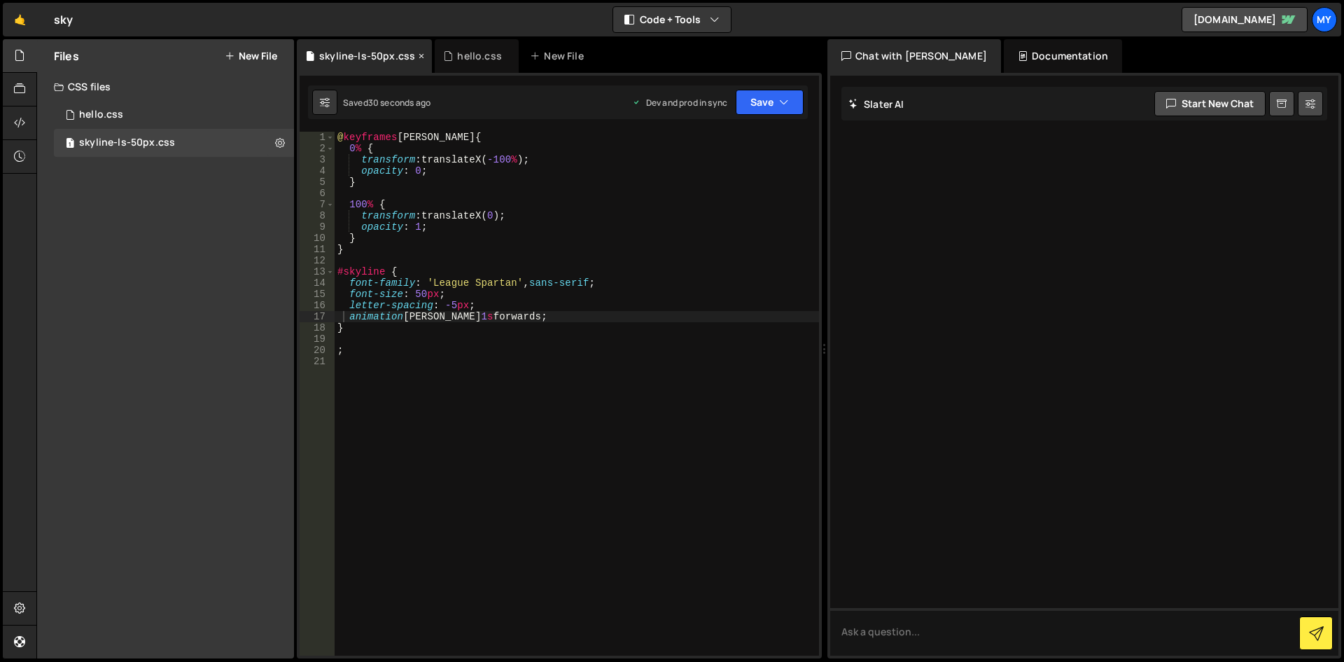
click at [376, 52] on div "skyline-ls-50px.css" at bounding box center [367, 56] width 96 height 14
click at [25, 129] on icon at bounding box center [19, 122] width 11 height 15
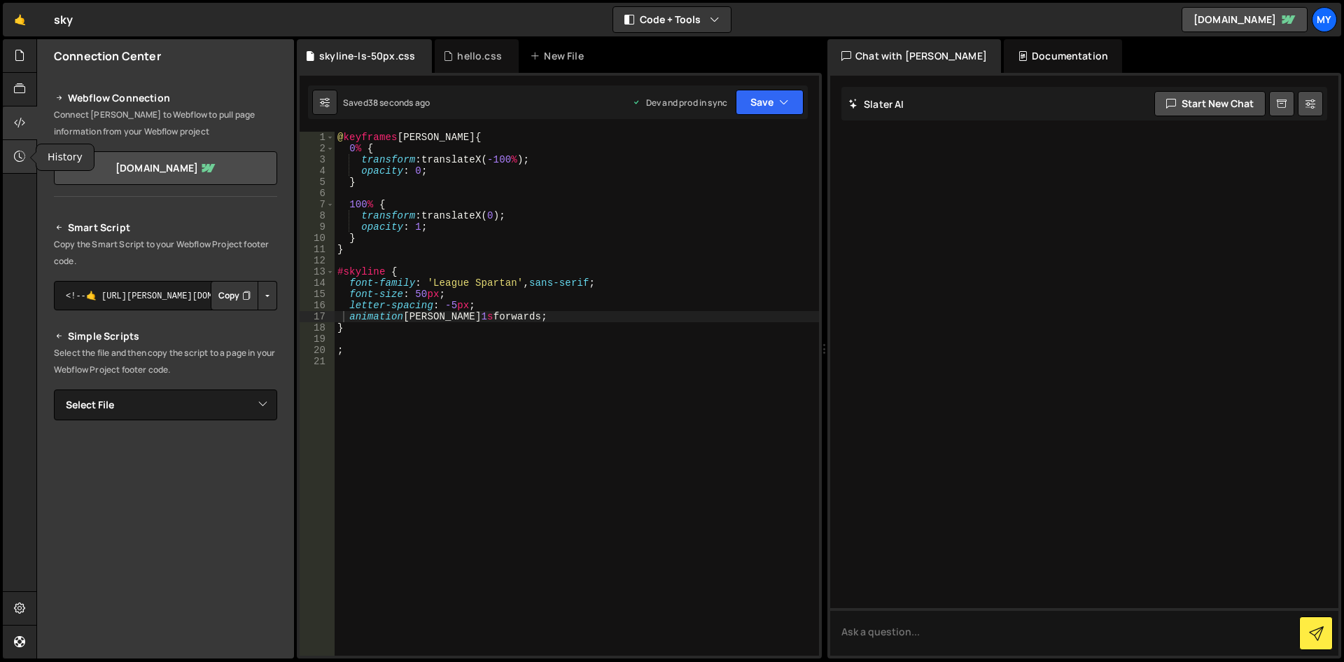
click at [20, 157] on icon at bounding box center [19, 155] width 11 height 15
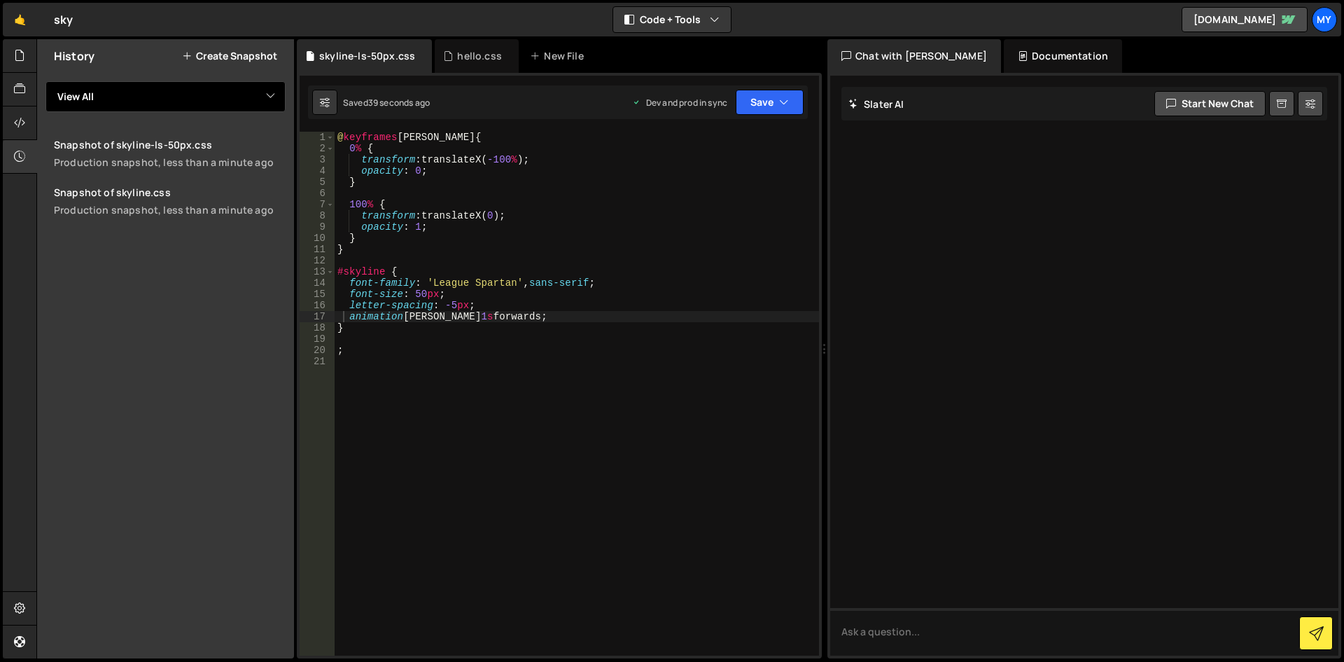
click at [105, 111] on select "View All" at bounding box center [166, 96] width 240 height 31
click at [13, 90] on div at bounding box center [20, 90] width 34 height 34
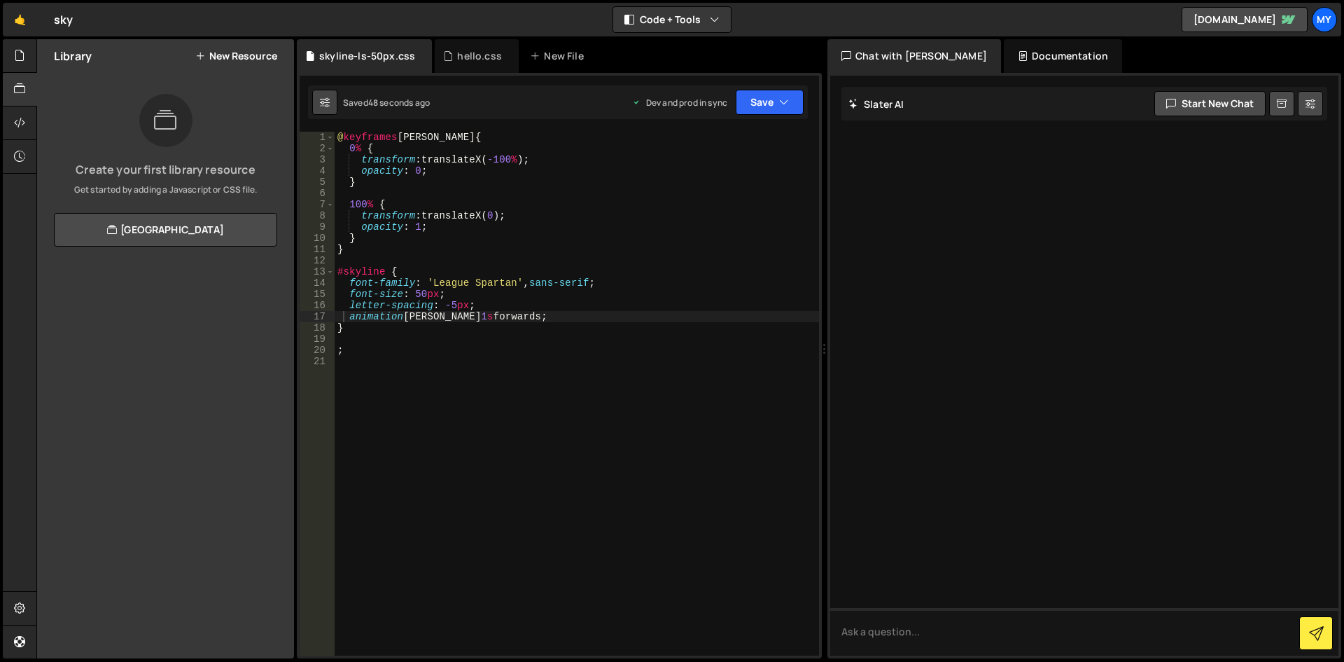
click at [331, 98] on button at bounding box center [324, 102] width 25 height 25
select select "editor"
select select "ace/theme/monokai"
type input "14"
checkbox input "true"
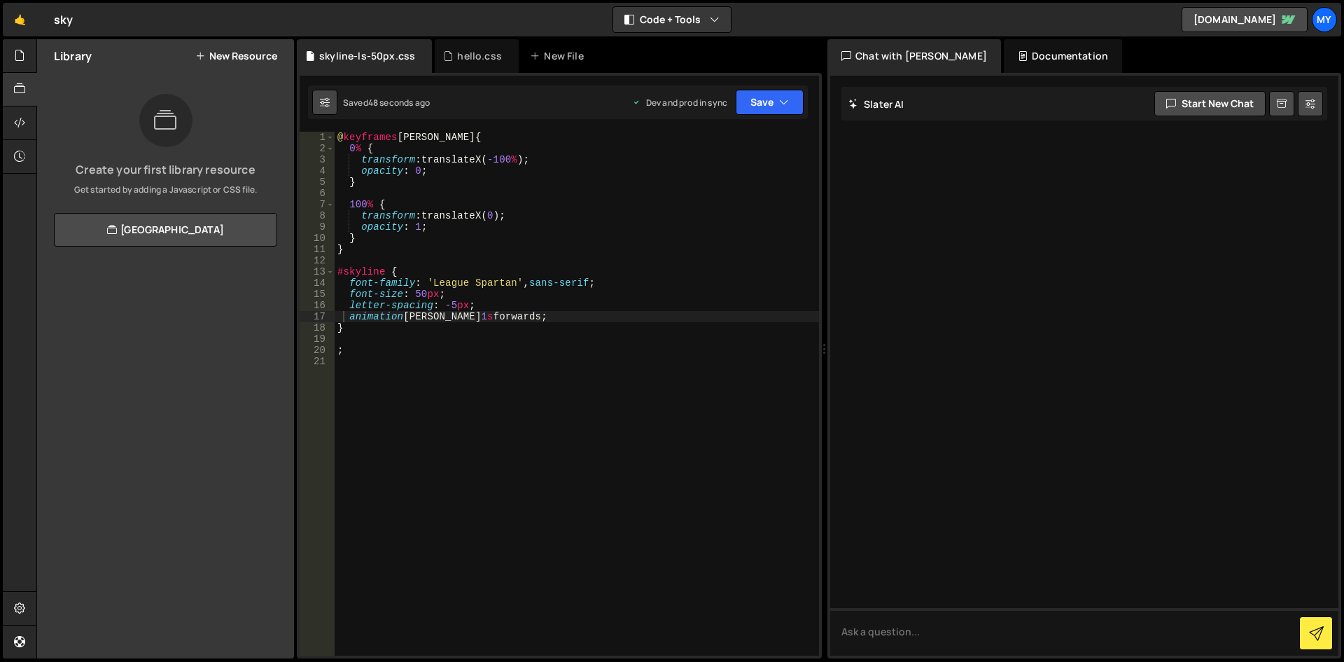
checkbox input "true"
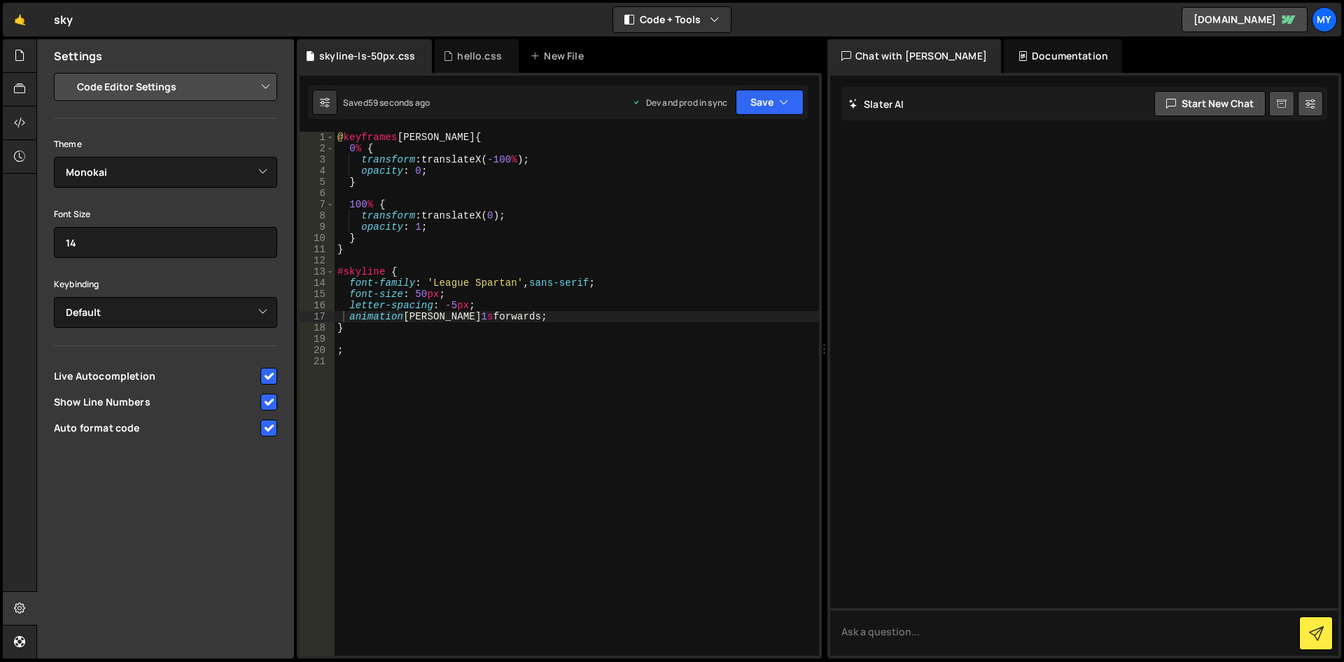
click at [1278, 112] on link at bounding box center [1281, 103] width 25 height 25
click at [1220, 102] on button "Start new chat" at bounding box center [1209, 103] width 111 height 25
click at [187, 173] on select "Ambiance Chaos Clouds Midnight Dracula Cobalt Gruvbox Green on Black idle Finge…" at bounding box center [165, 172] width 223 height 31
click at [982, 268] on div at bounding box center [1084, 366] width 508 height 580
click at [141, 90] on select "Project Settings Code Editor Settings Chat Settings" at bounding box center [168, 86] width 205 height 31
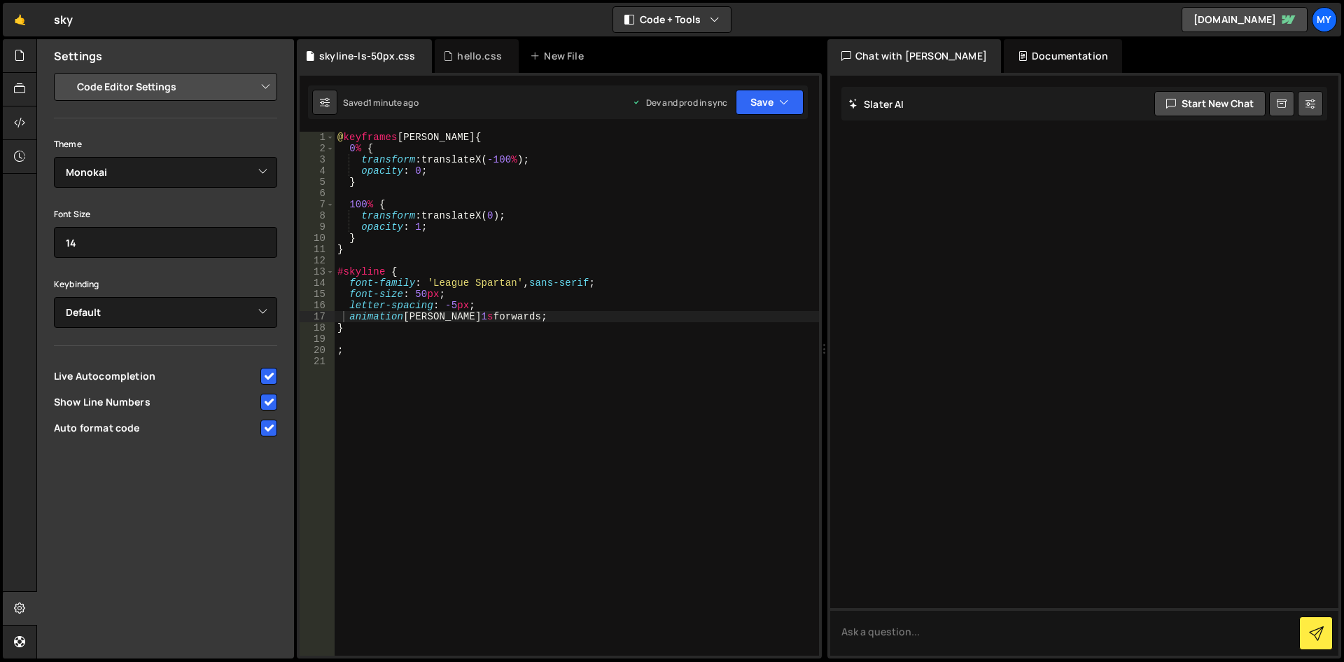
select select "chat"
click at [66, 71] on select "Project Settings Code Editor Settings Chat Settings" at bounding box center [168, 86] width 205 height 31
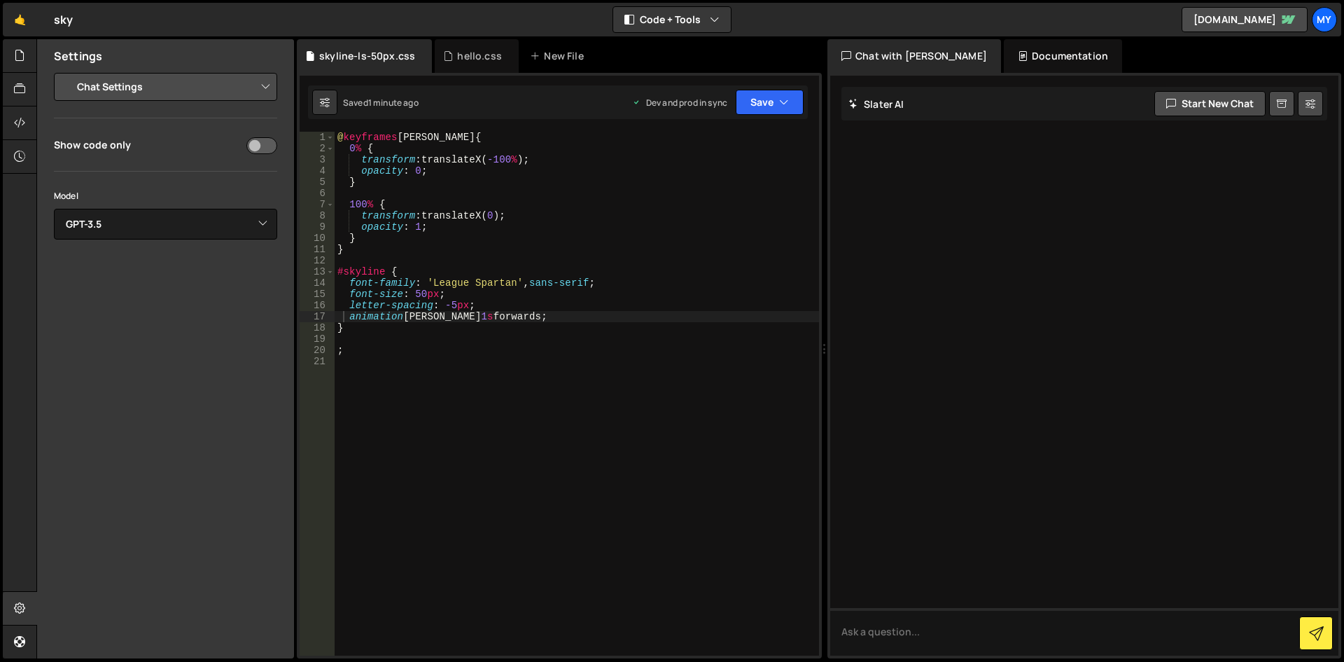
click at [256, 143] on input "checkbox" at bounding box center [261, 145] width 31 height 17
click at [268, 145] on input "checkbox" at bounding box center [261, 145] width 31 height 17
checkbox input "false"
click at [249, 225] on select "Select Model GPT-3.5 GPT-4o mini GPT-4o (Pro) GPT-4.1 (Pro)" at bounding box center [165, 224] width 223 height 31
select select "gpt-4o"
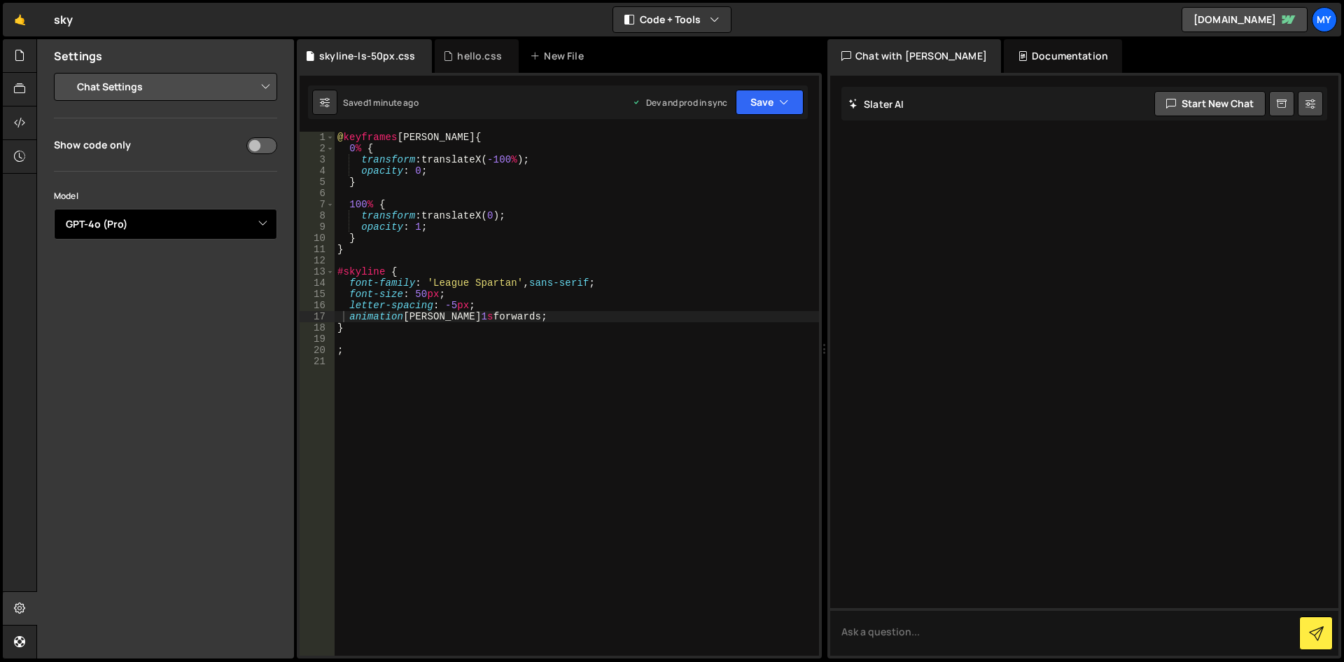
click at [54, 209] on select "Select Model GPT-3.5 GPT-4o mini GPT-4o (Pro) GPT-4.1 (Pro)" at bounding box center [165, 224] width 223 height 31
click at [16, 93] on icon at bounding box center [19, 88] width 11 height 15
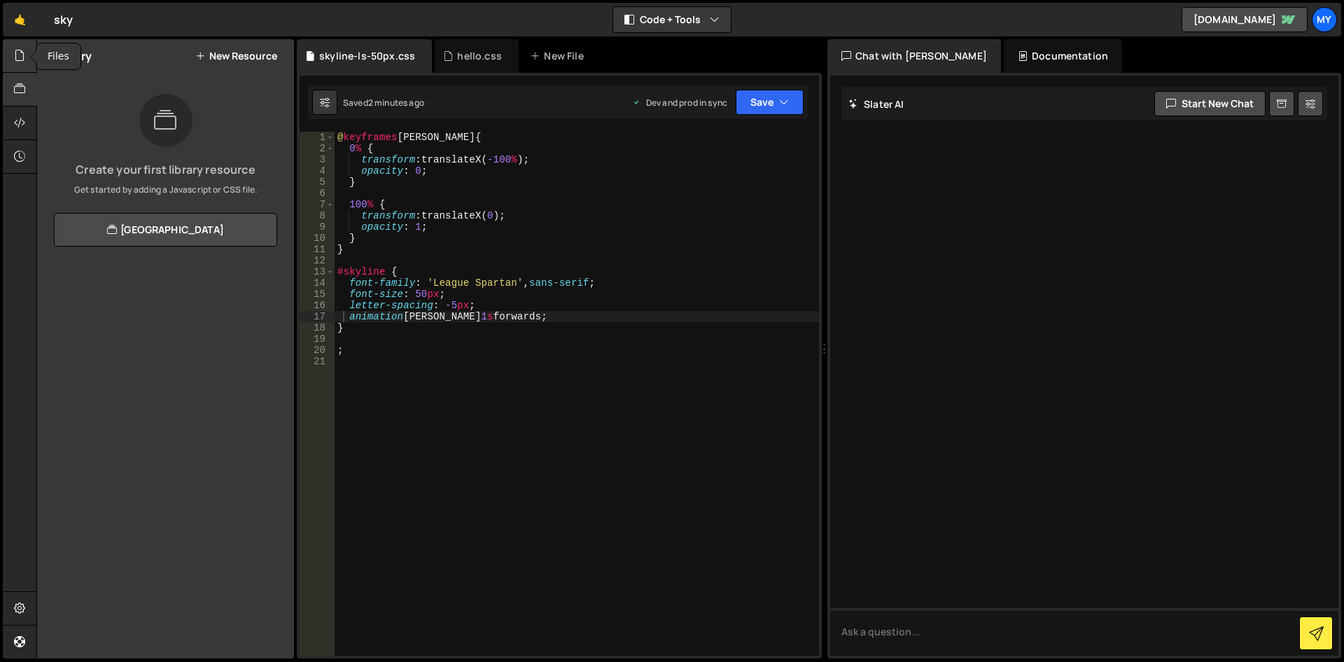
click at [22, 57] on icon at bounding box center [19, 55] width 11 height 15
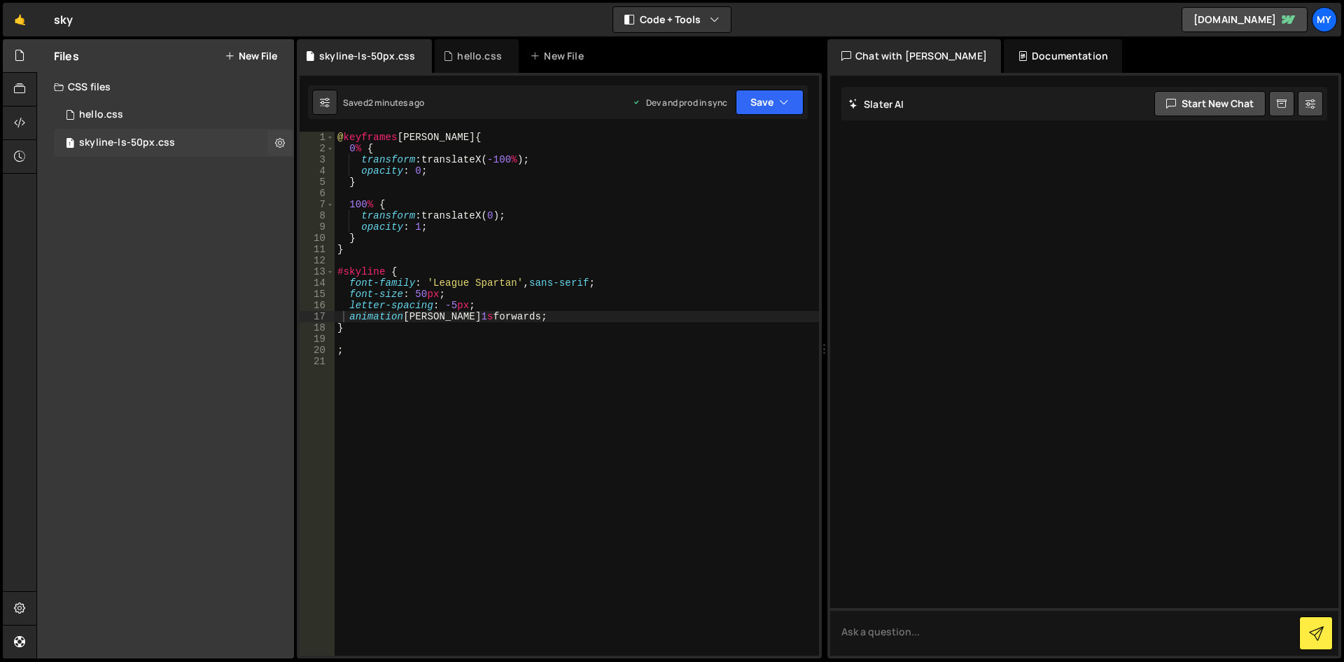
click at [160, 145] on div "skyline-ls-50px.css" at bounding box center [127, 143] width 96 height 13
click at [856, 634] on textarea at bounding box center [1084, 632] width 508 height 48
click at [867, 639] on textarea at bounding box center [1084, 632] width 508 height 48
type textarea "`"
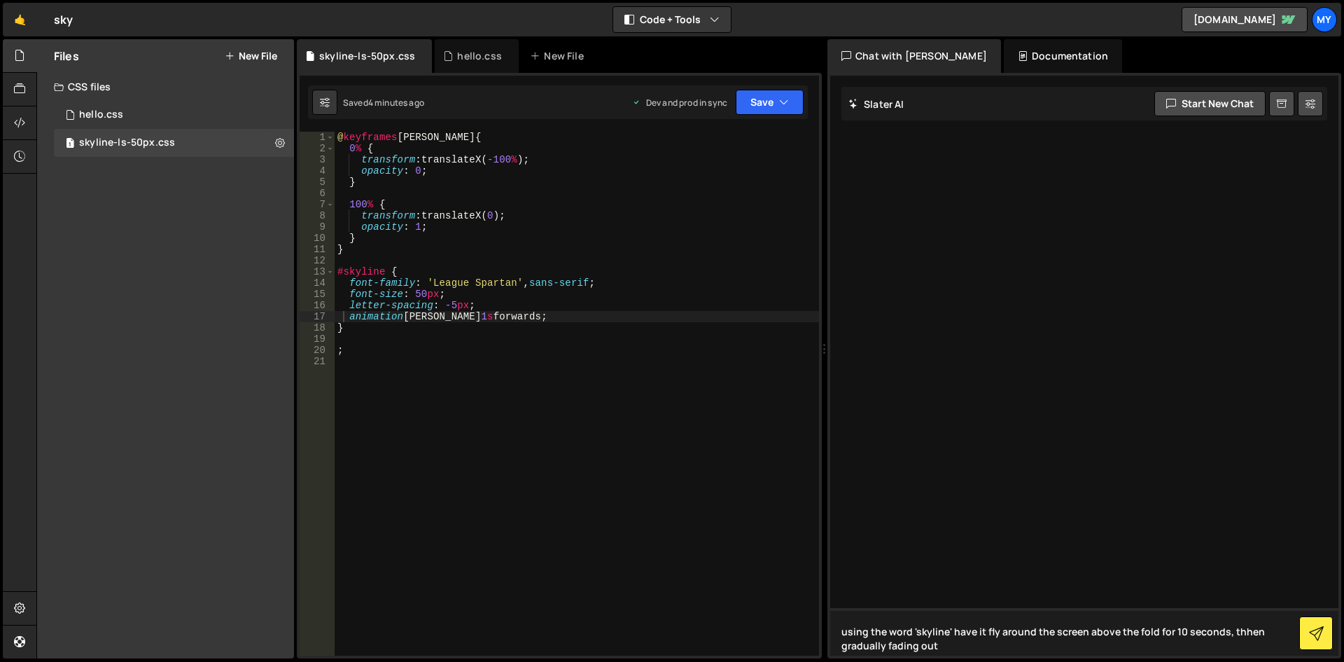
click at [1236, 635] on textarea "using the word 'skyline' have it fly around the screen above the fold for 10 se…" at bounding box center [1084, 632] width 508 height 48
type textarea "using the word 'skyline' have it fly around the screen above the fold for 10 se…"
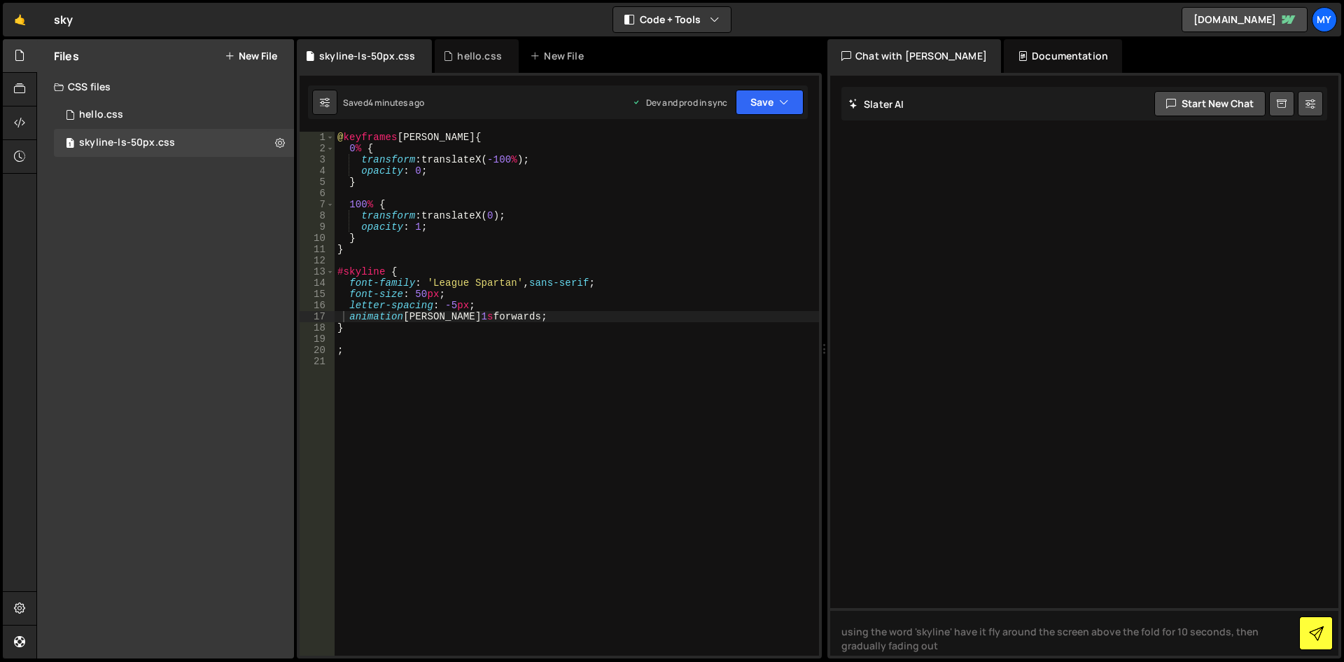
click at [1322, 634] on icon at bounding box center [1316, 633] width 15 height 15
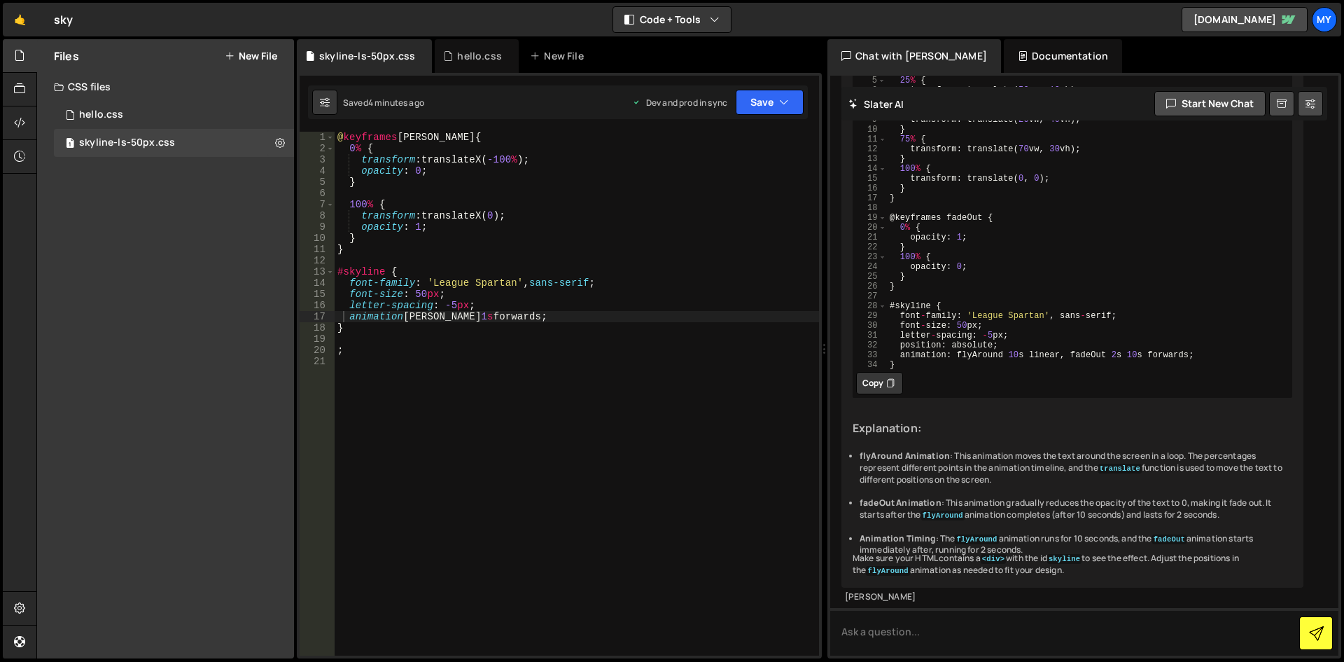
scroll to position [256, 0]
click at [871, 372] on button "Copy" at bounding box center [879, 383] width 47 height 22
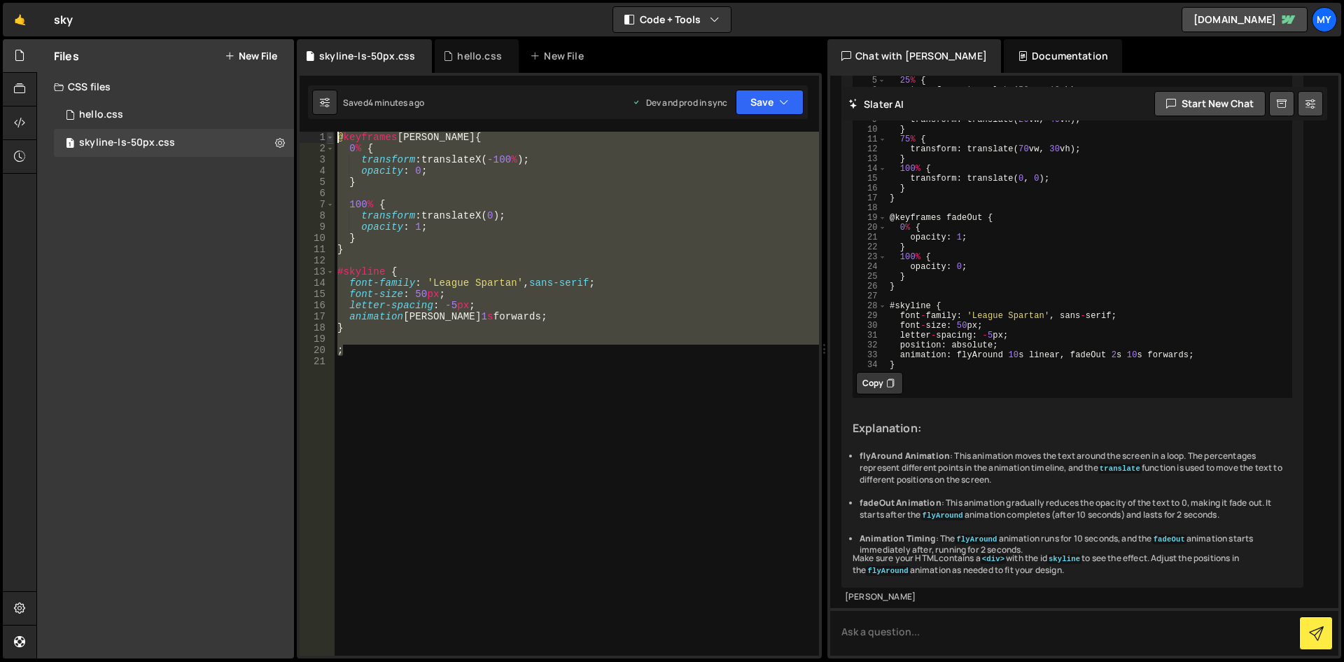
drag, startPoint x: 359, startPoint y: 351, endPoint x: 328, endPoint y: 132, distance: 222.0
click at [328, 132] on div "; 1 2 3 4 5 6 7 8 9 10 11 12 13 14 15 16 17 18 19 20 21 @ keyframes rushIn { 0 …" at bounding box center [559, 394] width 519 height 524
paste textarea "}"
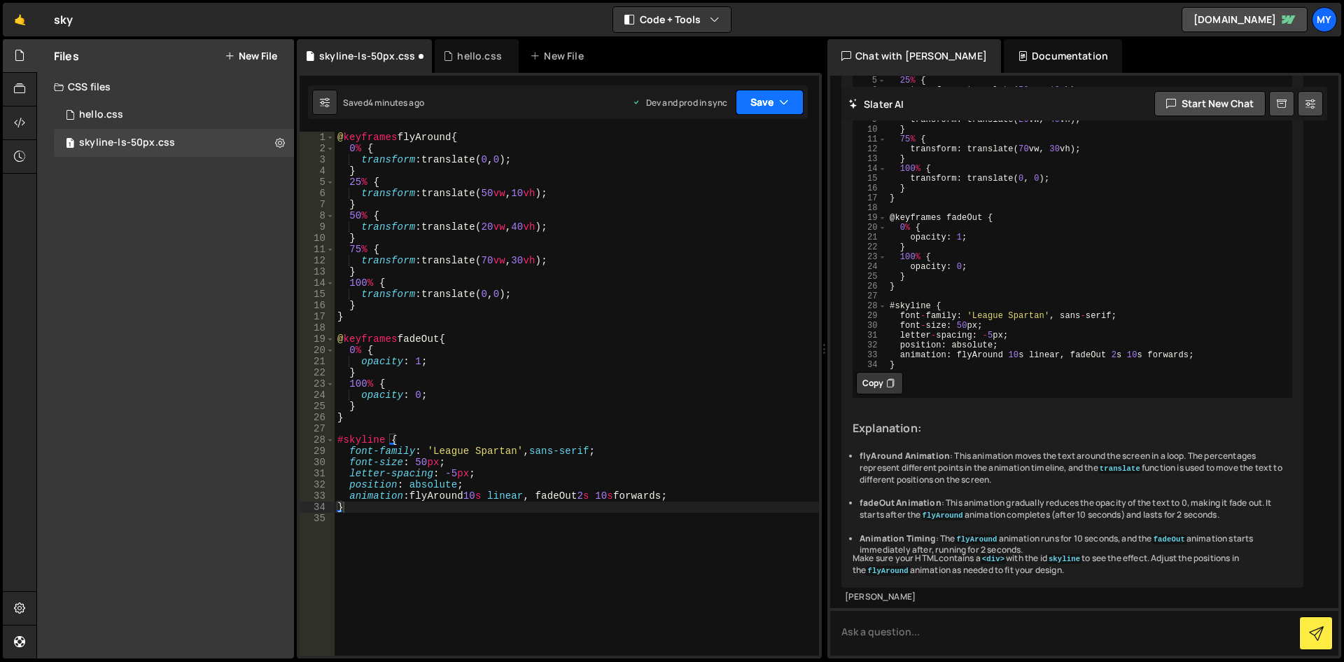
click at [758, 98] on button "Save" at bounding box center [770, 102] width 68 height 25
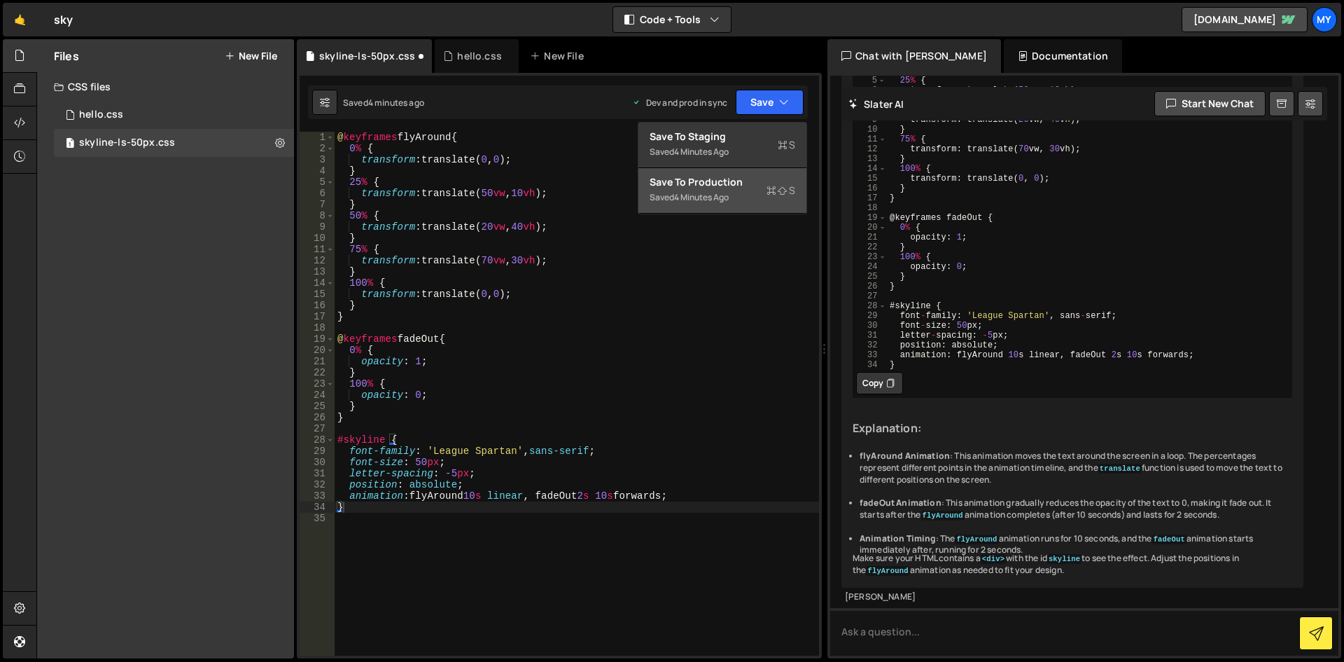
click at [723, 186] on div "Save to Production S" at bounding box center [723, 182] width 146 height 14
type textarea "font-family: 'League Spartan', sans-serif;"
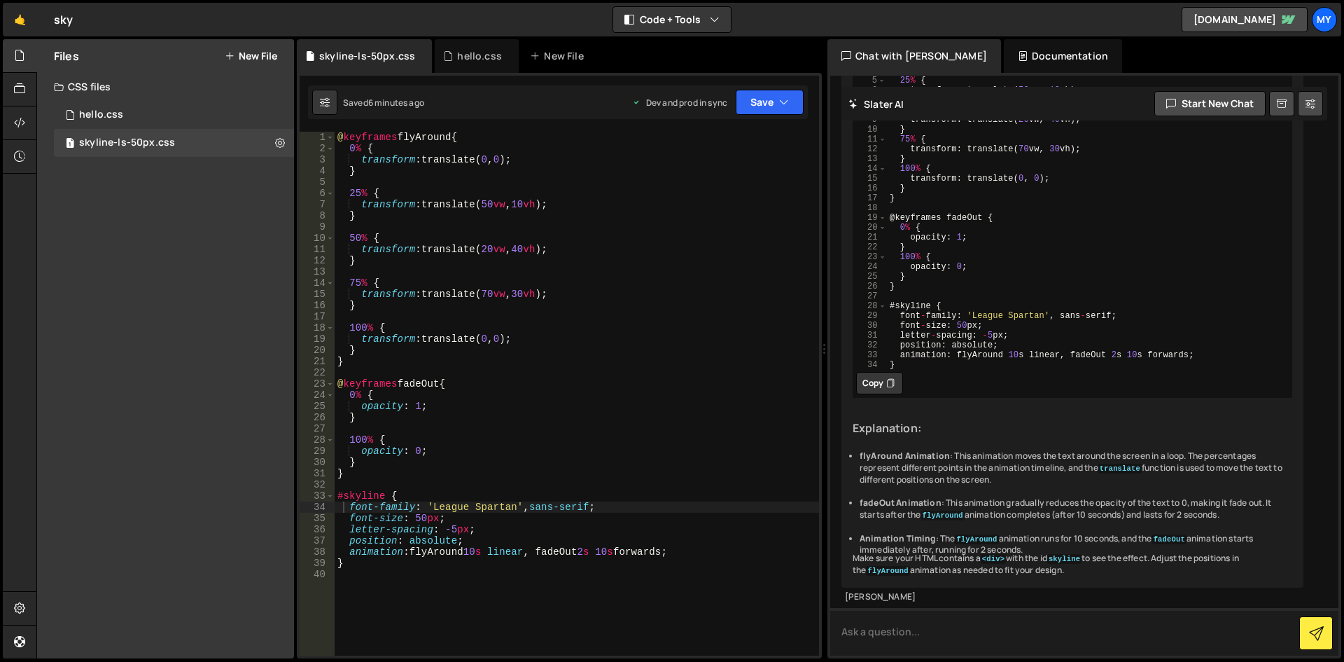
click at [896, 629] on textarea at bounding box center [1084, 632] width 508 height 48
click at [882, 627] on textarea at bounding box center [1084, 632] width 508 height 48
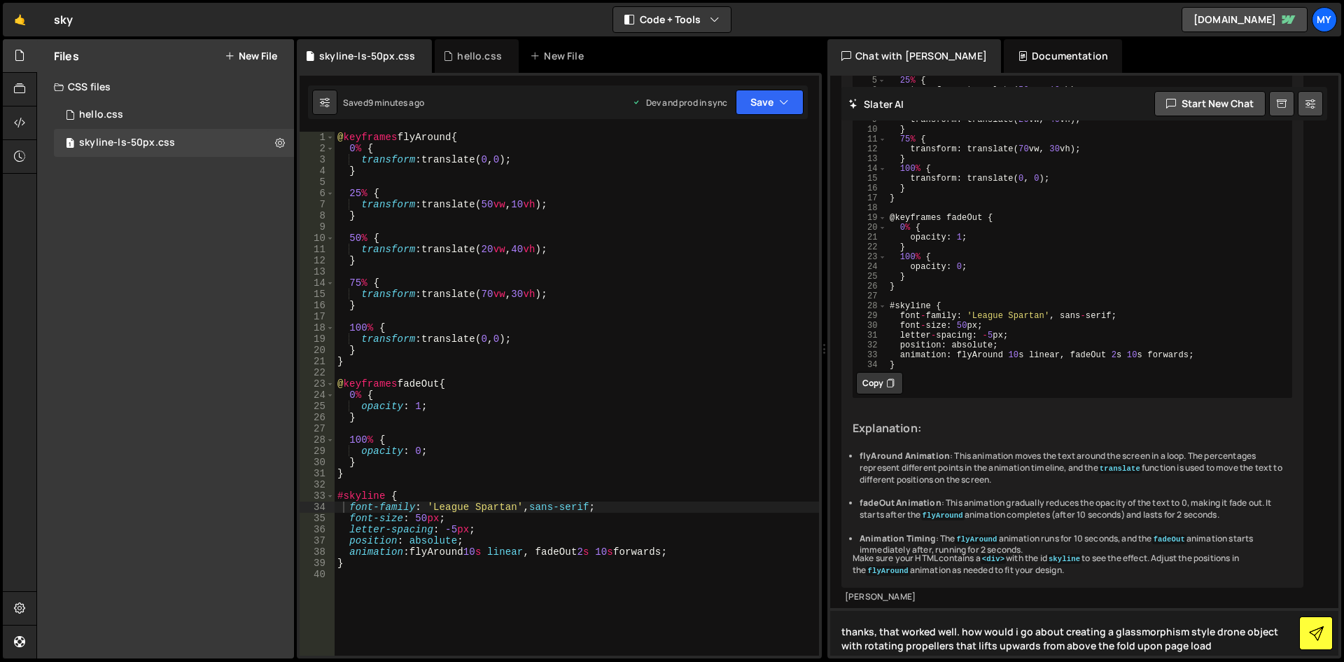
type textarea "thanks, that worked well. how would i go about creating a glassmorphism style d…"
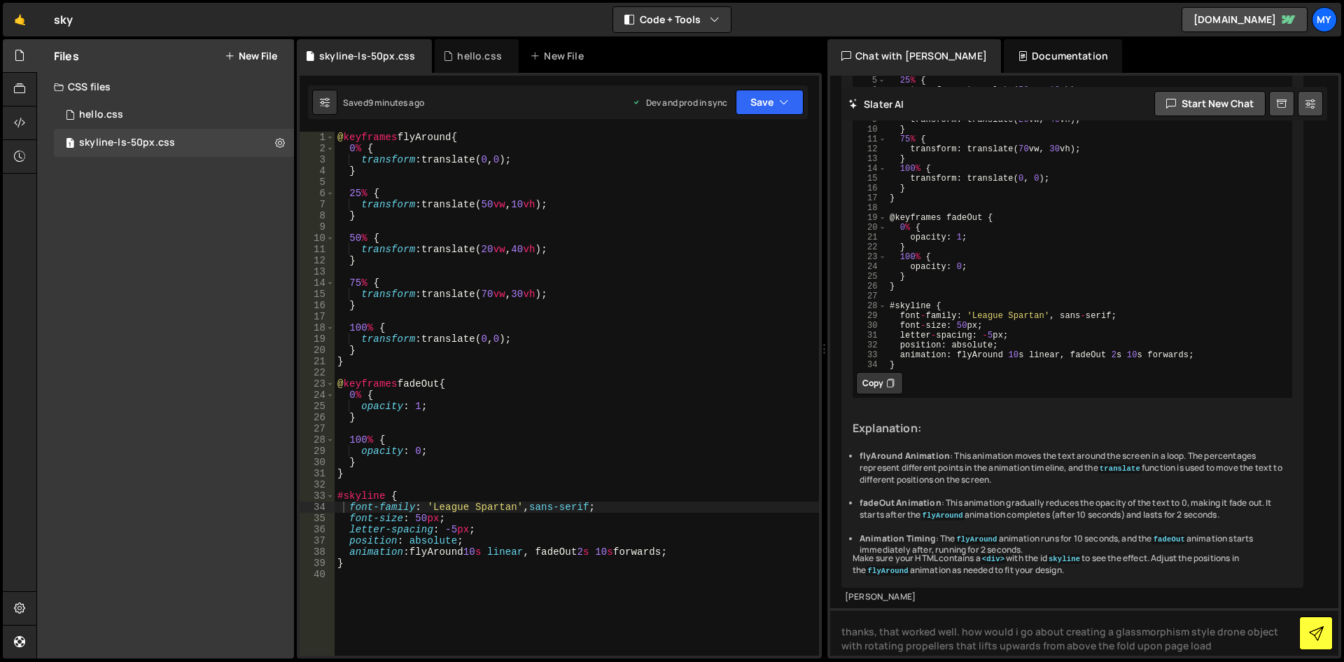
click at [1314, 637] on icon at bounding box center [1316, 633] width 15 height 15
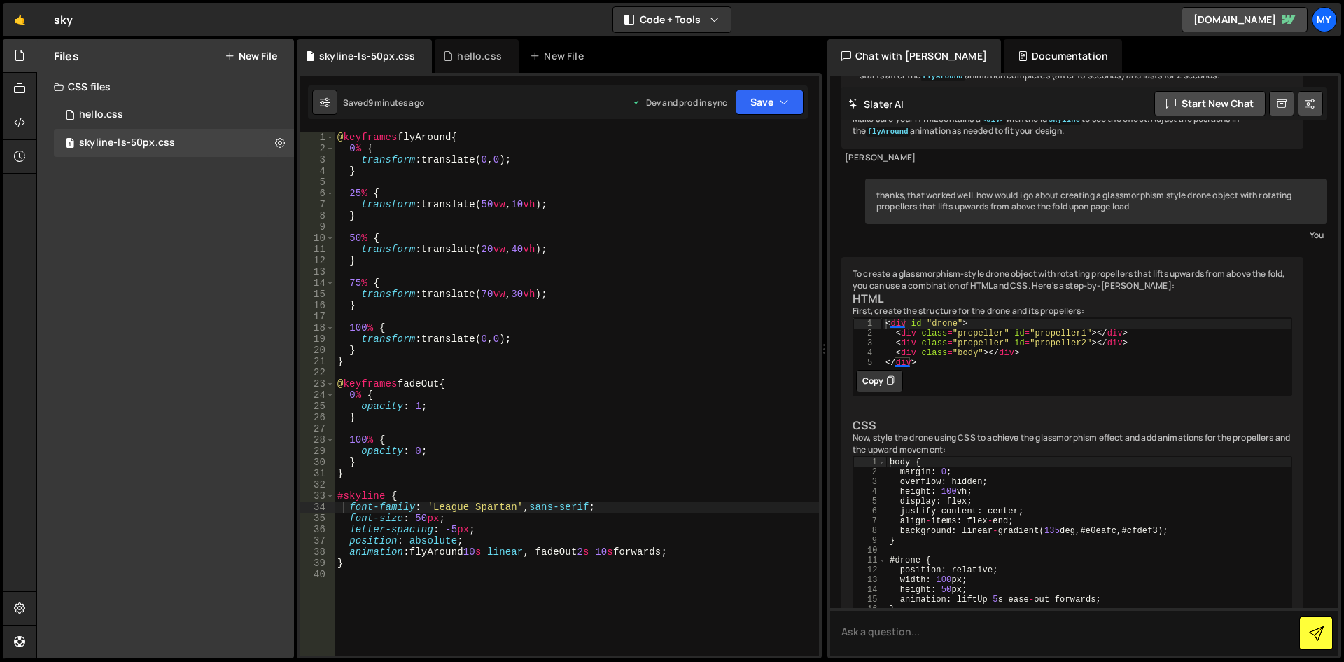
scroll to position [644, 0]
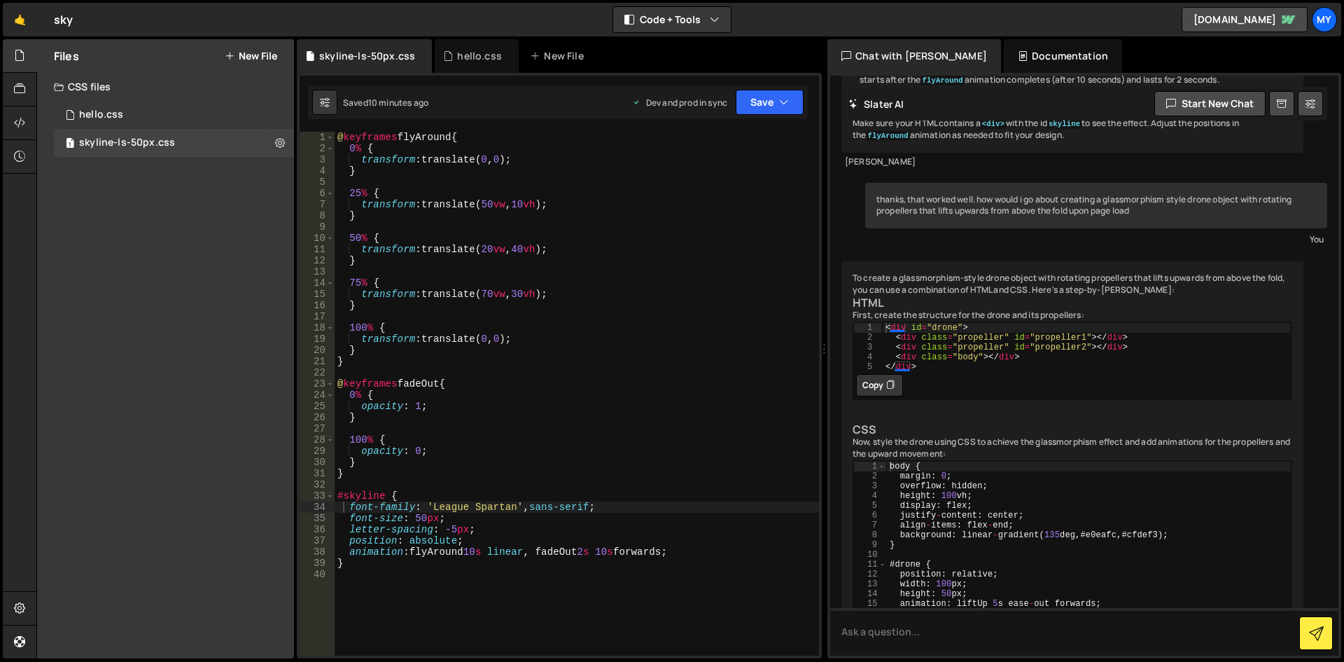
click at [887, 392] on icon at bounding box center [890, 385] width 8 height 14
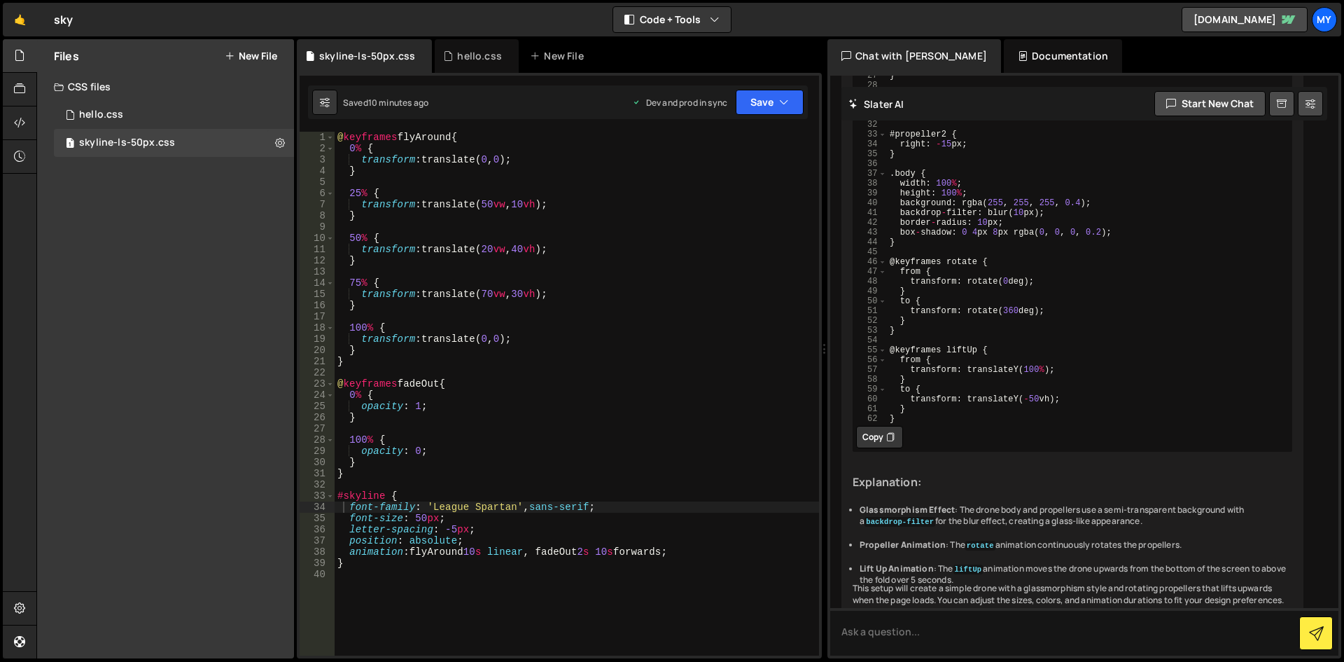
scroll to position [1320, 0]
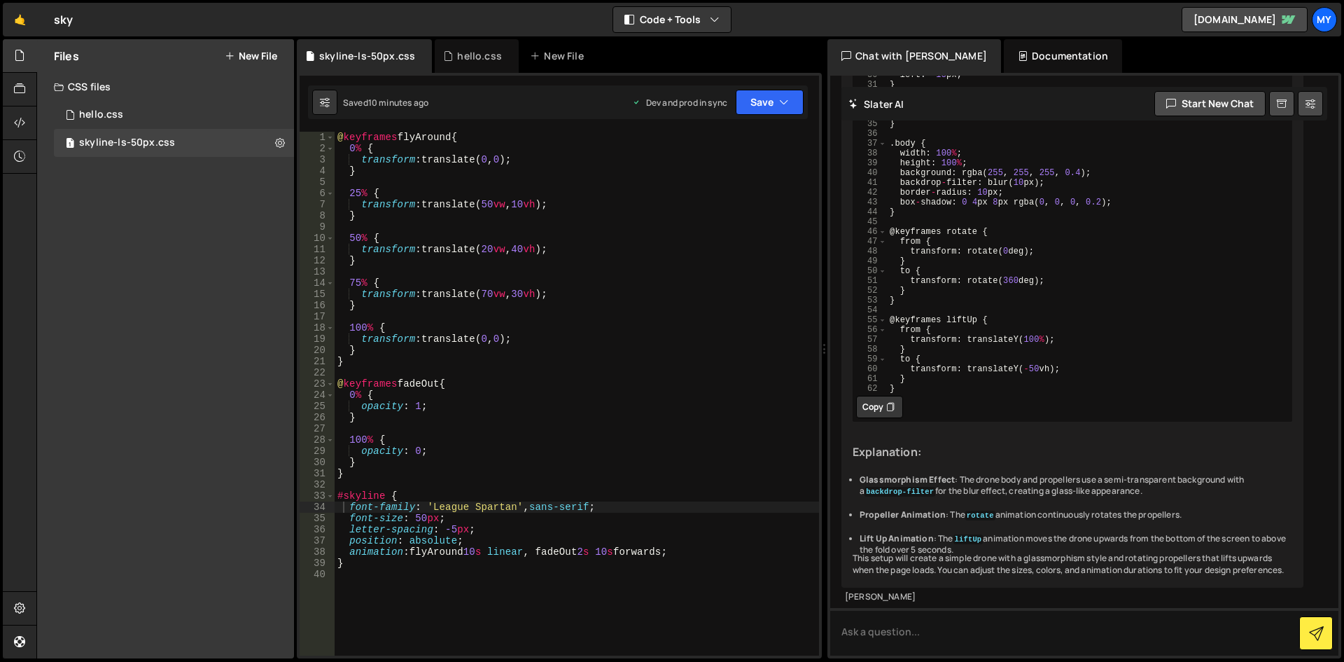
click at [879, 418] on button "Copy" at bounding box center [879, 407] width 47 height 22
click at [251, 55] on button "New File" at bounding box center [251, 55] width 53 height 11
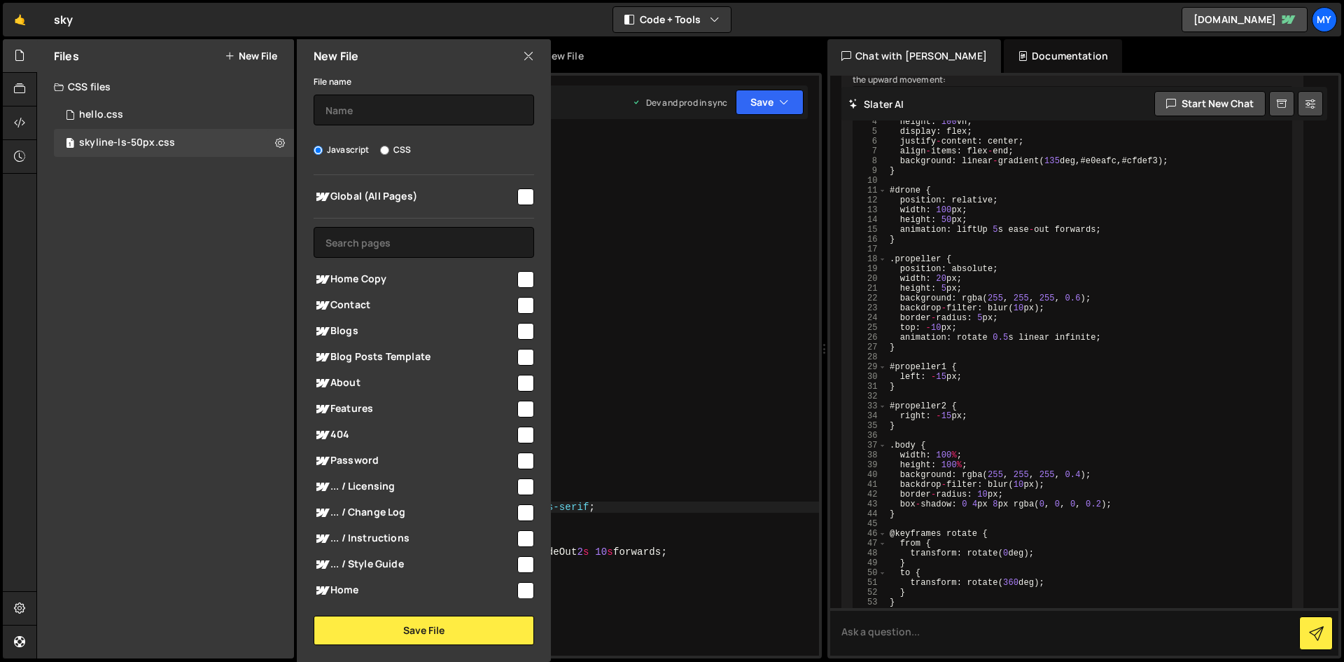
scroll to position [1040, 0]
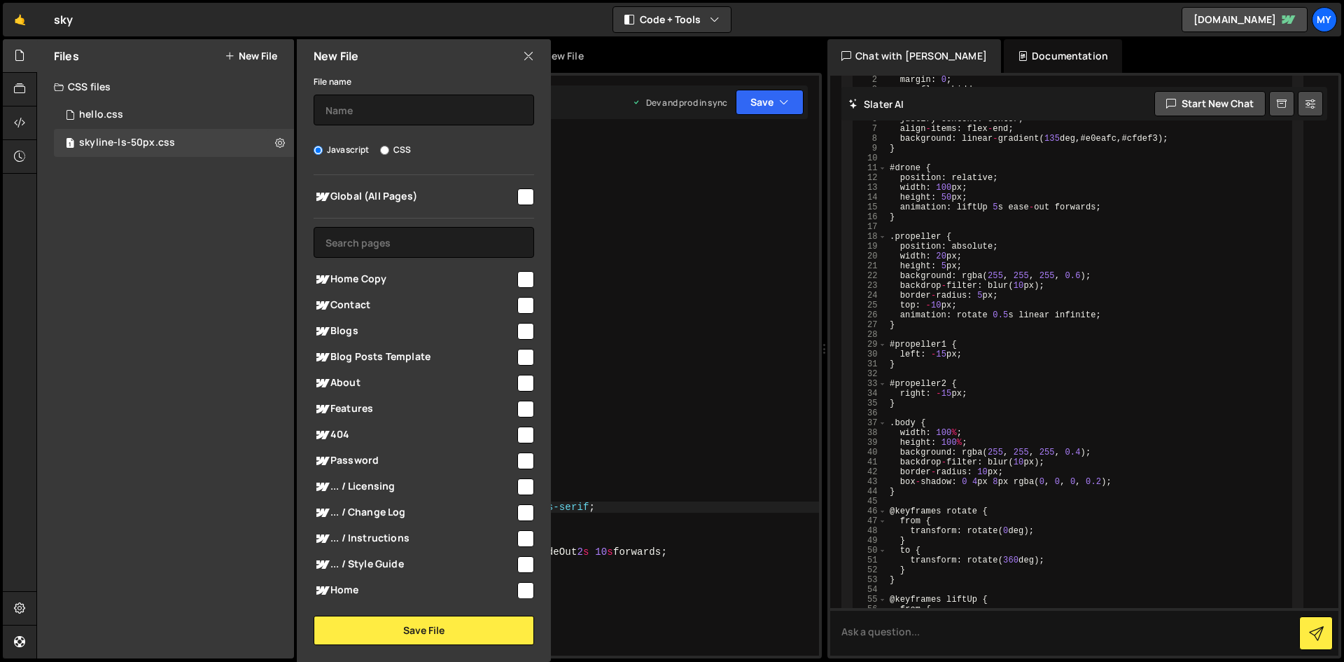
click at [385, 149] on input "CSS" at bounding box center [384, 150] width 9 height 9
radio input "true"
click at [342, 114] on input "text" at bounding box center [424, 110] width 221 height 31
type input "drone"
click at [522, 302] on input "checkbox" at bounding box center [525, 305] width 17 height 17
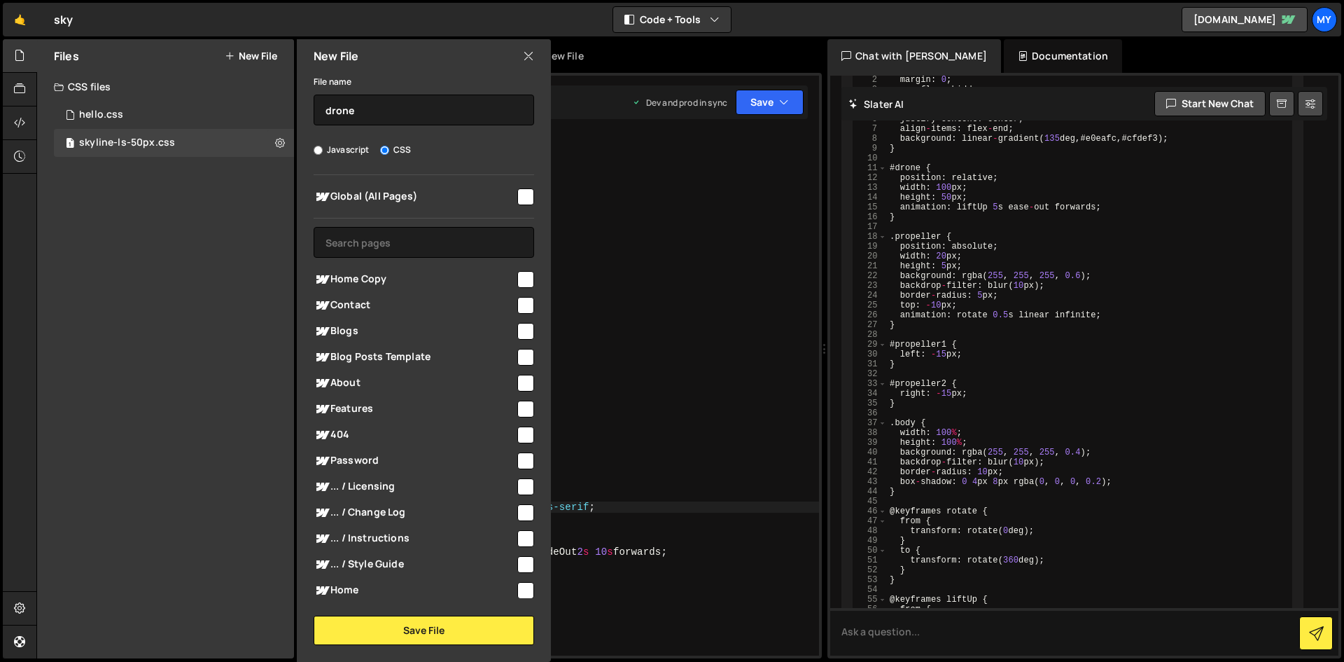
checkbox input "true"
click at [426, 634] on button "Save File" at bounding box center [424, 629] width 221 height 29
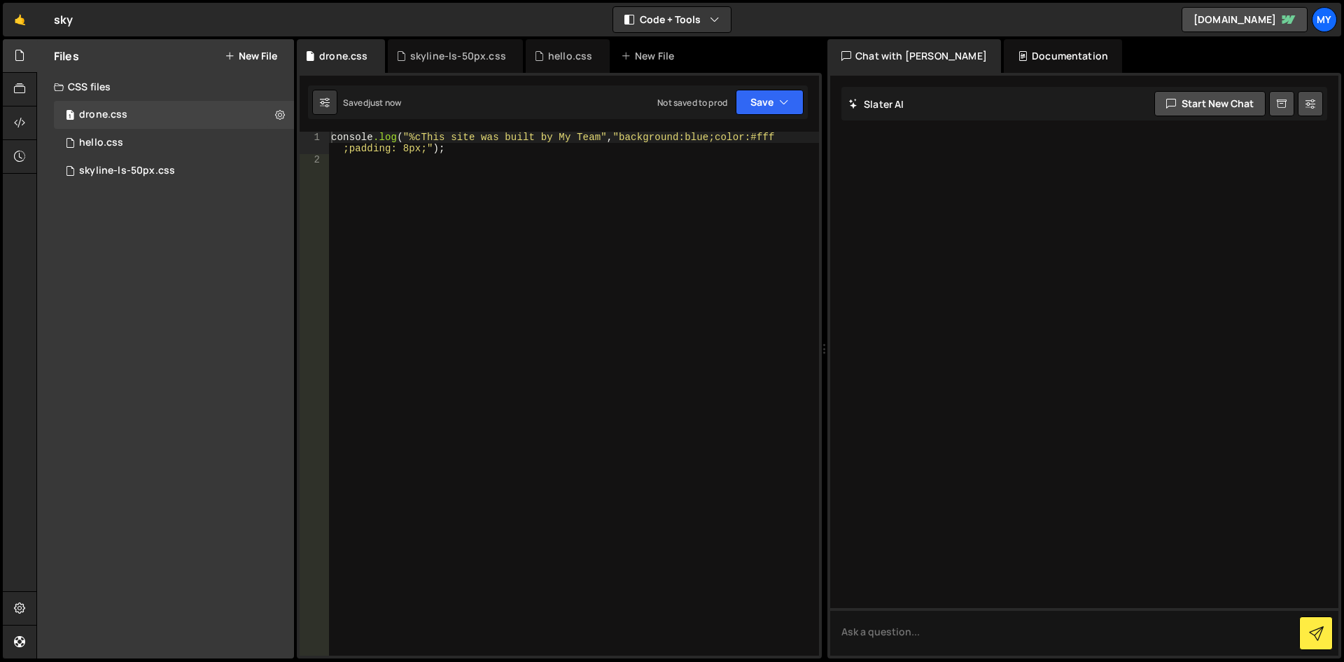
scroll to position [0, 0]
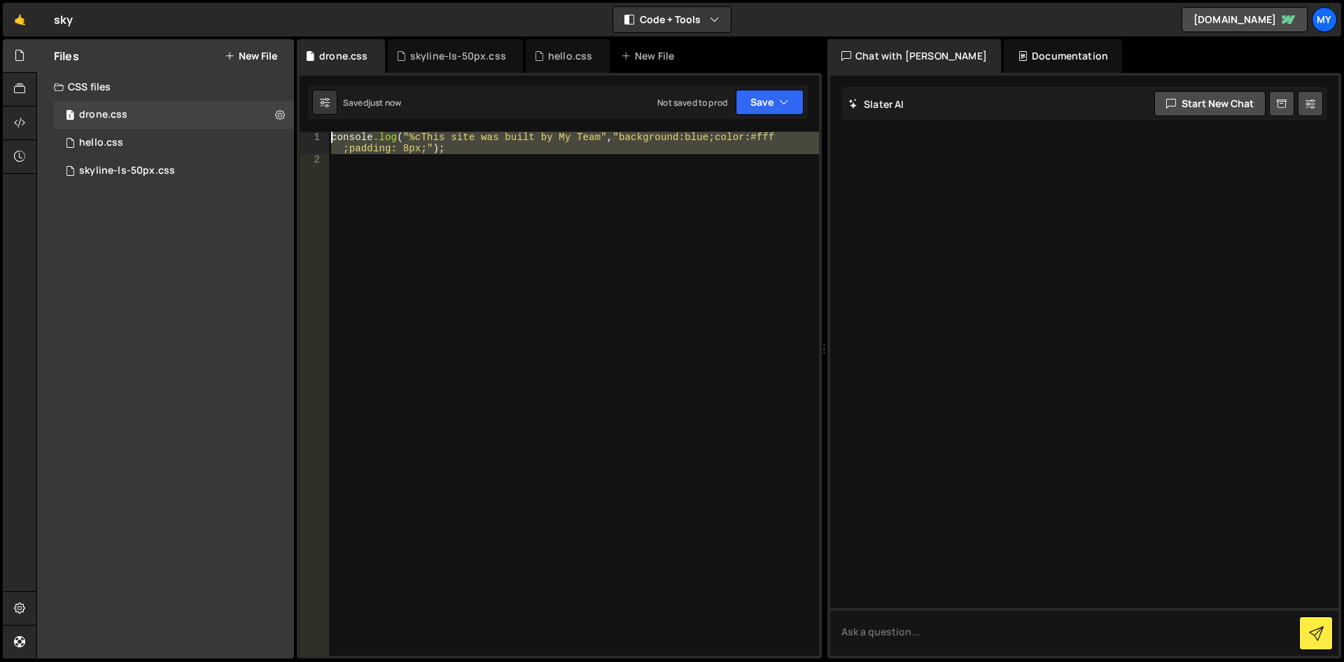
drag, startPoint x: 461, startPoint y: 158, endPoint x: 320, endPoint y: 134, distance: 142.7
click at [320, 134] on div "1 2 console .log ( " %cThis site was built by My Team " , " background:blue;col…" at bounding box center [559, 394] width 519 height 524
paste textarea "}"
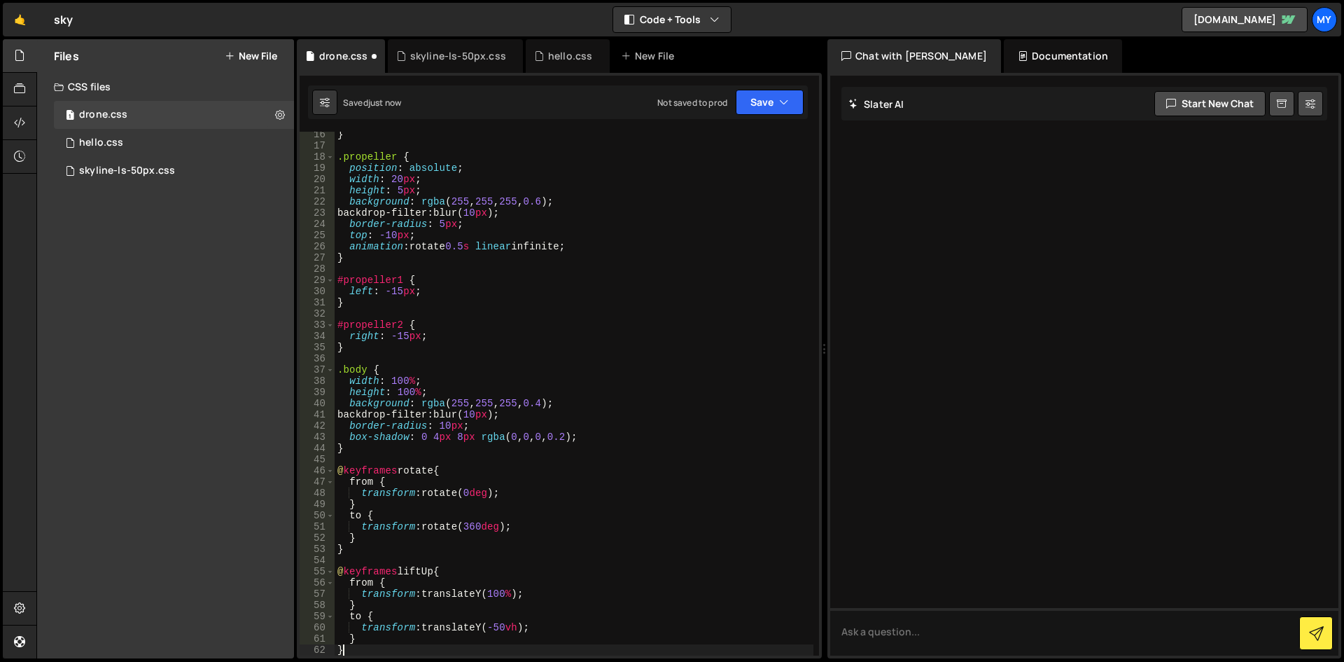
scroll to position [171, 0]
click at [762, 100] on button "Save" at bounding box center [770, 102] width 68 height 25
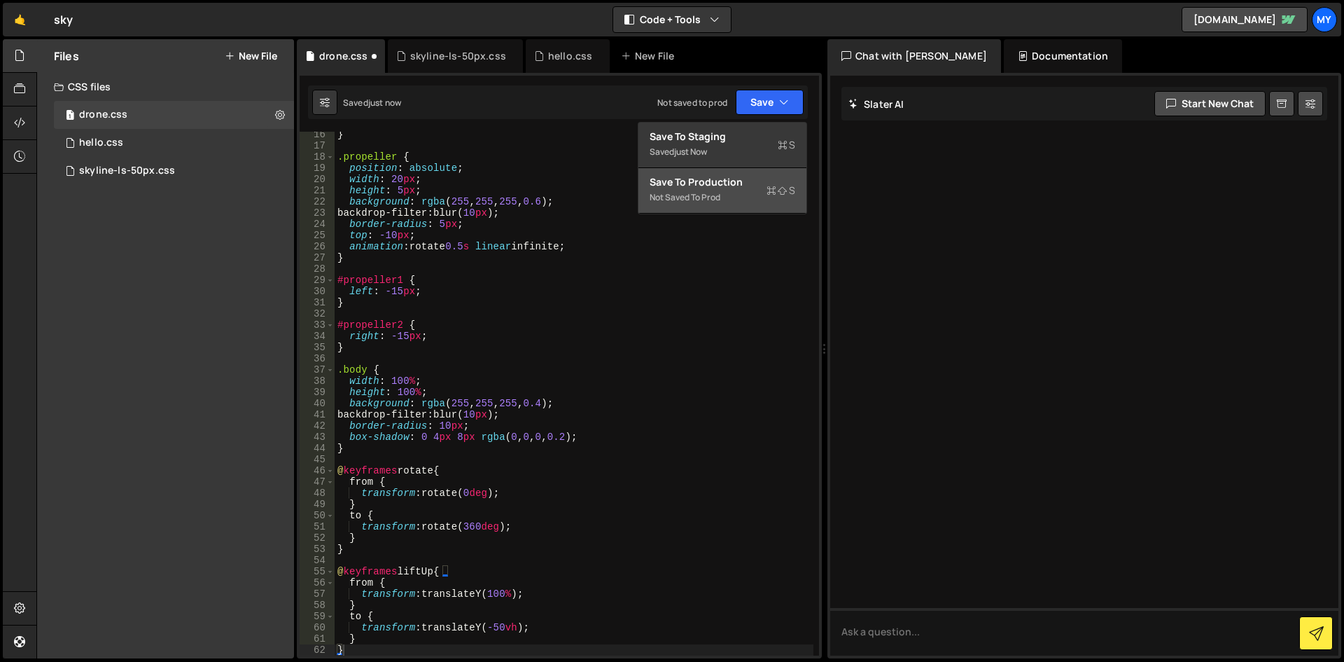
click at [681, 200] on div "Not saved to prod" at bounding box center [723, 197] width 146 height 17
type textarea "transform: translateY(-50vh);"
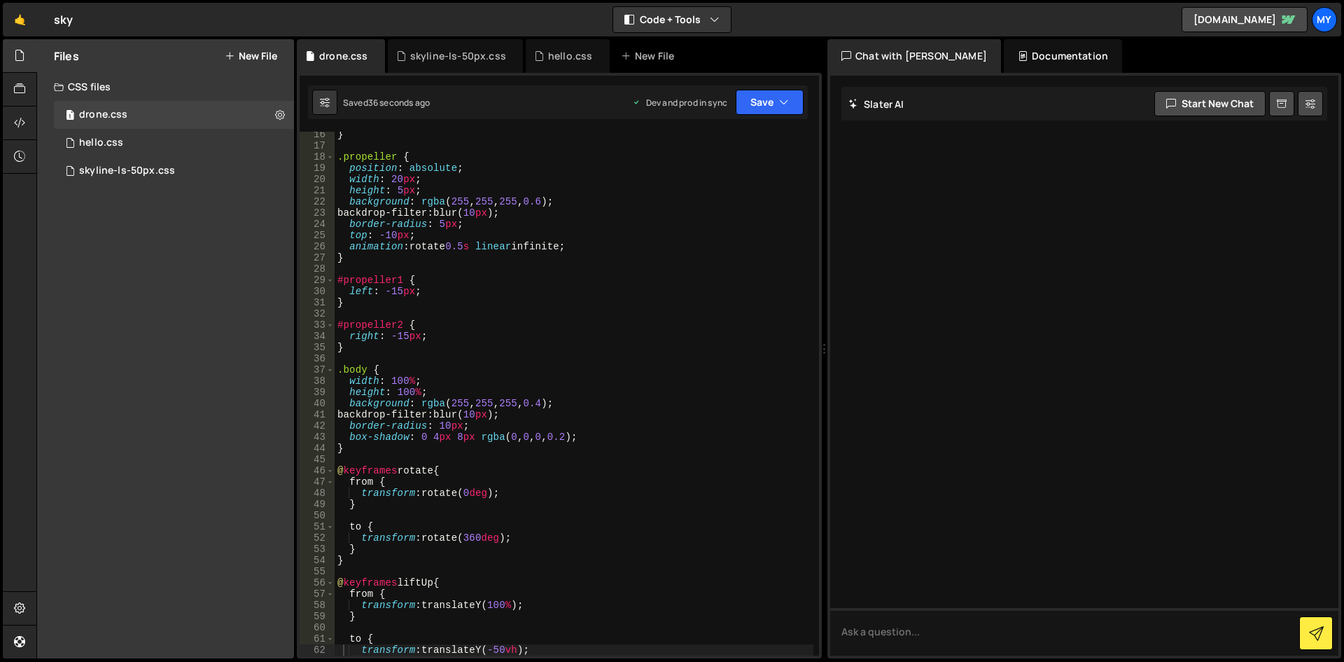
scroll to position [0, 0]
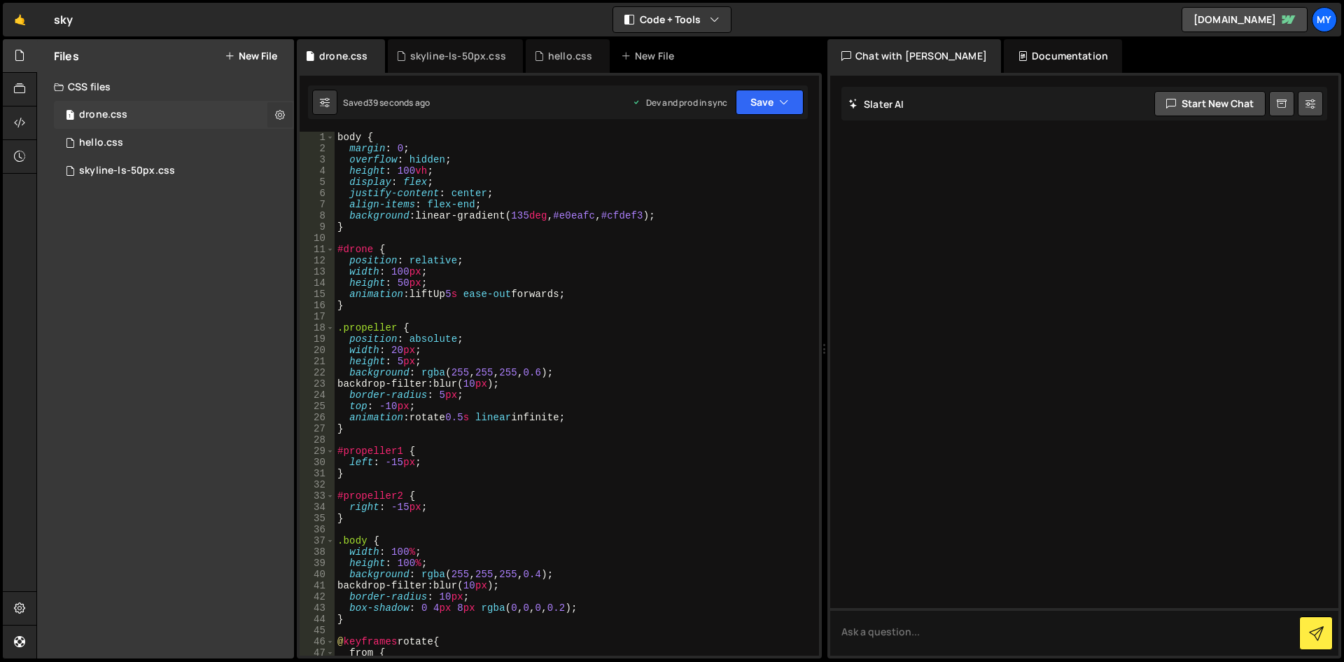
click at [280, 112] on icon at bounding box center [280, 114] width 10 height 13
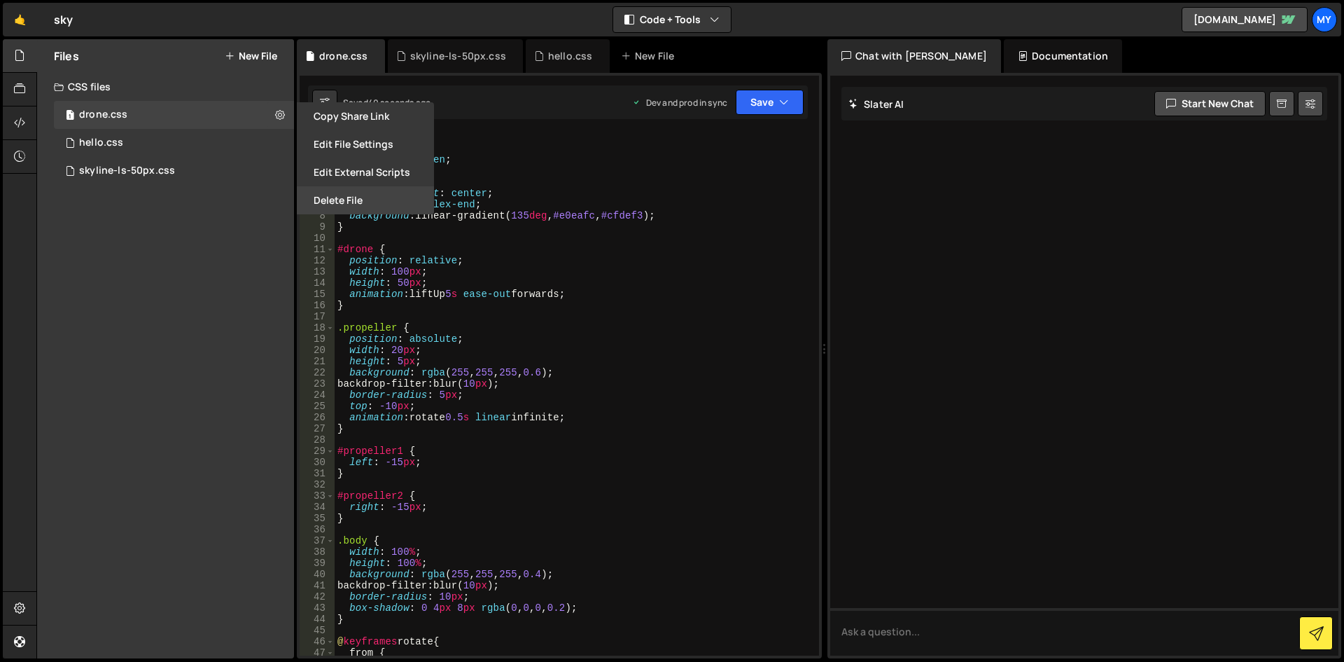
click at [317, 192] on button "Delete File" at bounding box center [365, 200] width 137 height 28
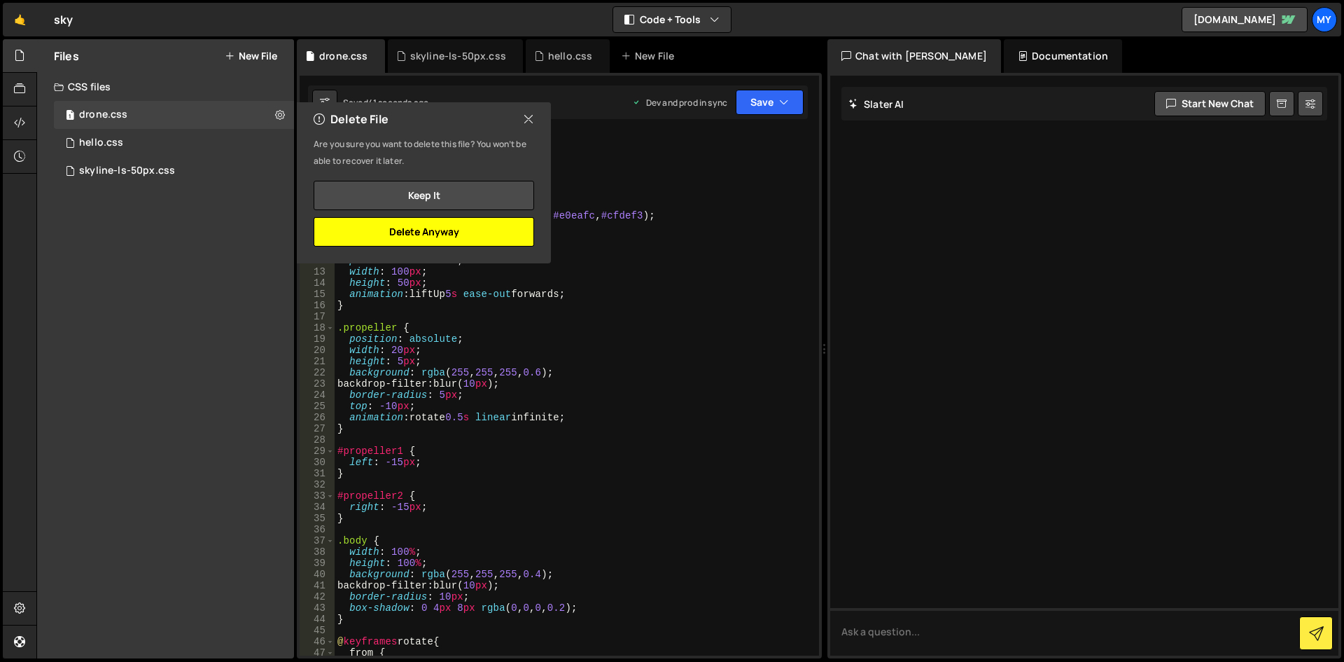
click at [413, 228] on button "Delete Anyway" at bounding box center [424, 231] width 221 height 29
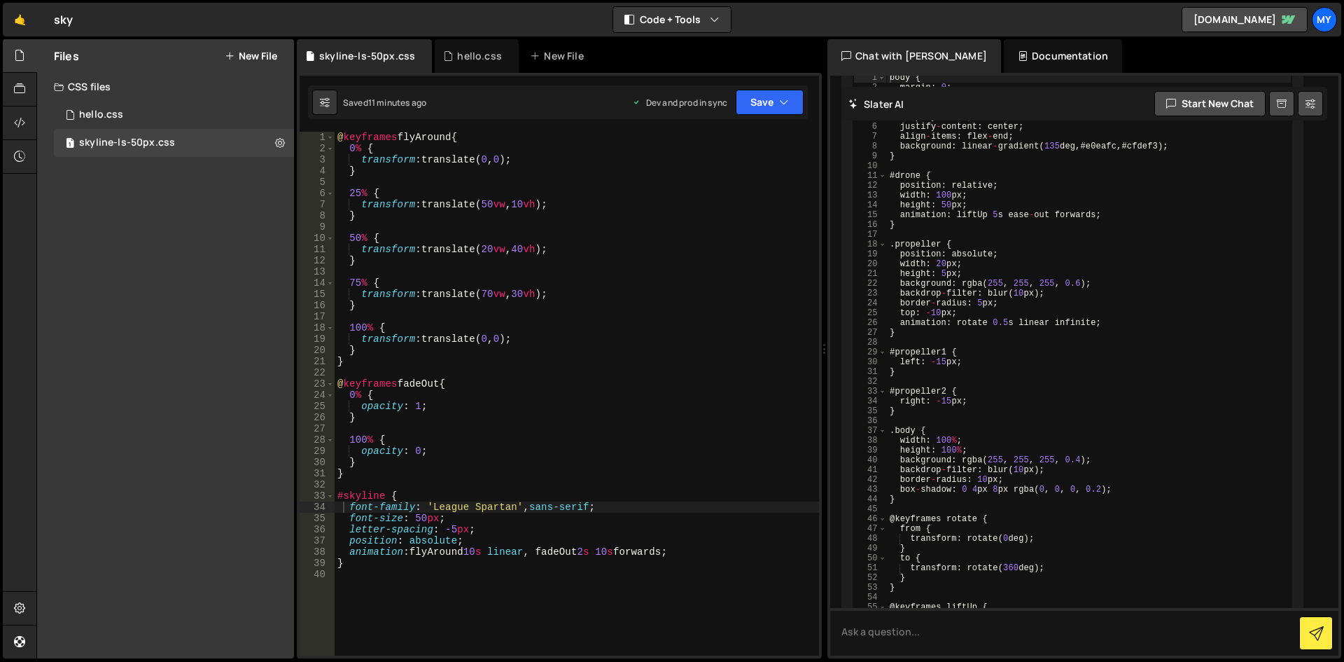
scroll to position [1126, 0]
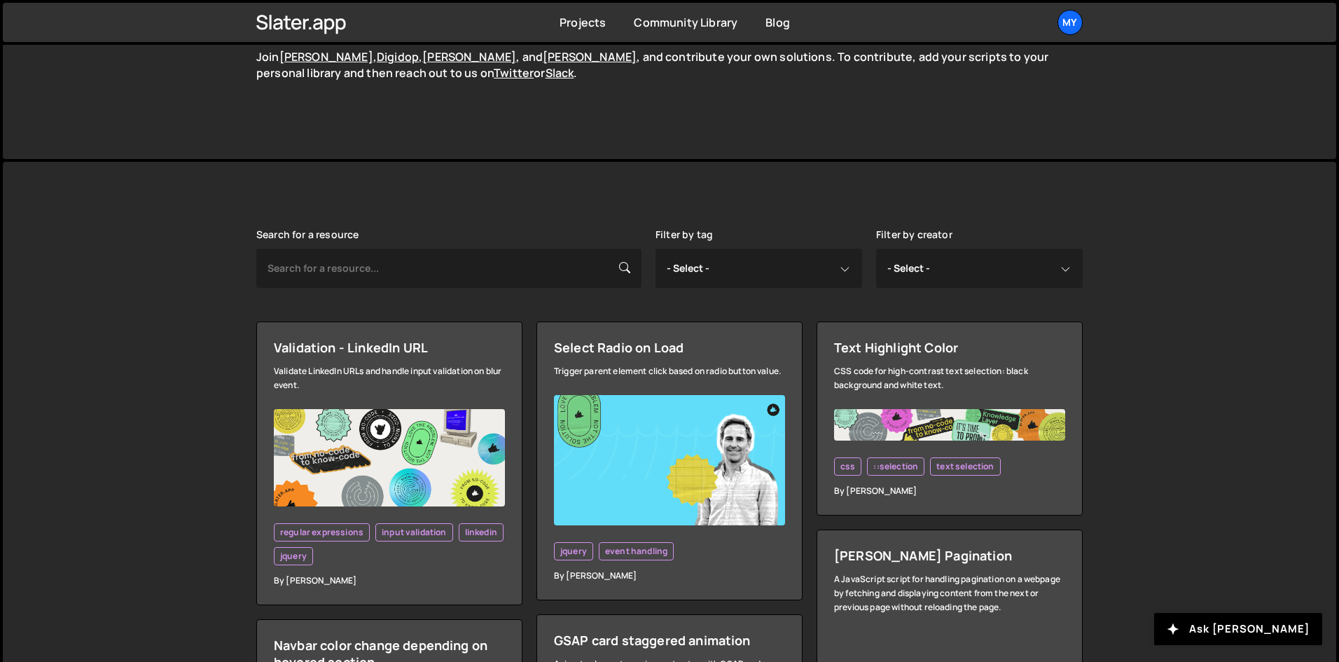
scroll to position [210, 0]
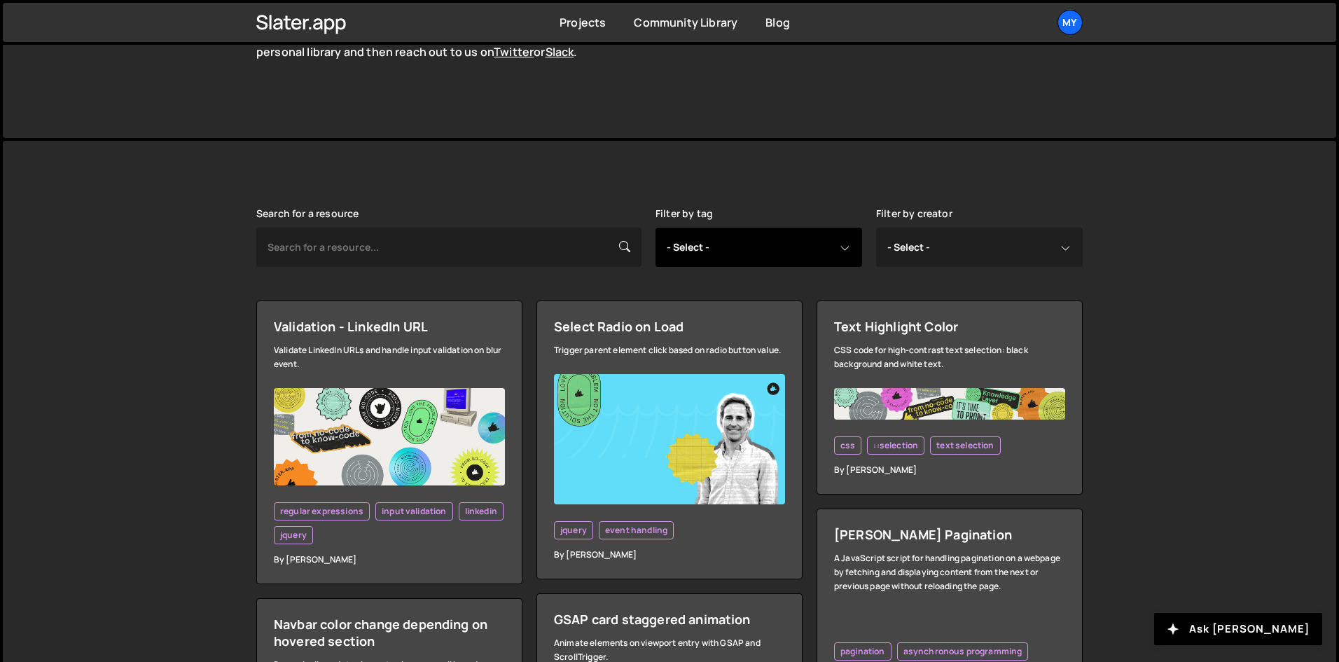
click at [774, 230] on select "- Select - all resources ::selection api american flag animation array filterin…" at bounding box center [758, 247] width 207 height 39
select select "css"
click at [655, 228] on select "- Select - all resources ::selection api american flag animation array filterin…" at bounding box center [758, 247] width 207 height 39
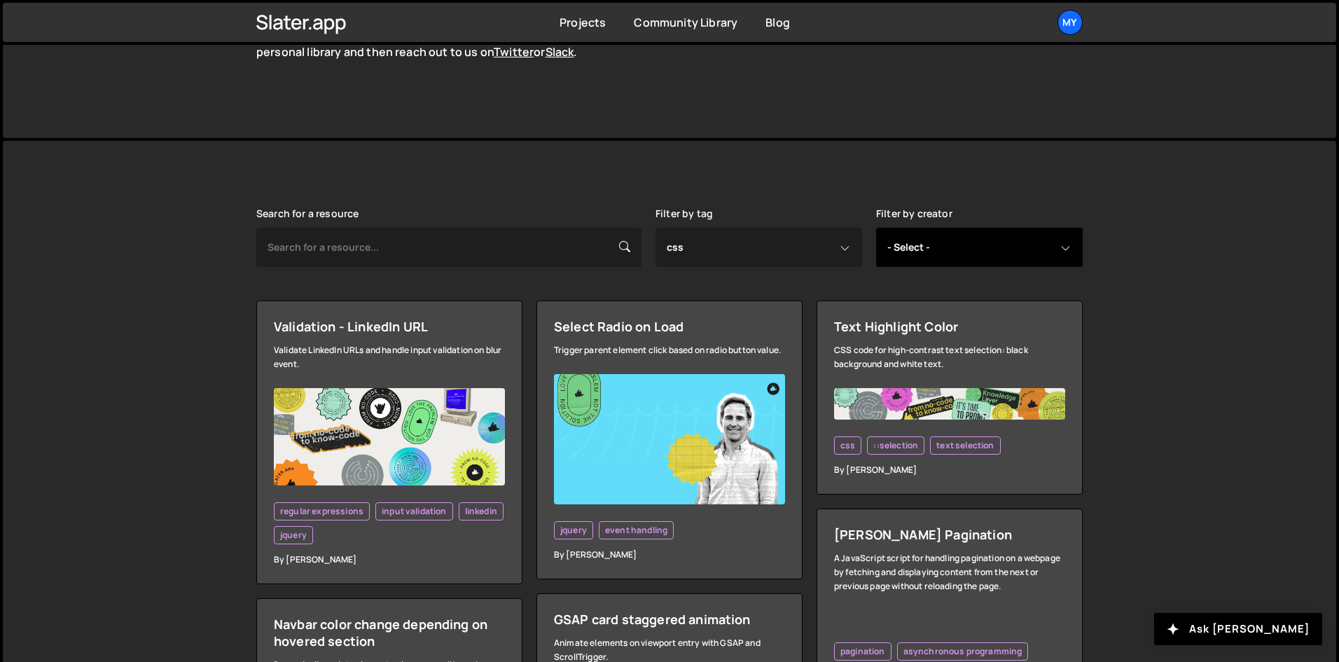
click at [937, 245] on select "- Select - all resources Andrea Morgan Corey Moen Digipop Green Malan Jared Mal…" at bounding box center [979, 247] width 207 height 39
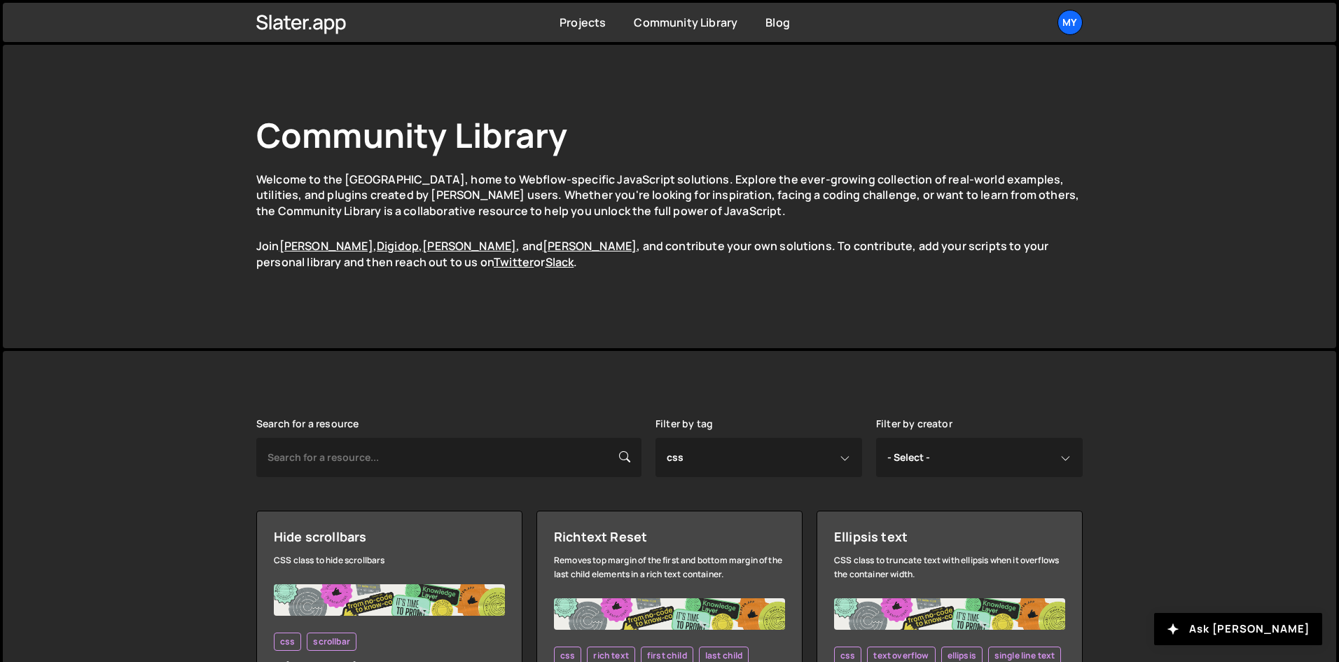
select select "css"
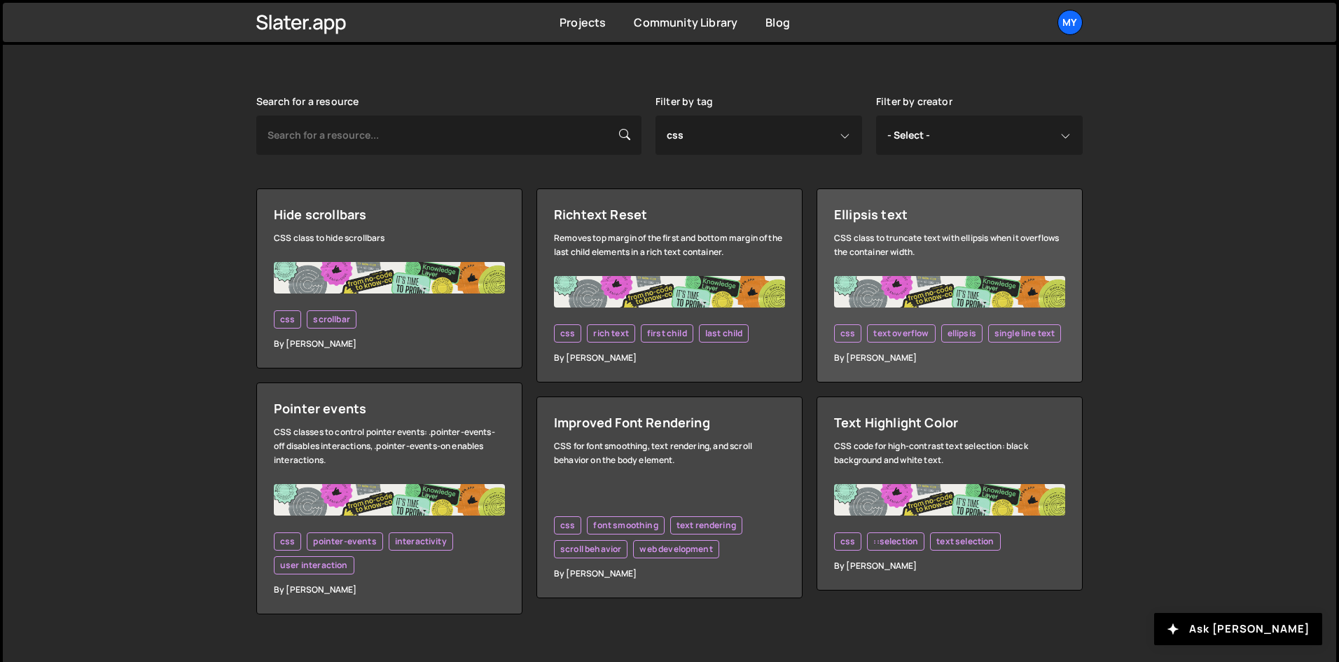
scroll to position [345, 0]
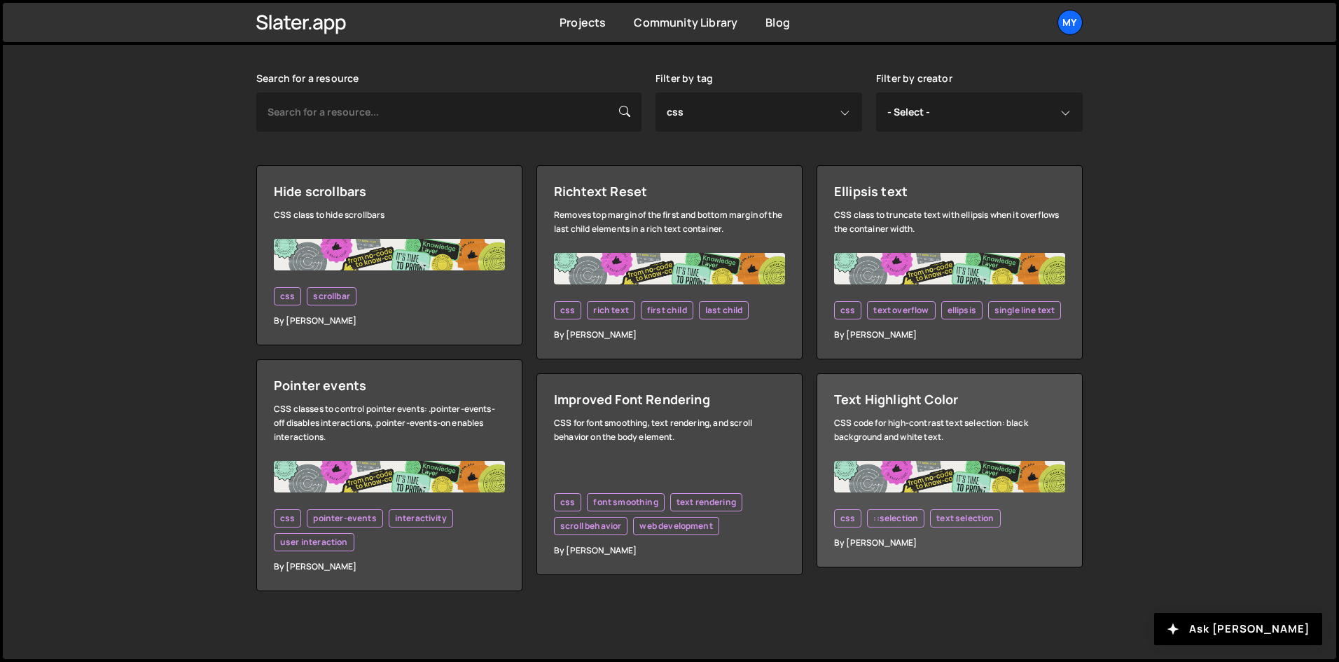
click at [894, 458] on link "Text Highlight Color CSS code for high-contrast text selection: black backgroun…" at bounding box center [949, 470] width 266 height 194
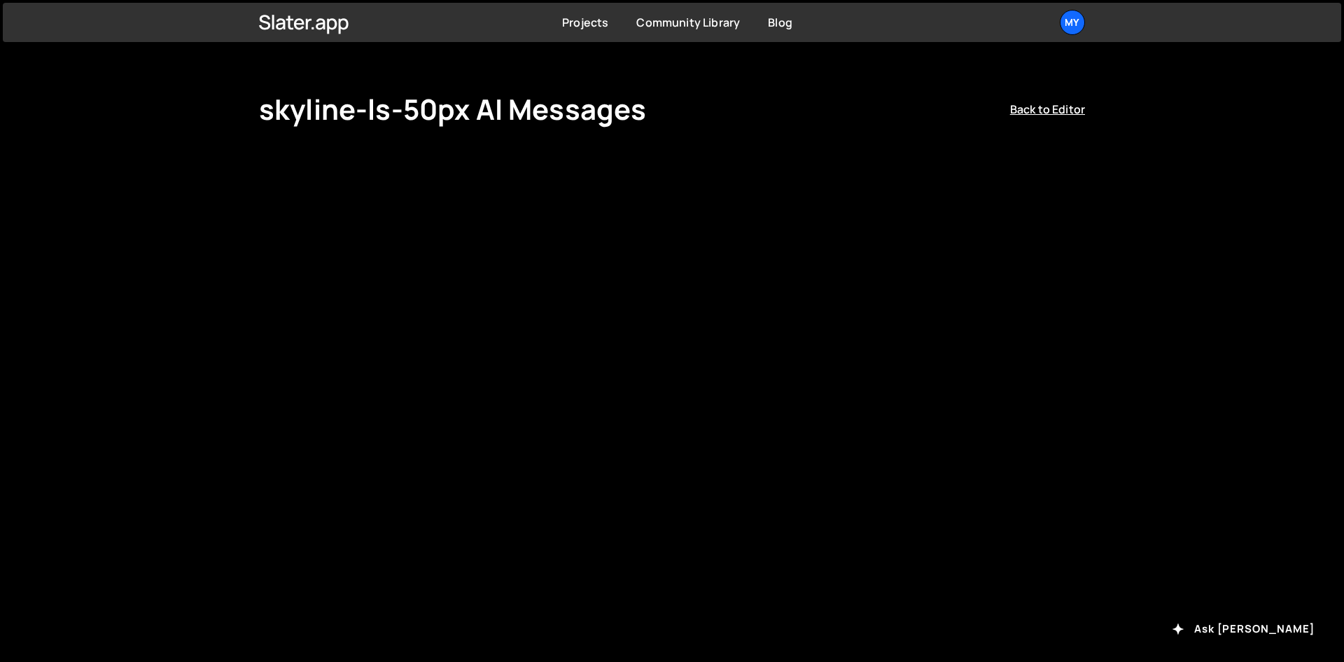
click at [393, 112] on h1 "skyline-ls-50px AI Messages" at bounding box center [452, 109] width 387 height 34
click at [1057, 106] on link "Back to Editor" at bounding box center [1047, 109] width 75 height 15
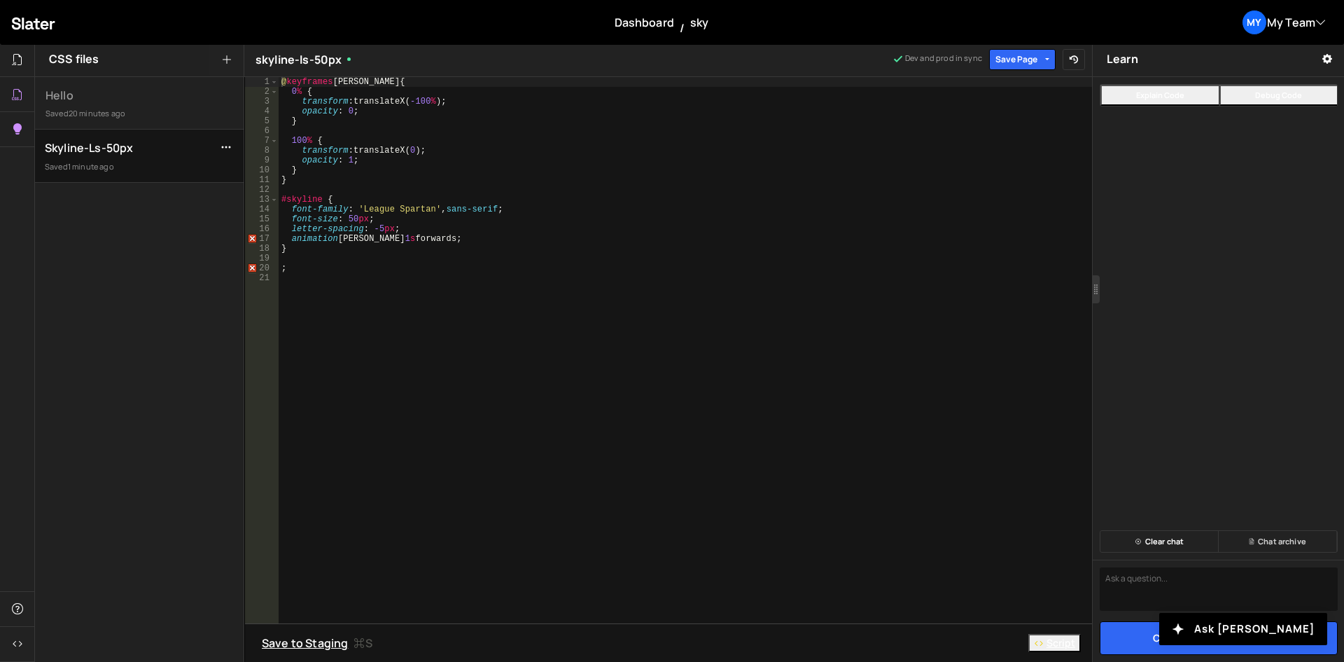
click at [1260, 540] on link "Chat archive" at bounding box center [1278, 541] width 118 height 21
